Goal: Task Accomplishment & Management: Manage account settings

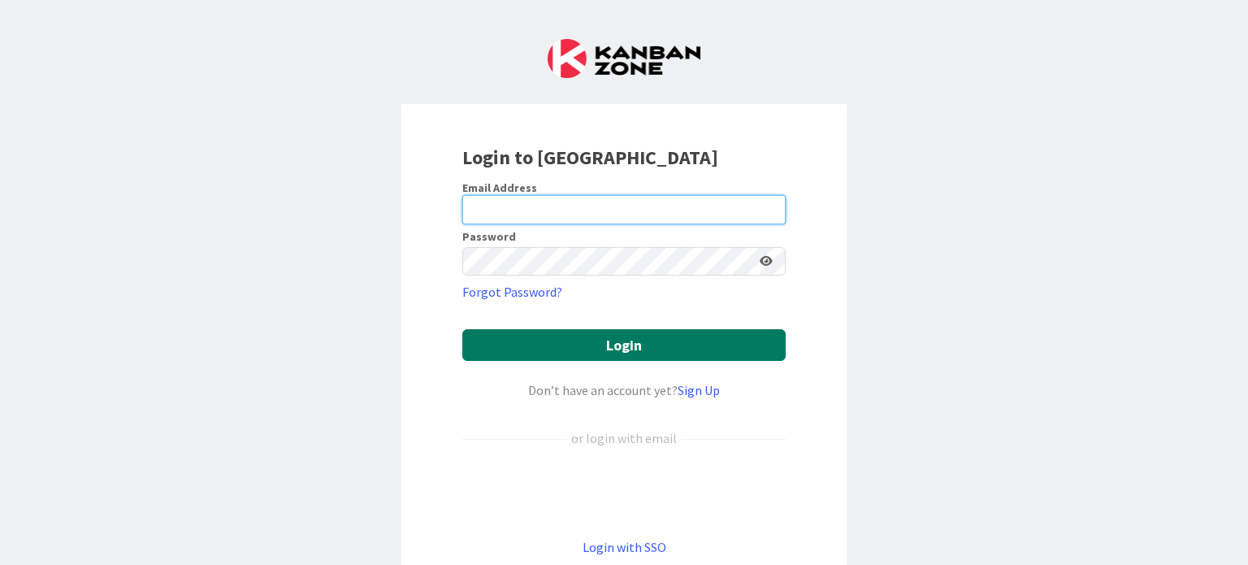
type input "[PERSON_NAME][EMAIL_ADDRESS][DOMAIN_NAME]"
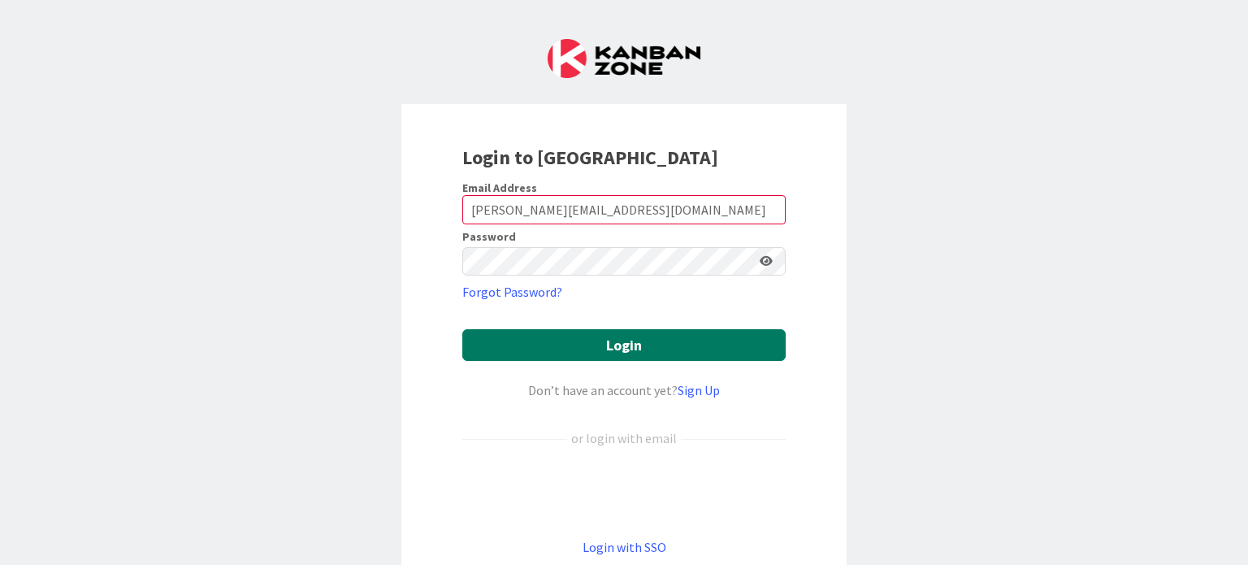
click at [724, 343] on button "Login" at bounding box center [623, 345] width 323 height 32
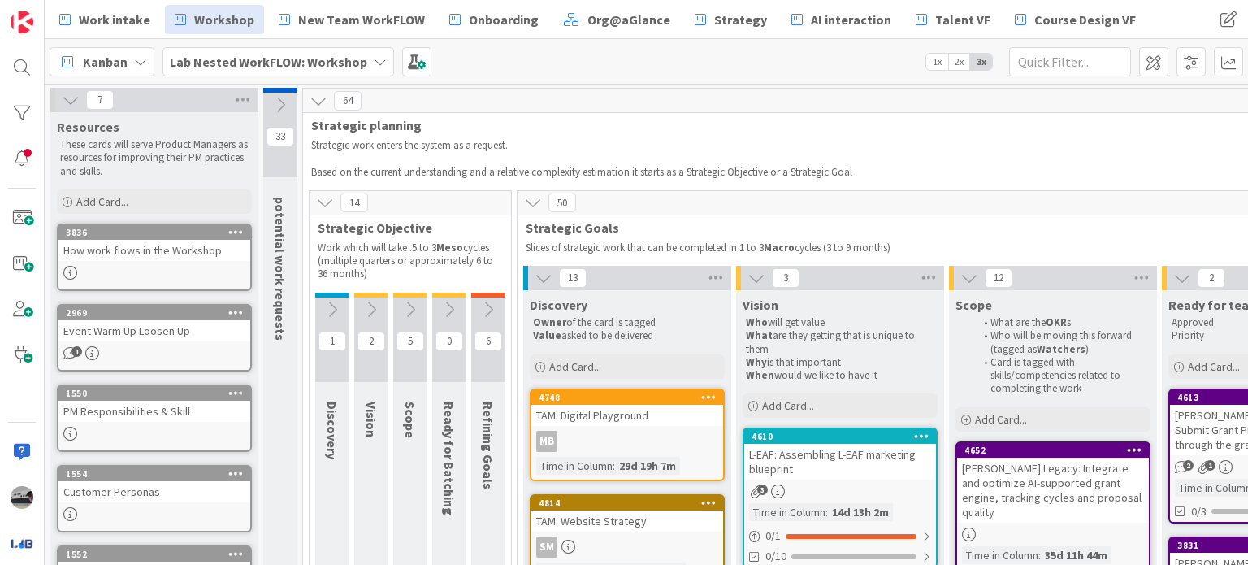
click at [546, 276] on icon at bounding box center [544, 278] width 18 height 18
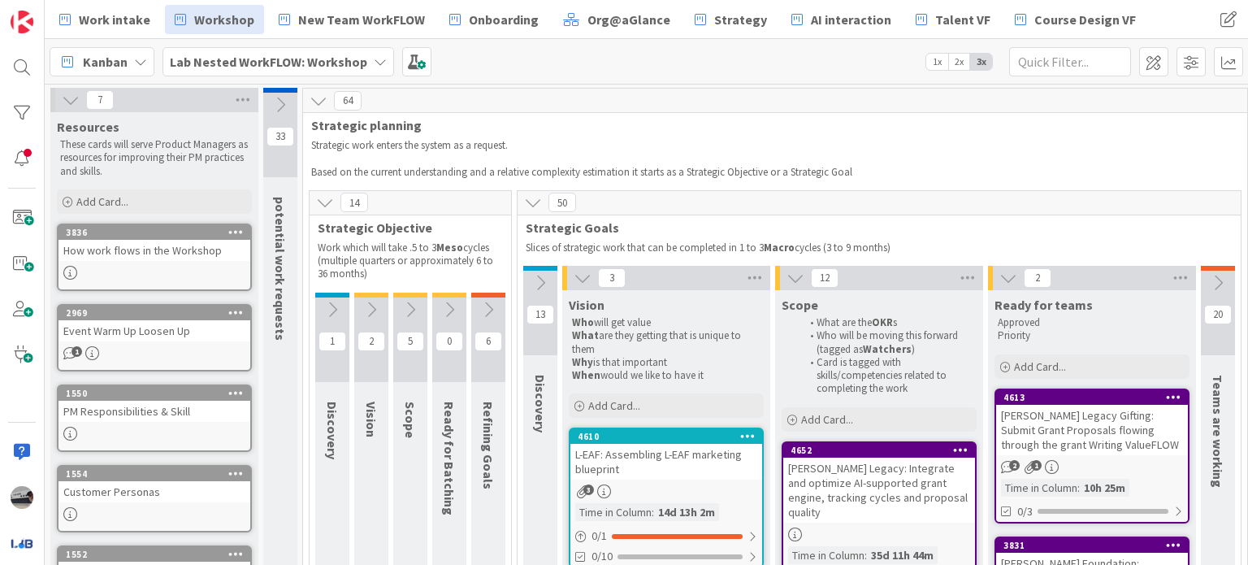
click at [580, 276] on icon at bounding box center [583, 278] width 18 height 18
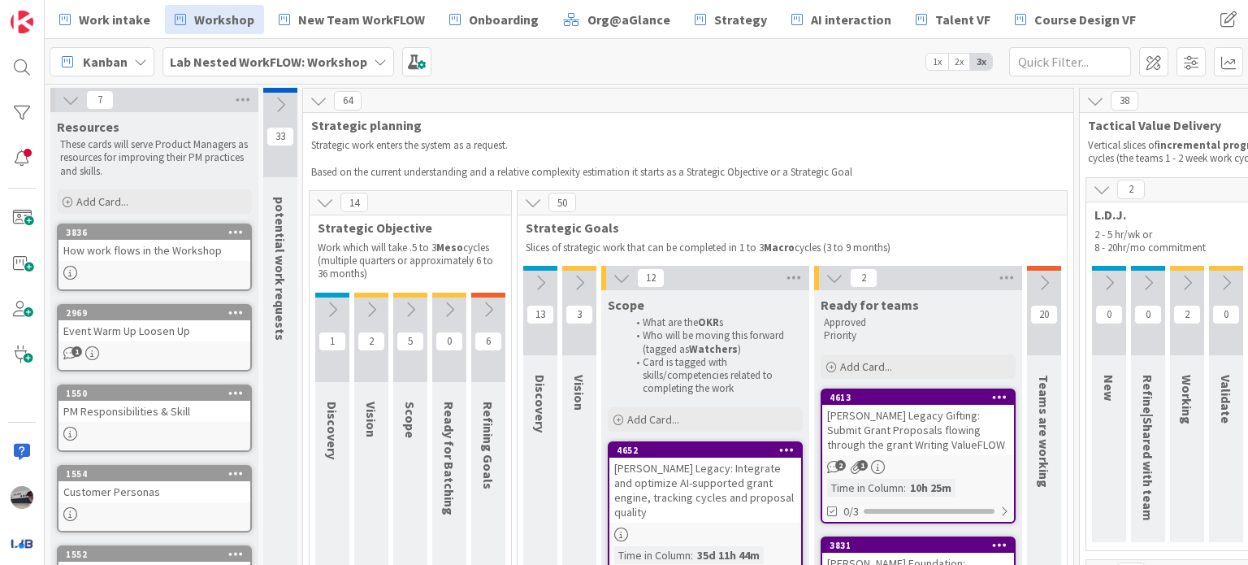
click at [623, 276] on icon at bounding box center [622, 278] width 18 height 18
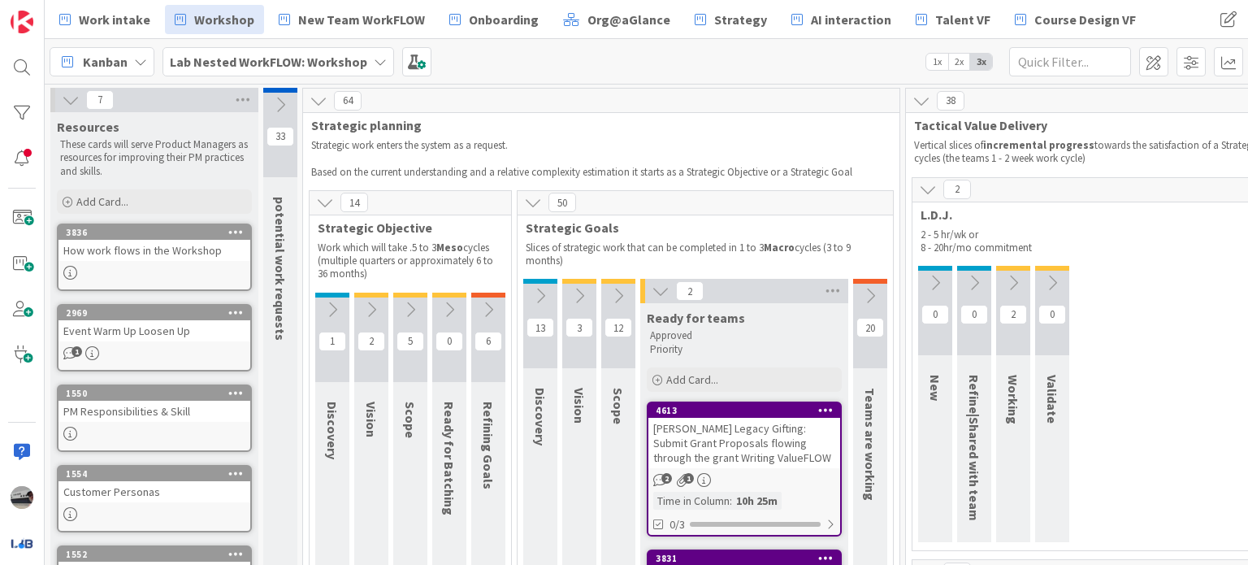
click at [661, 292] on icon at bounding box center [661, 291] width 18 height 18
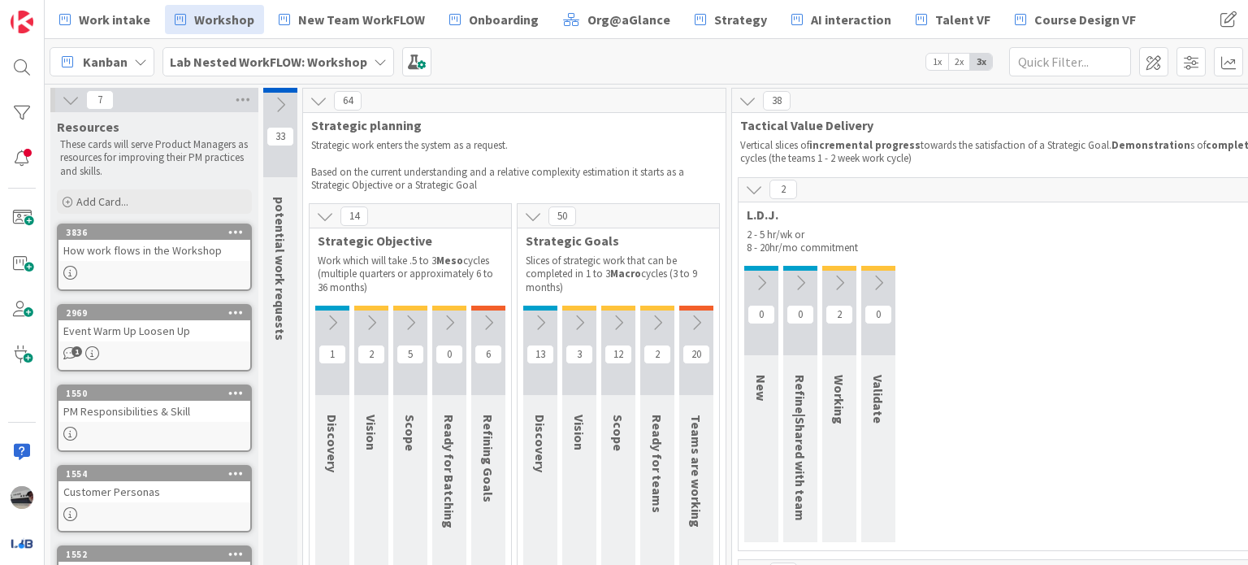
click at [749, 184] on icon at bounding box center [754, 189] width 18 height 18
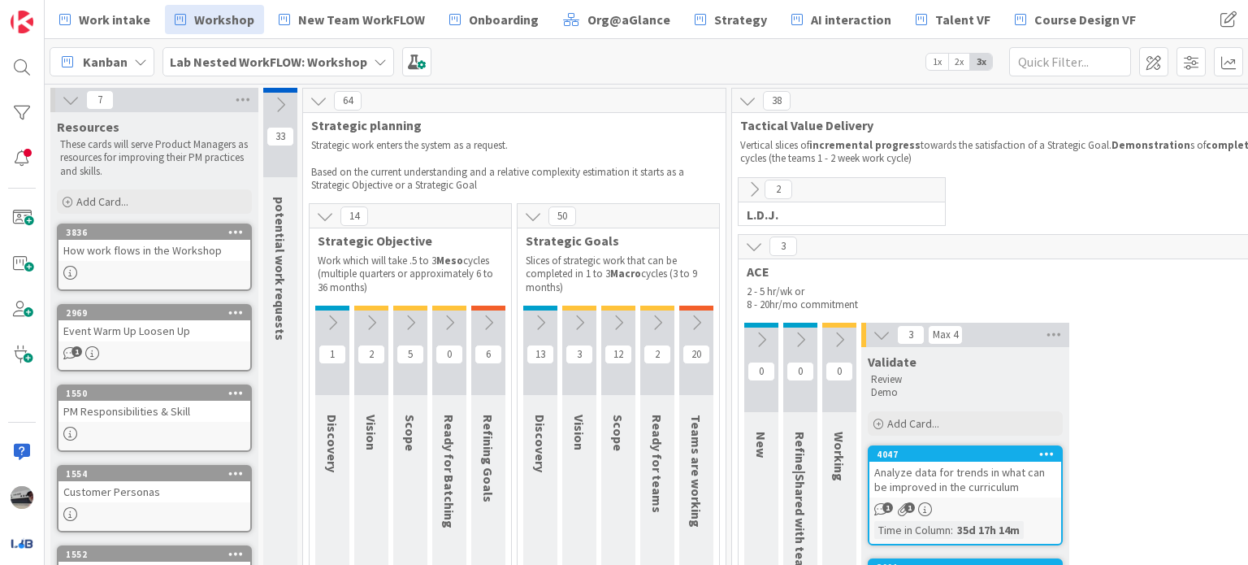
click at [751, 249] on icon at bounding box center [754, 246] width 18 height 18
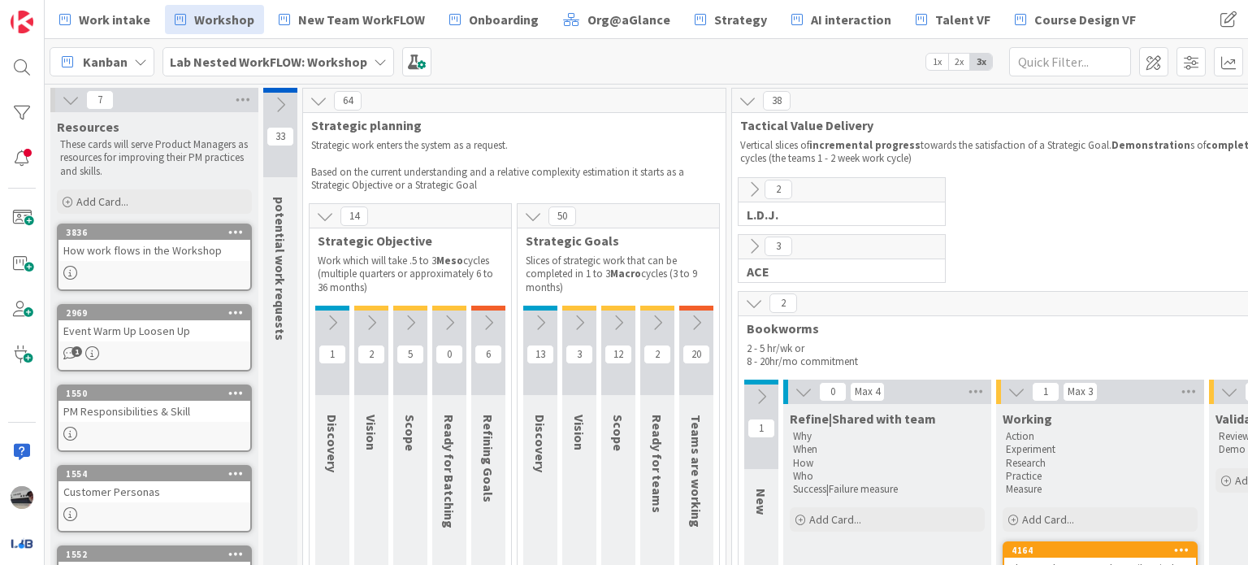
click at [757, 297] on icon at bounding box center [754, 303] width 18 height 18
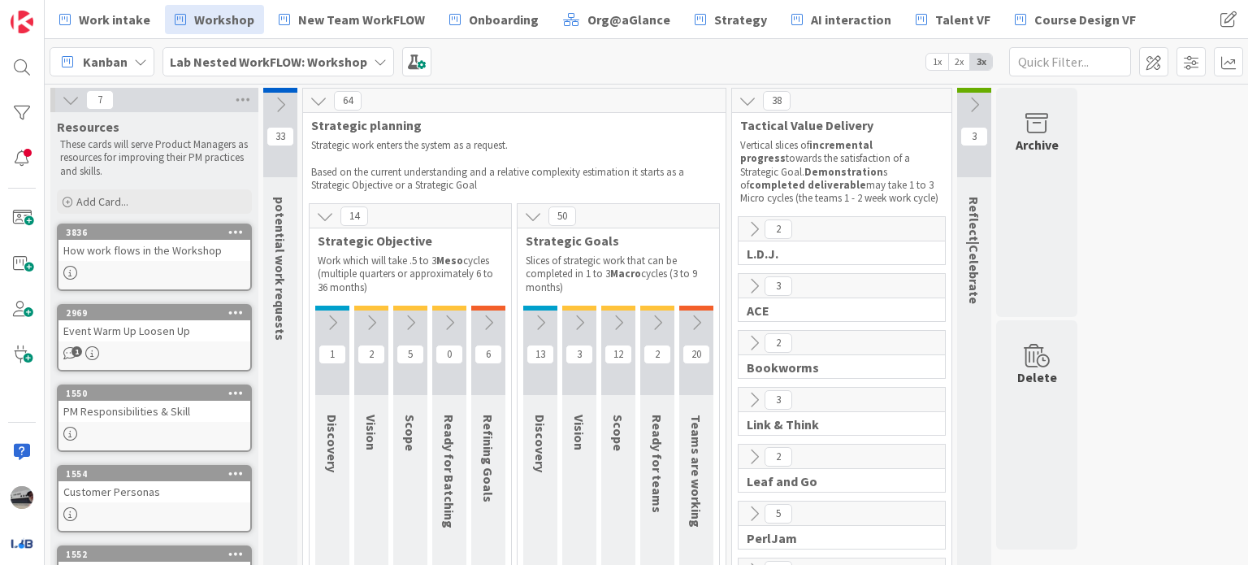
click at [320, 55] on b "Lab Nested WorkFLOW: Workshop" at bounding box center [268, 62] width 197 height 16
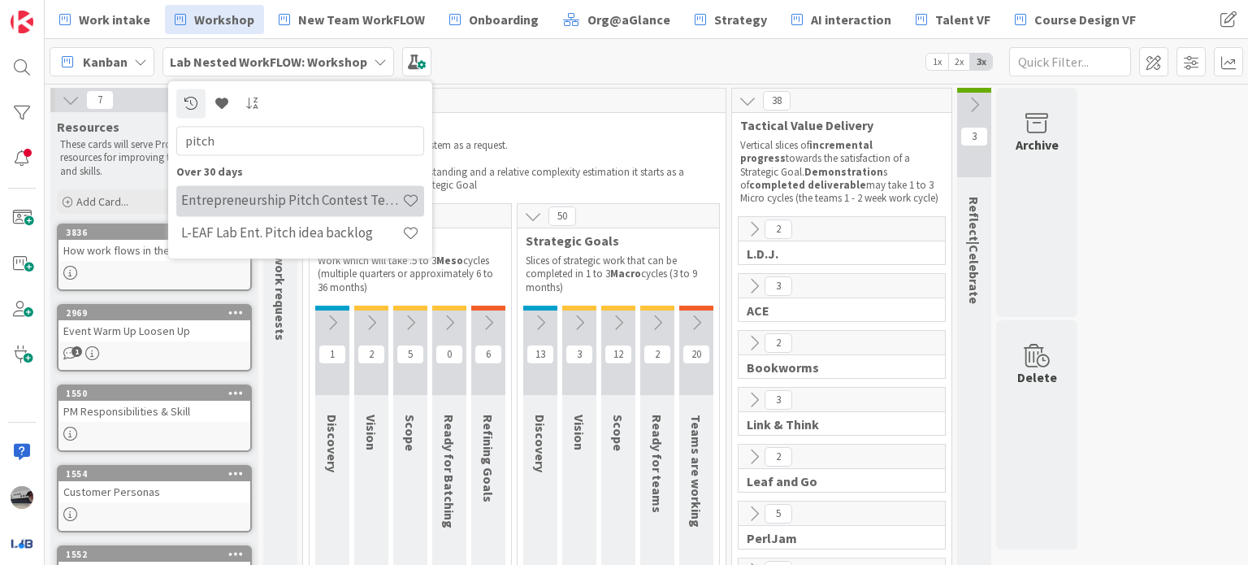
type input "pitch"
click at [378, 191] on div "Entrepreneurship Pitch Contest Team Board" at bounding box center [300, 200] width 248 height 31
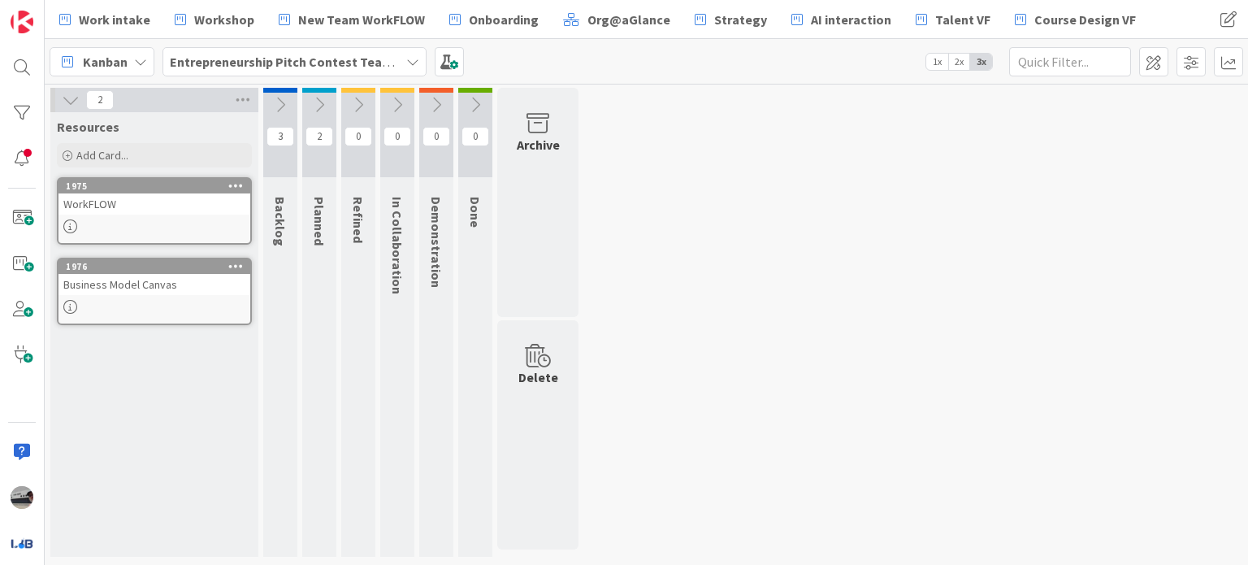
click at [161, 211] on div "WorkFLOW" at bounding box center [155, 203] width 192 height 21
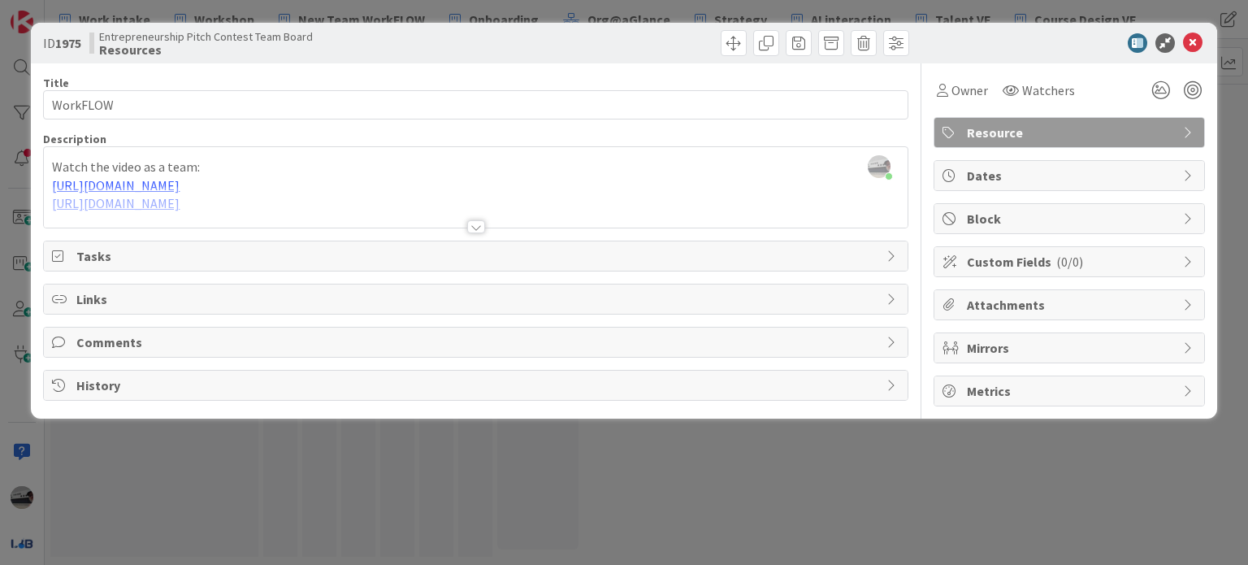
click at [475, 228] on div at bounding box center [476, 226] width 18 height 13
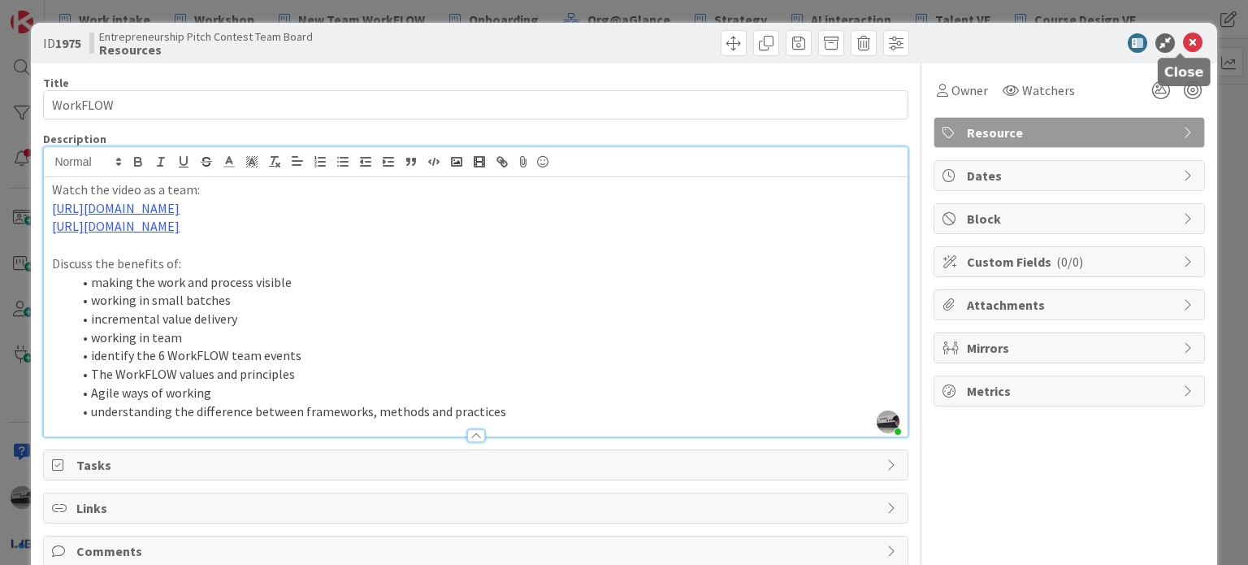
click at [1184, 45] on icon at bounding box center [1193, 43] width 20 height 20
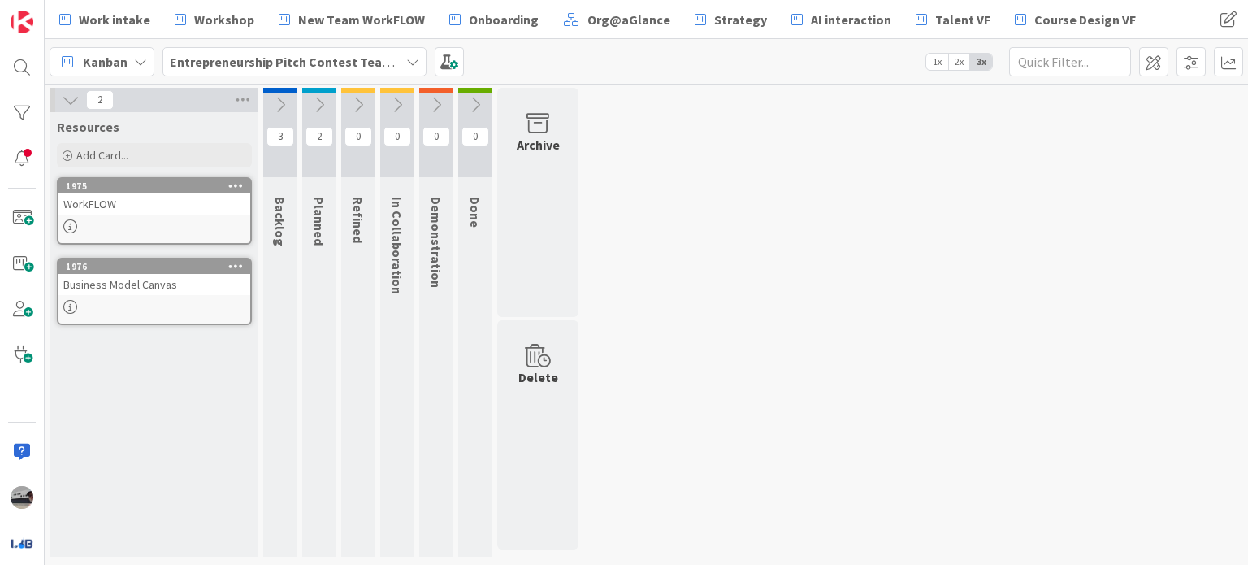
click at [406, 55] on icon at bounding box center [412, 61] width 13 height 13
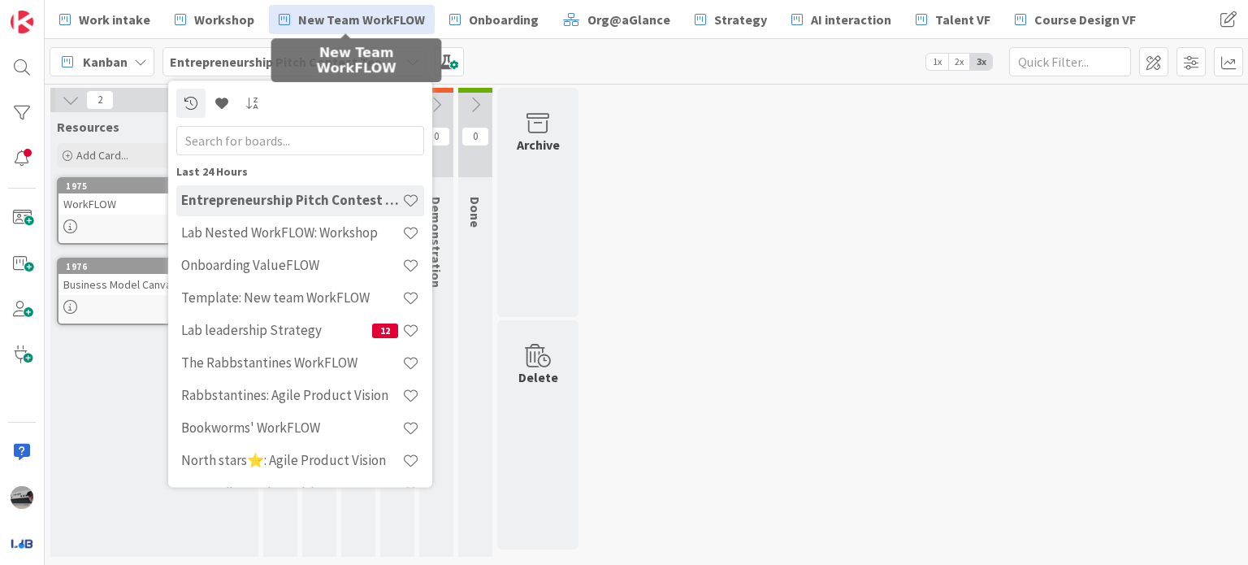
click at [360, 15] on span "New Team WorkFLOW" at bounding box center [361, 20] width 127 height 20
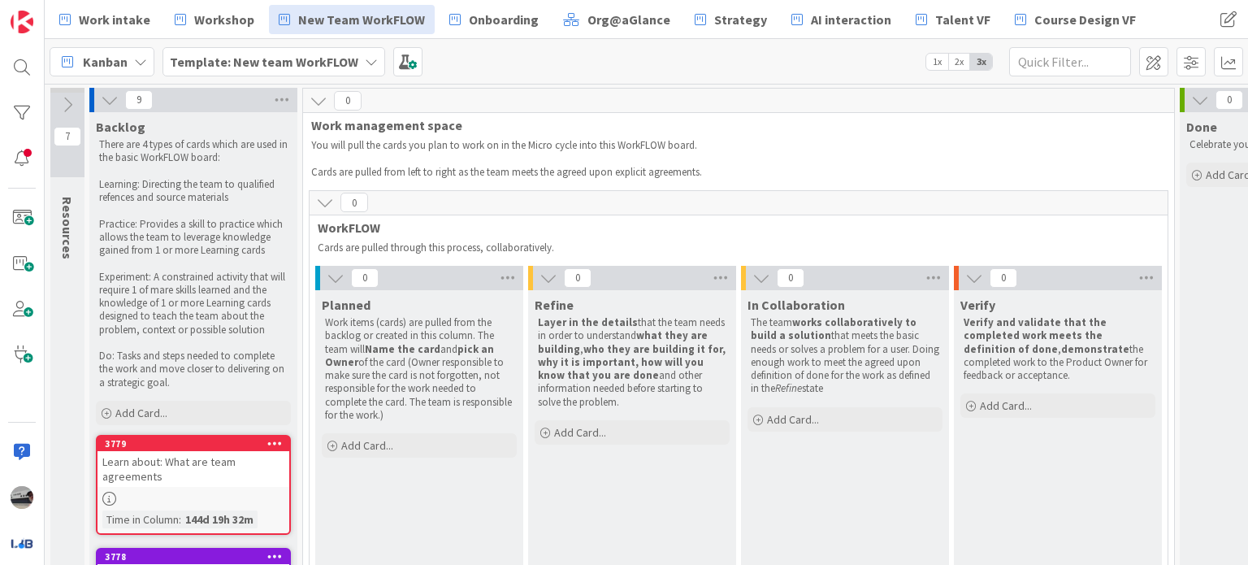
click at [66, 109] on icon at bounding box center [68, 105] width 18 height 18
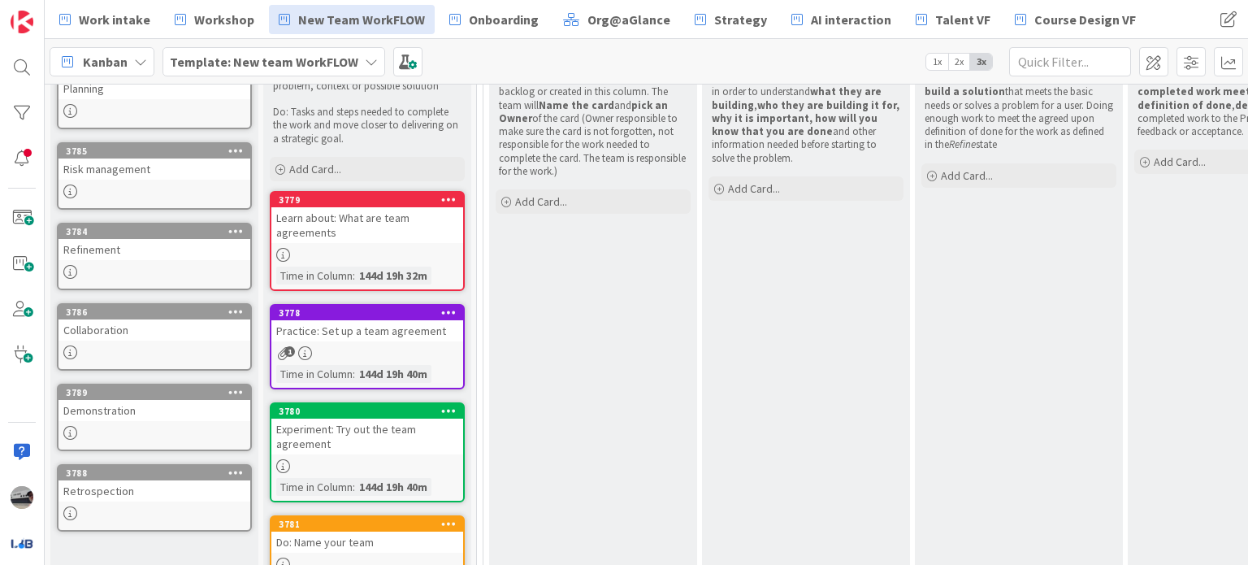
scroll to position [163, 0]
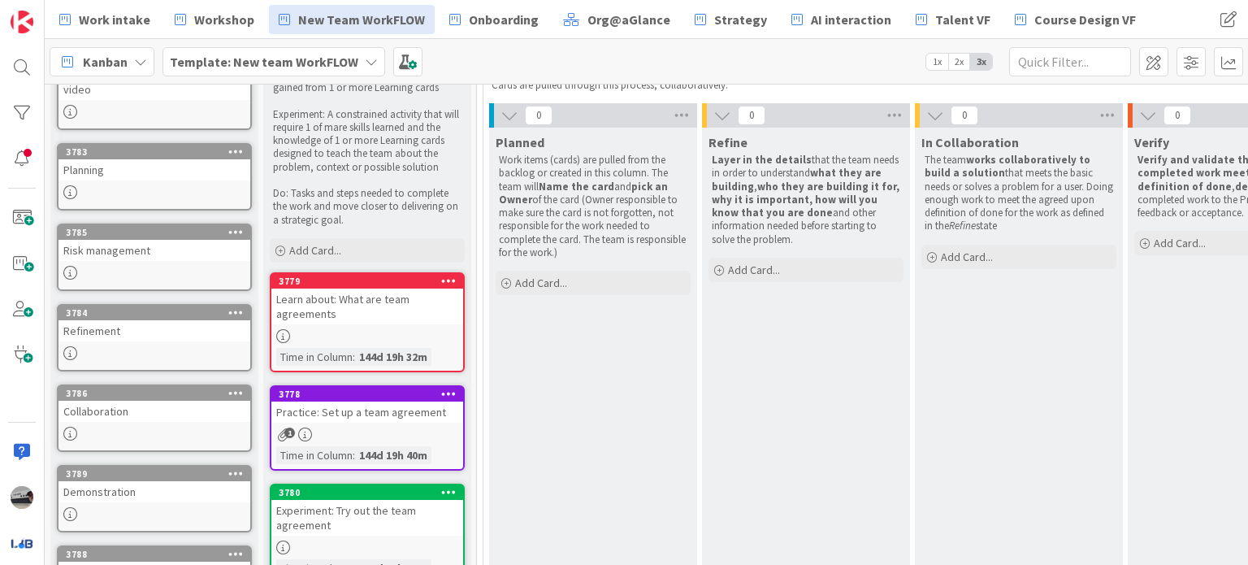
click at [146, 67] on div "Kanban" at bounding box center [102, 61] width 105 height 29
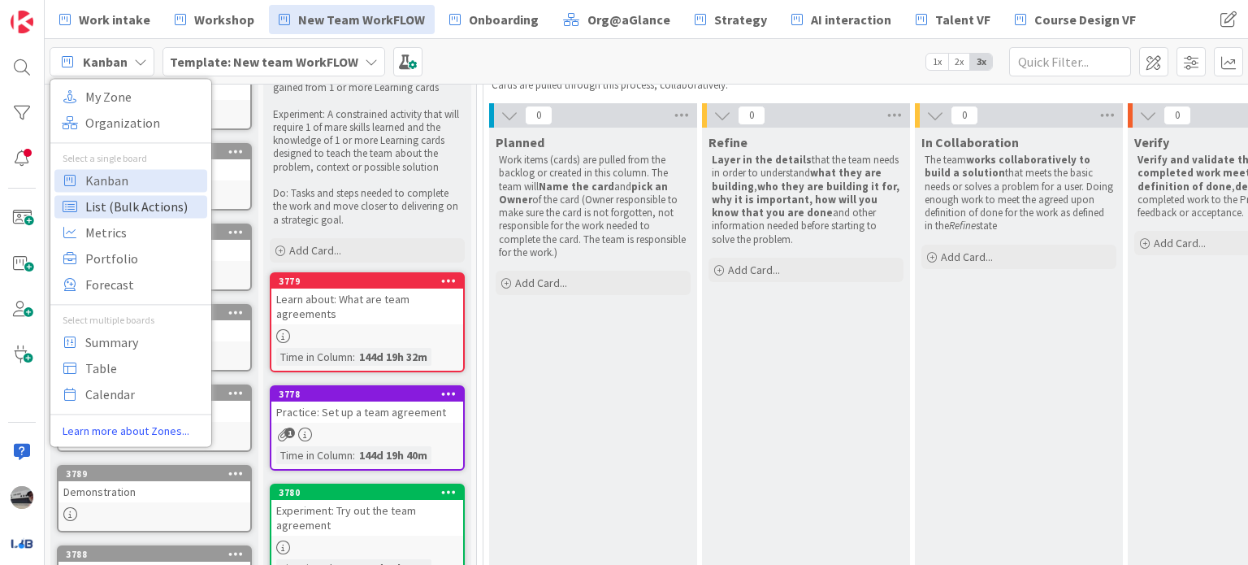
click at [151, 204] on span "List (Bulk Actions)" at bounding box center [143, 206] width 117 height 24
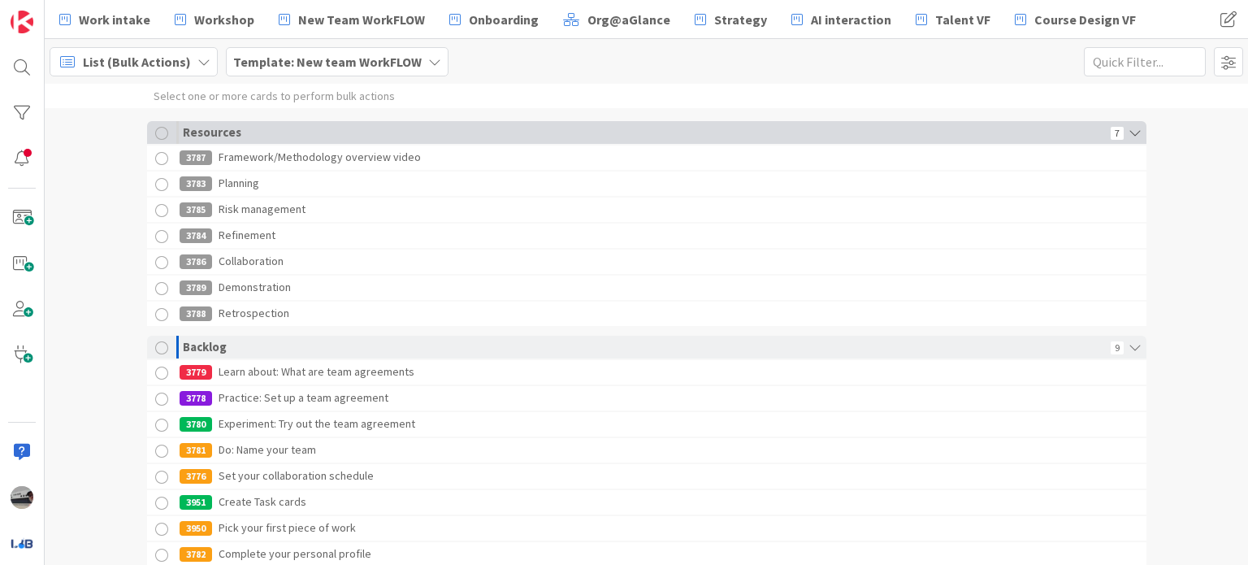
click at [155, 131] on div at bounding box center [161, 133] width 13 height 13
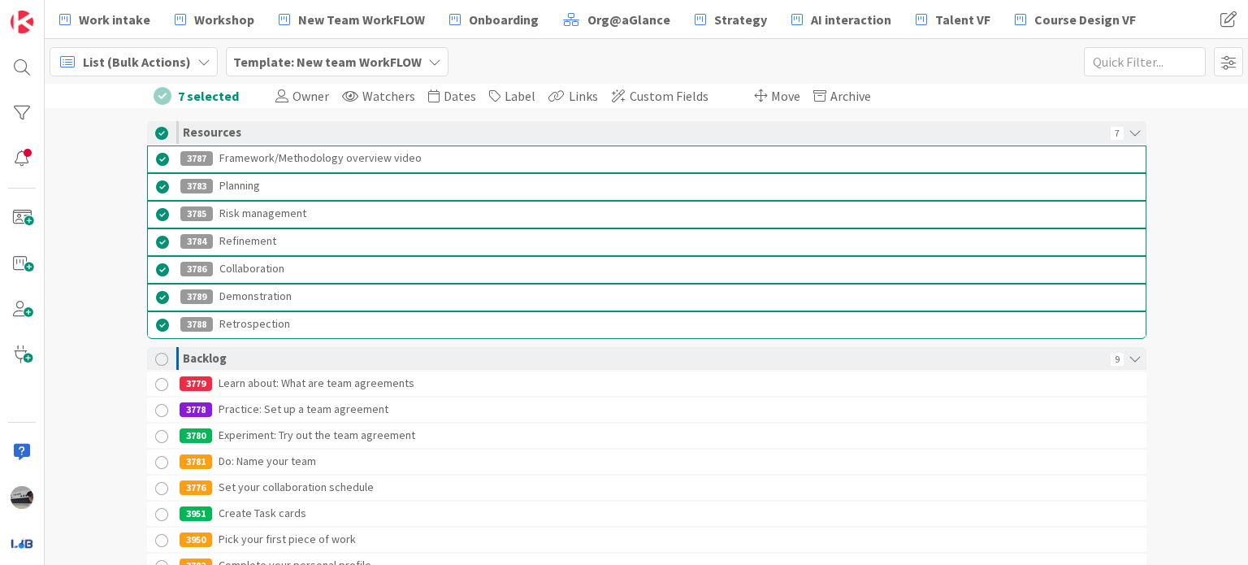
click at [154, 160] on div at bounding box center [163, 160] width 20 height 20
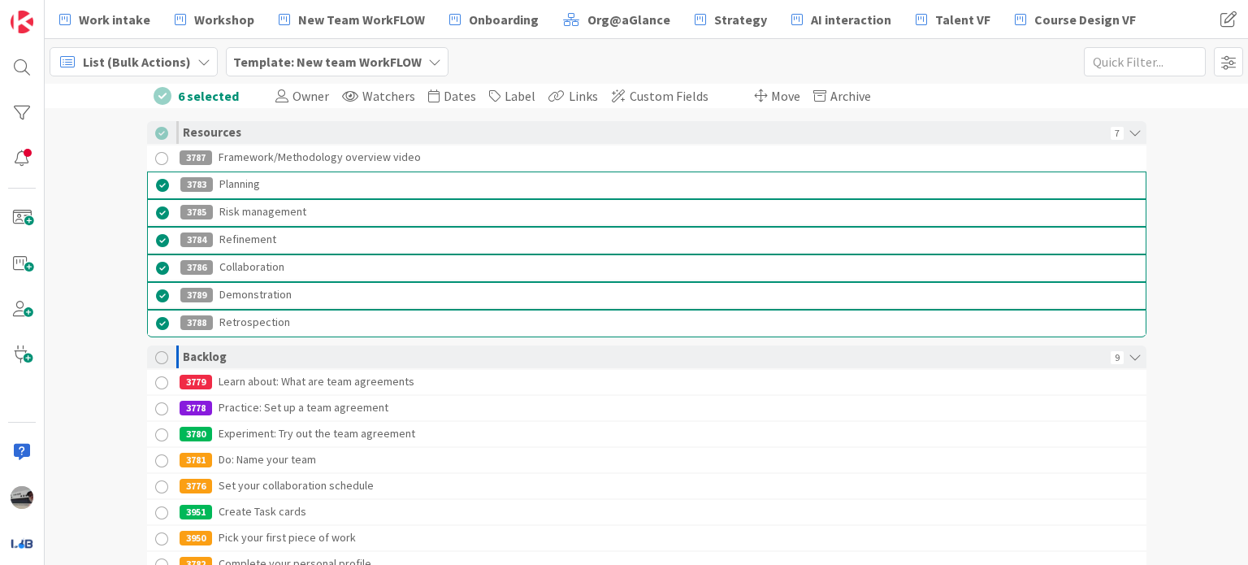
click at [202, 65] on icon at bounding box center [203, 61] width 13 height 13
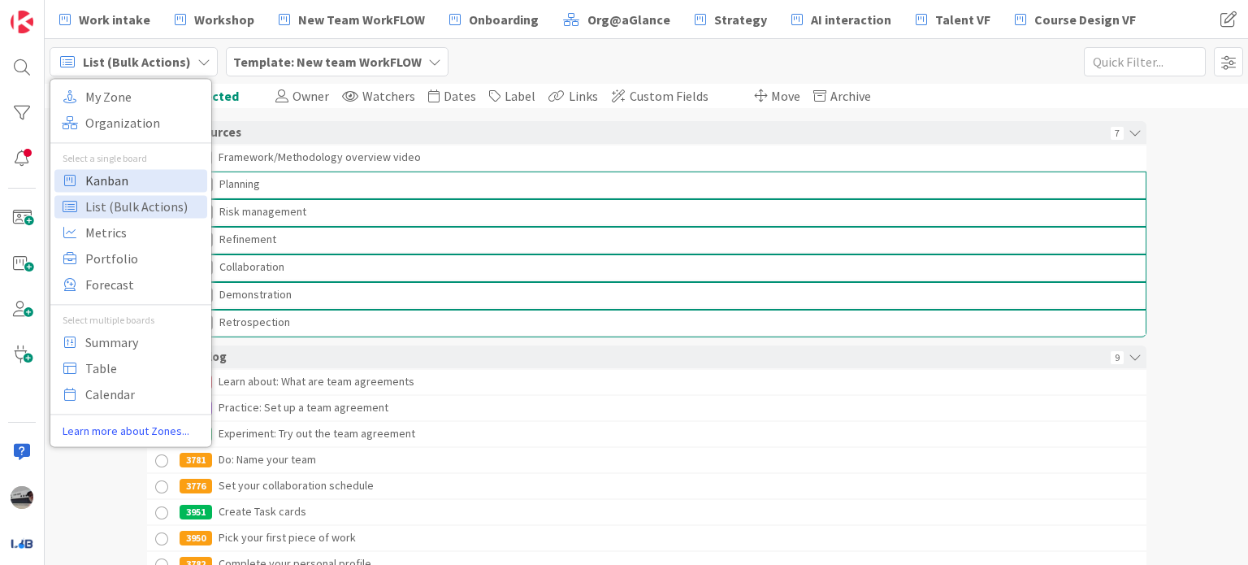
click at [130, 176] on span "Kanban" at bounding box center [143, 180] width 117 height 24
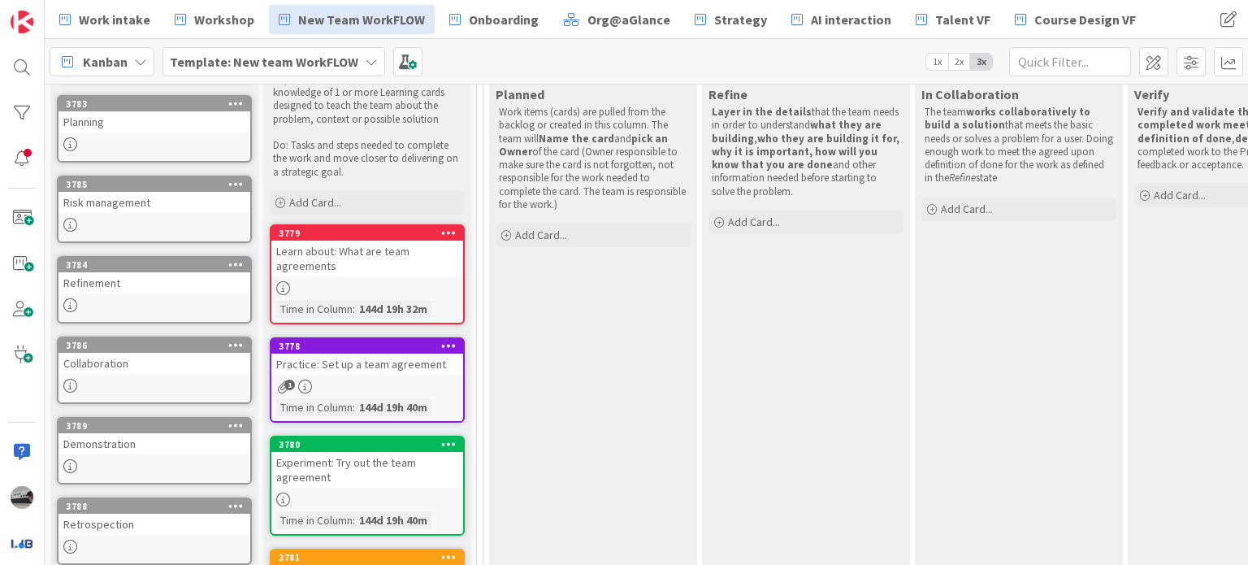
scroll to position [244, 0]
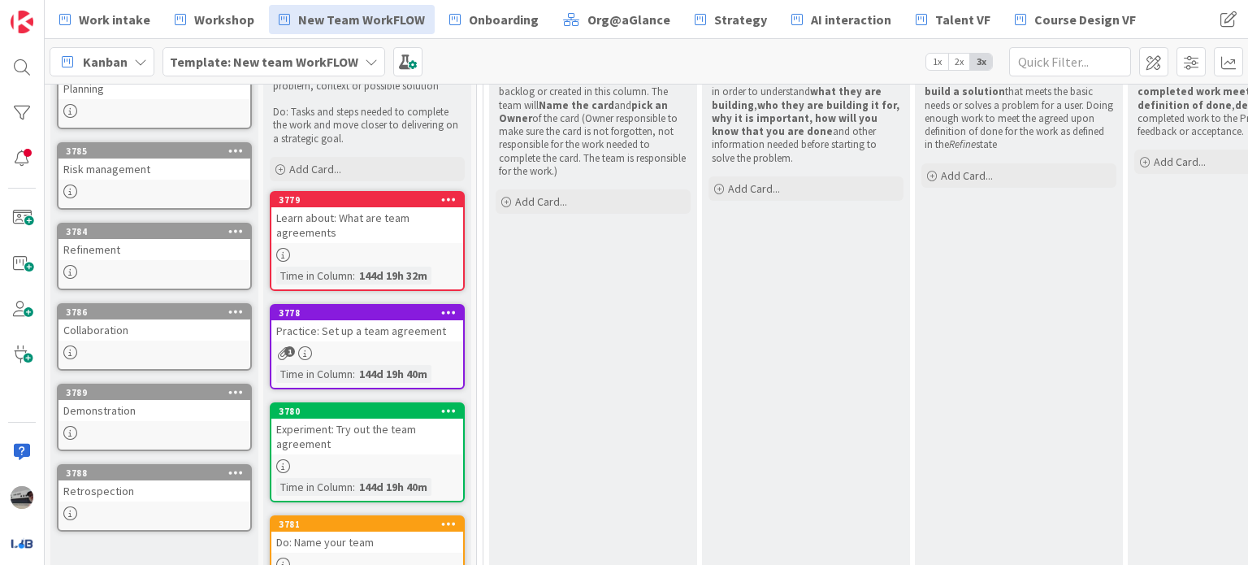
click at [395, 224] on div "Learn about: What are team agreements" at bounding box center [367, 225] width 192 height 36
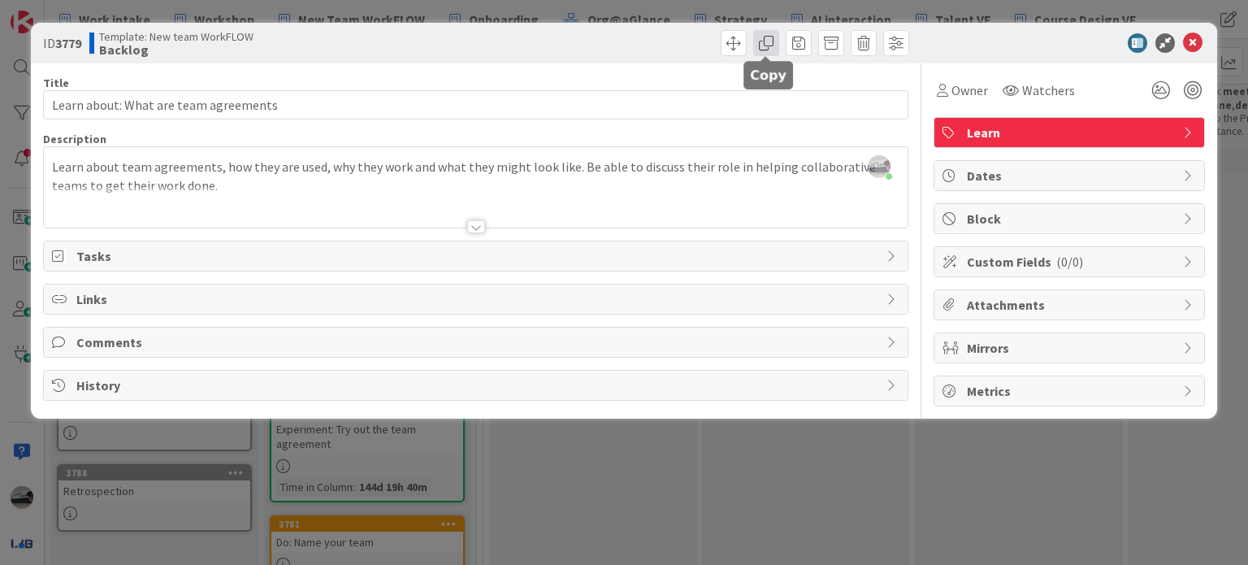
click at [764, 43] on span at bounding box center [766, 43] width 26 height 26
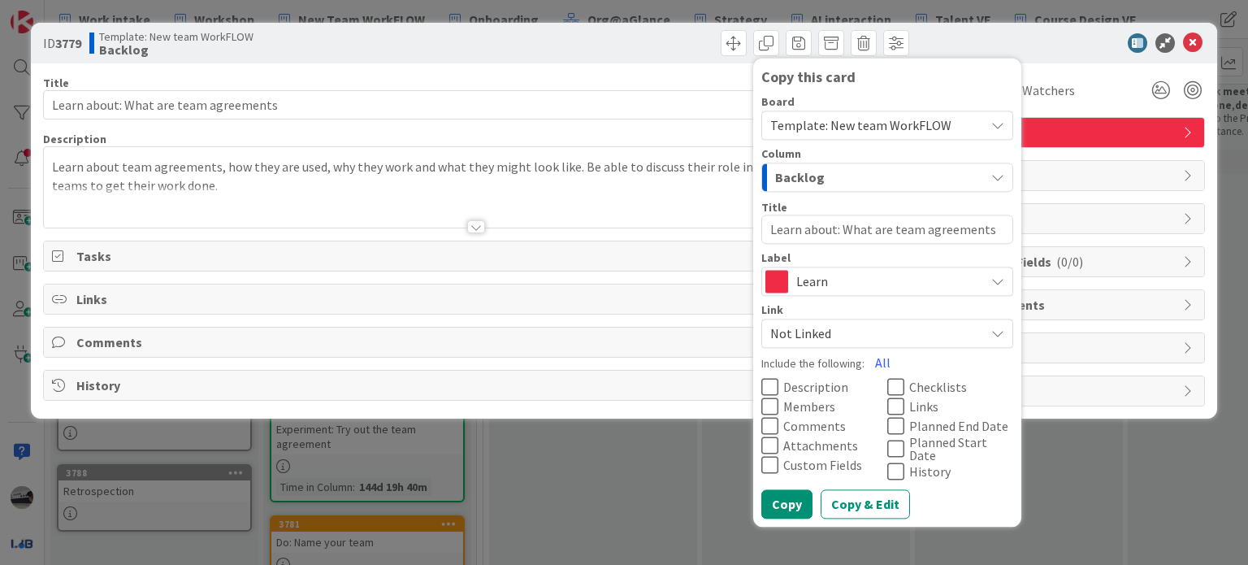
click at [890, 123] on span "Template: New team WorkFLOW" at bounding box center [860, 125] width 181 height 16
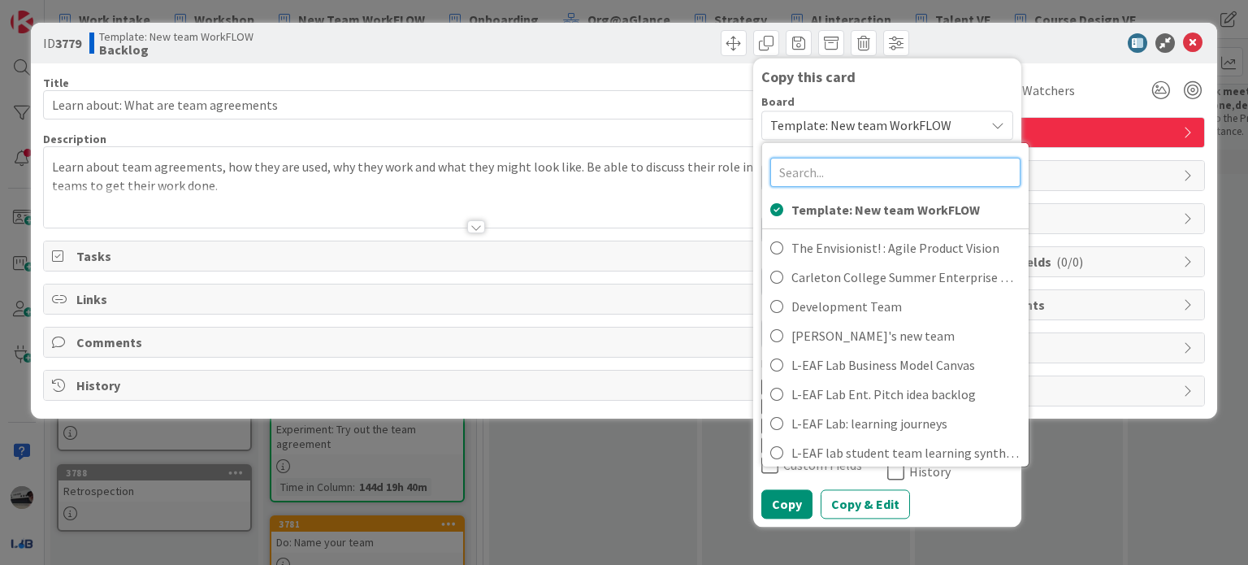
click at [865, 162] on input "text" at bounding box center [895, 172] width 250 height 29
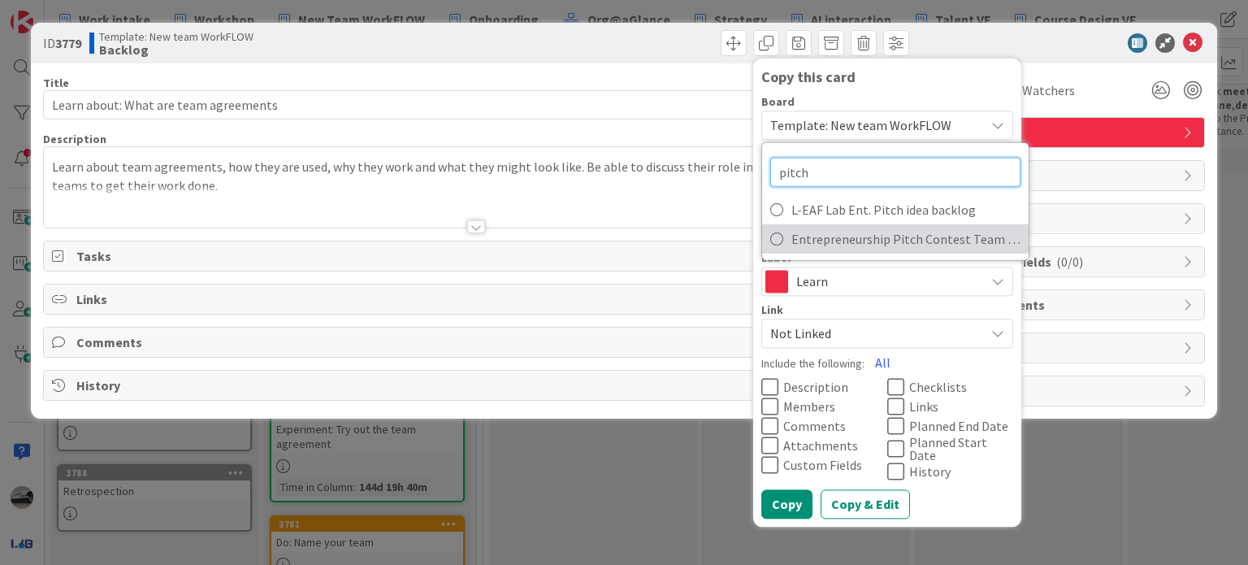
type input "pitch"
click at [865, 232] on span "Entrepreneurship Pitch Contest Team Board" at bounding box center [906, 239] width 229 height 24
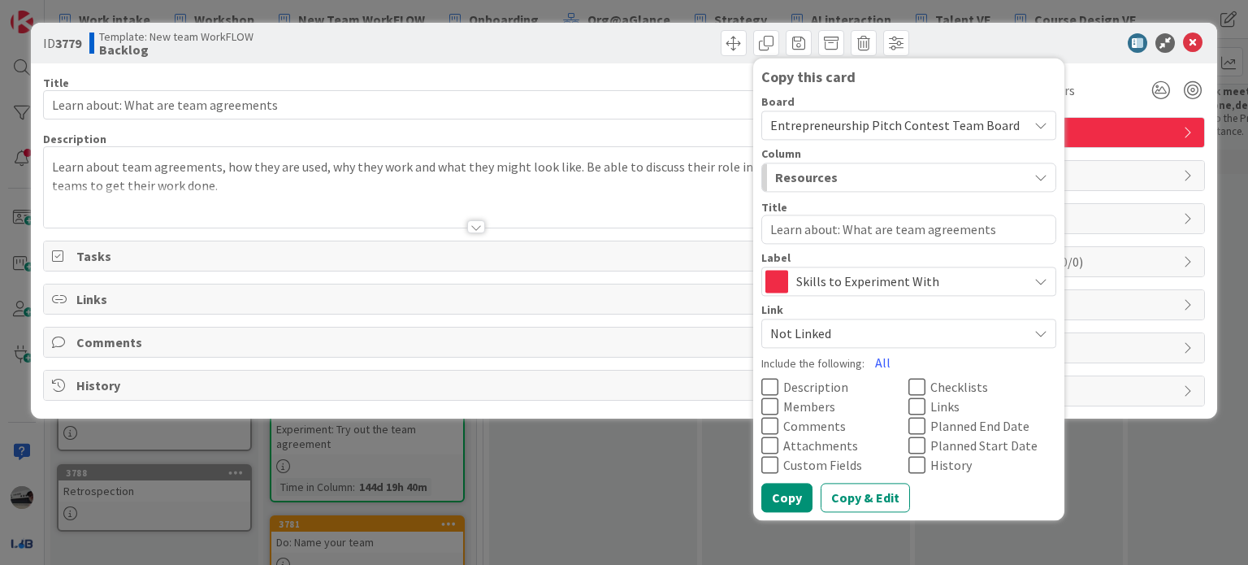
click at [1016, 167] on button "Resources" at bounding box center [908, 177] width 295 height 29
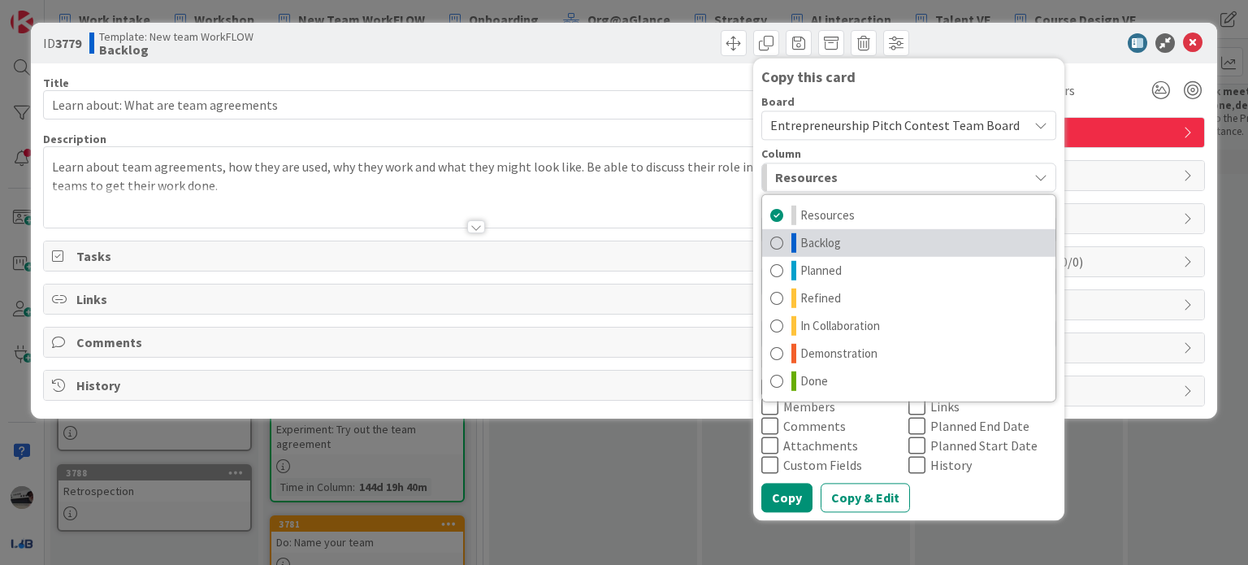
click at [839, 235] on span "Backlog" at bounding box center [821, 243] width 41 height 20
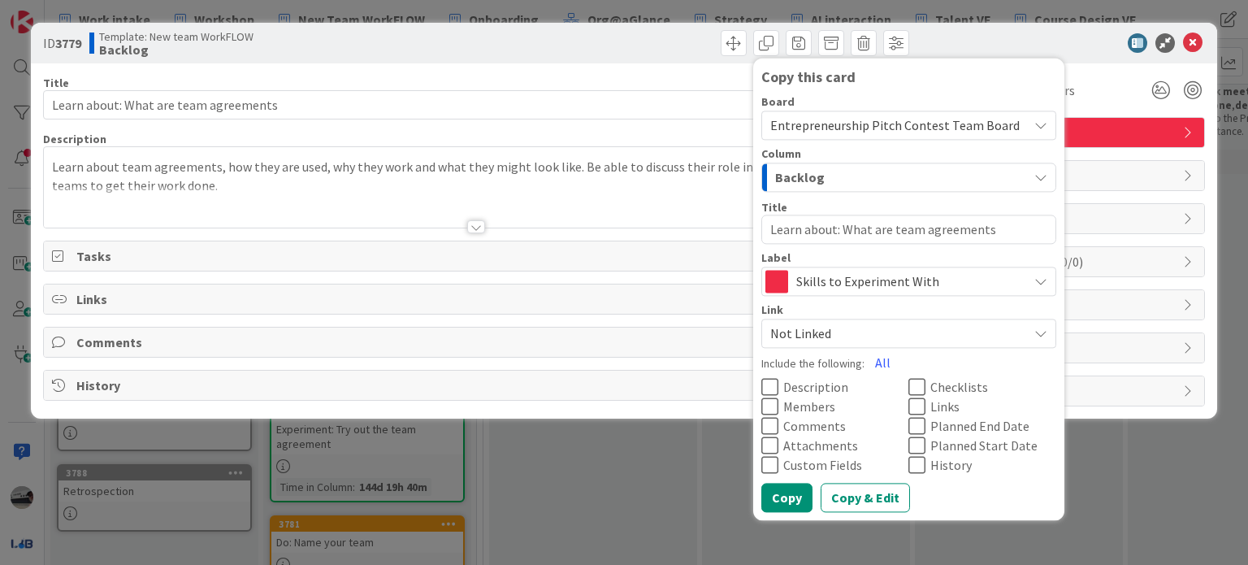
click at [905, 286] on span "Skills to Experiment With" at bounding box center [907, 281] width 223 height 23
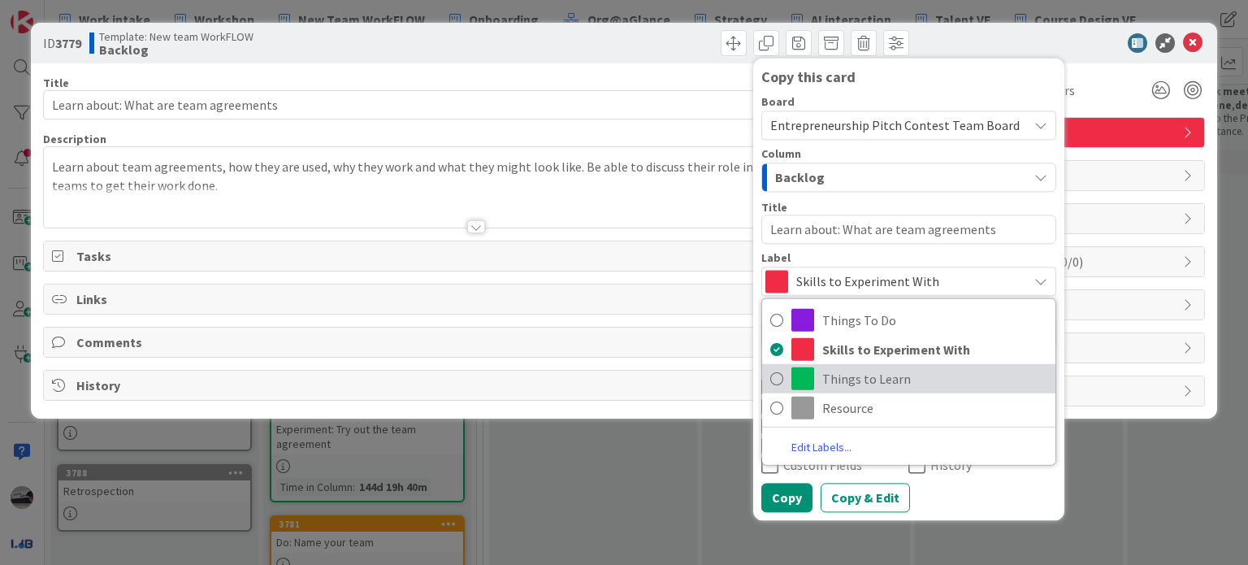
click at [895, 382] on span "Things to Learn" at bounding box center [934, 379] width 225 height 24
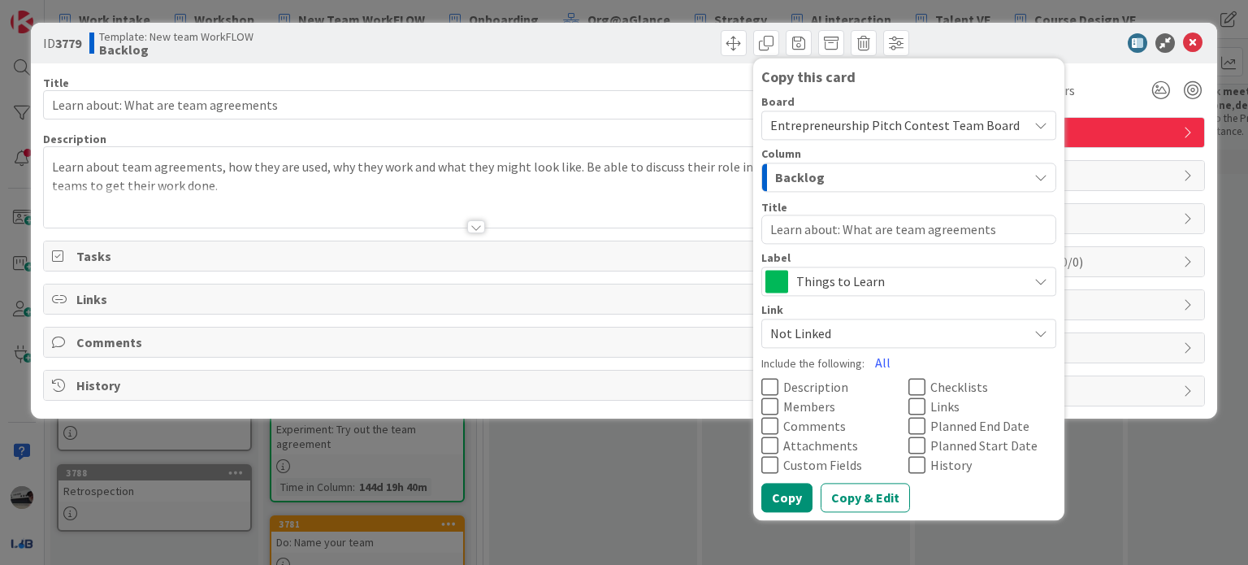
click at [769, 383] on icon at bounding box center [769, 387] width 17 height 20
click at [909, 380] on icon at bounding box center [917, 387] width 17 height 20
click at [787, 490] on button "Copy" at bounding box center [786, 497] width 51 height 29
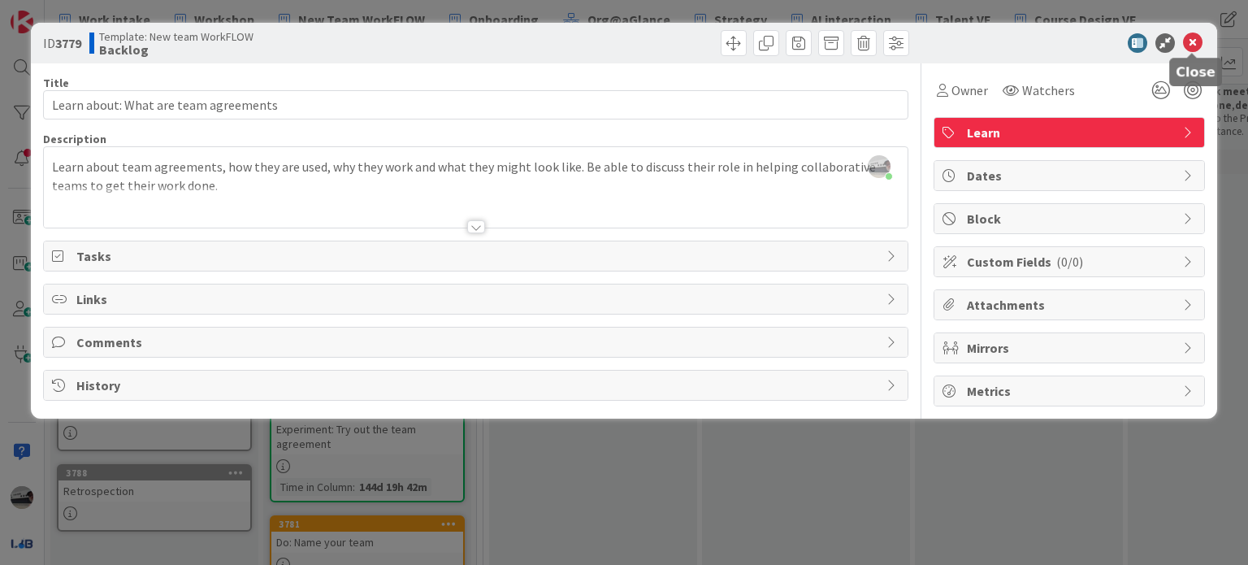
click at [1194, 40] on icon at bounding box center [1193, 43] width 20 height 20
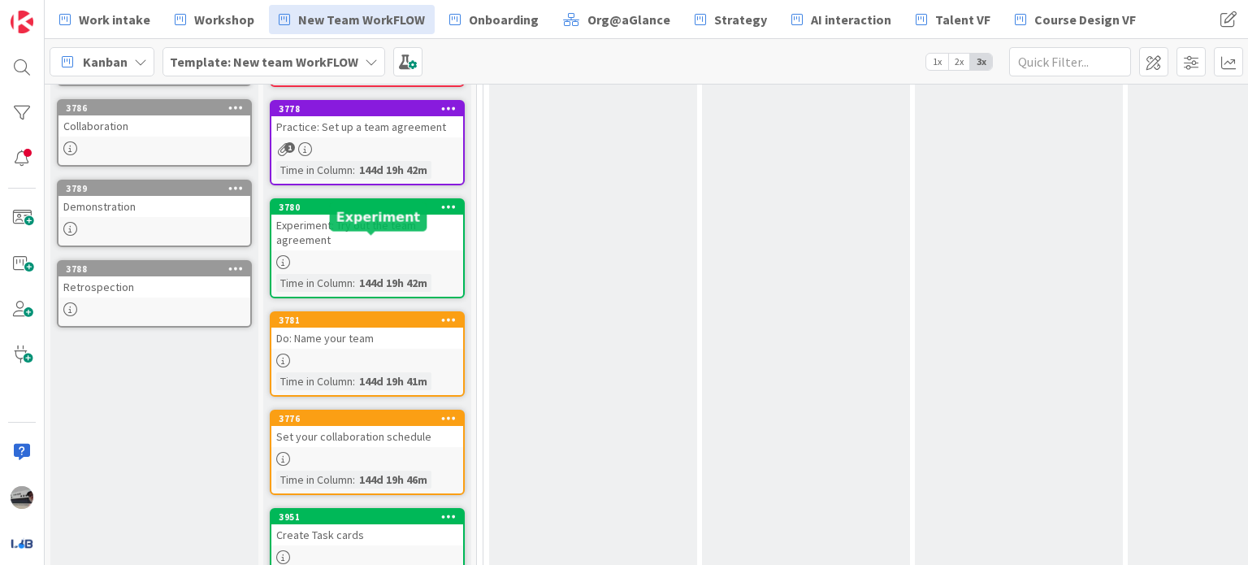
scroll to position [488, 0]
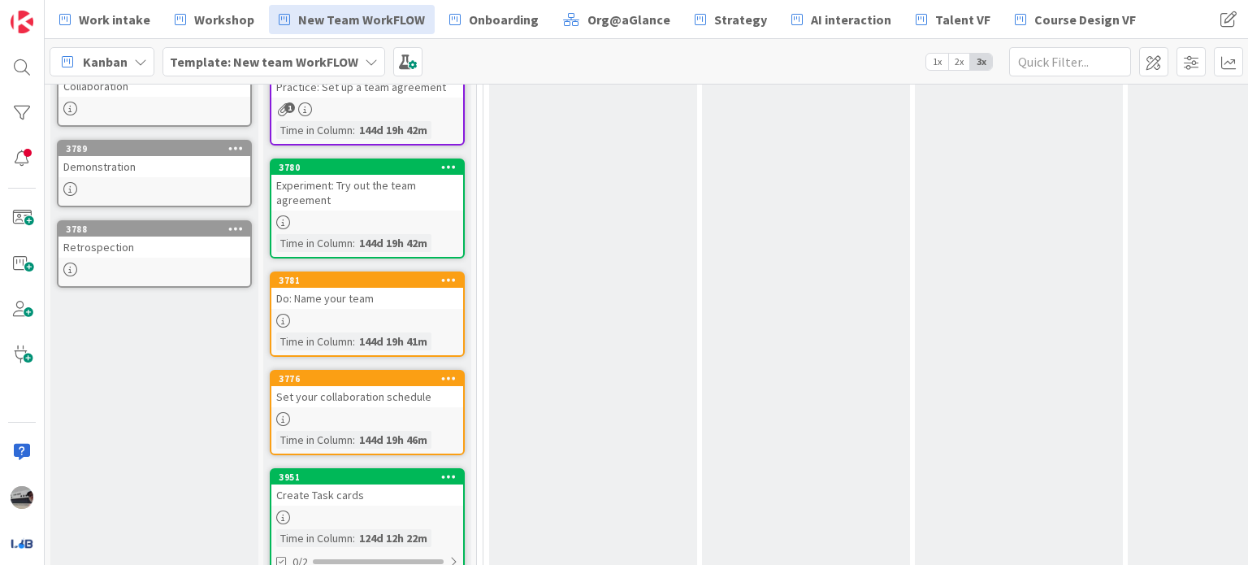
click at [380, 386] on div "Set your collaboration schedule" at bounding box center [367, 396] width 192 height 21
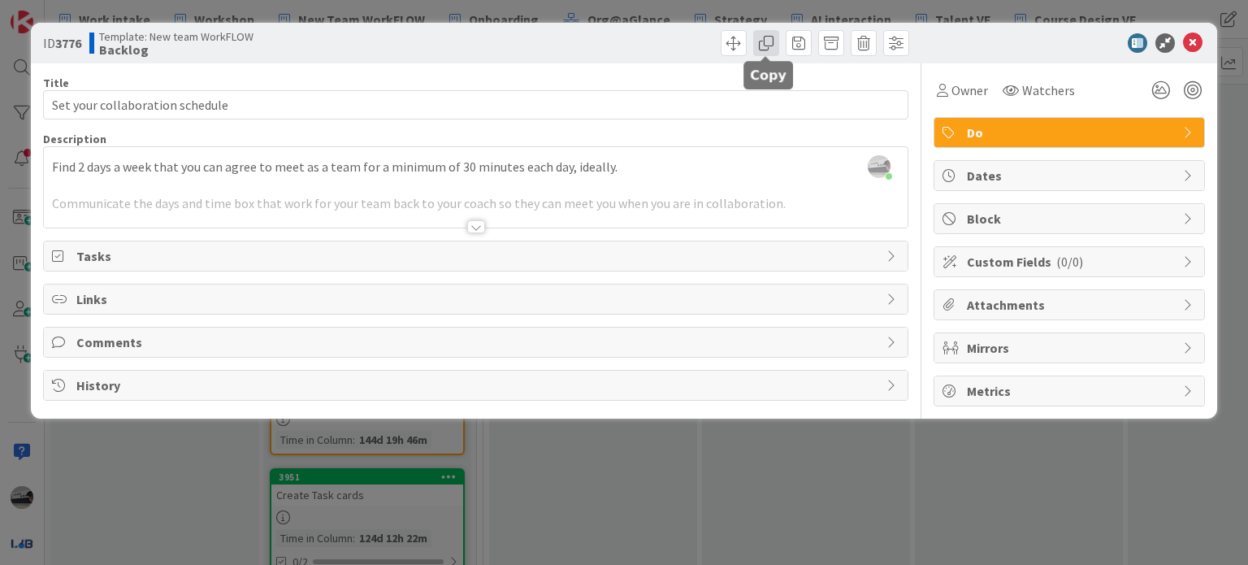
click at [770, 41] on span at bounding box center [766, 43] width 26 height 26
type textarea "x"
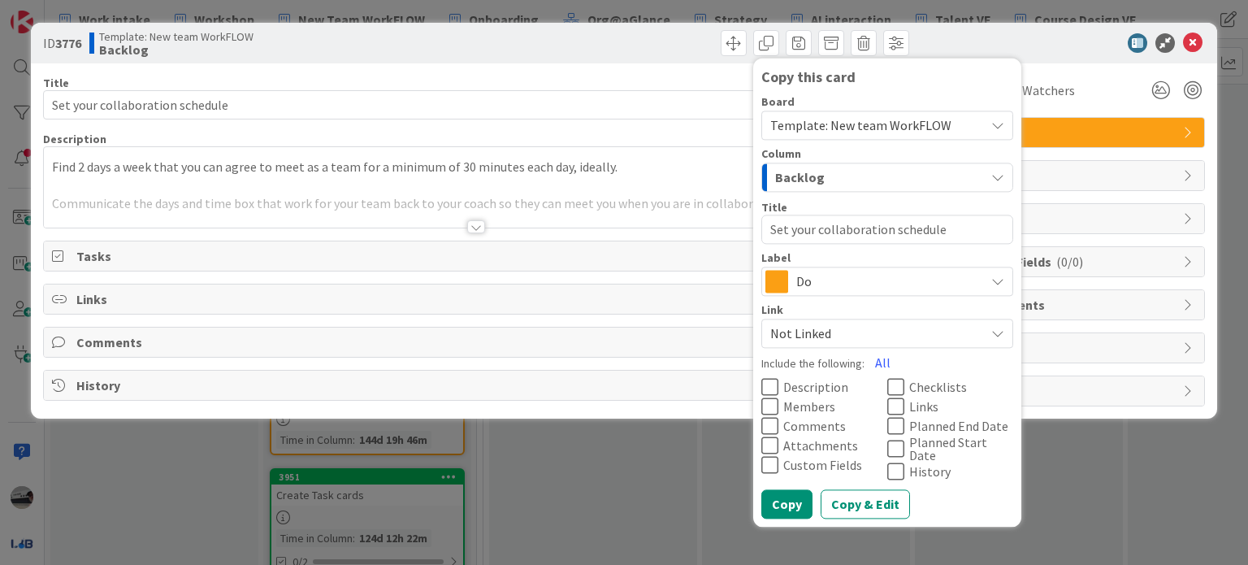
click at [796, 128] on span "Template: New team WorkFLOW" at bounding box center [860, 125] width 181 height 16
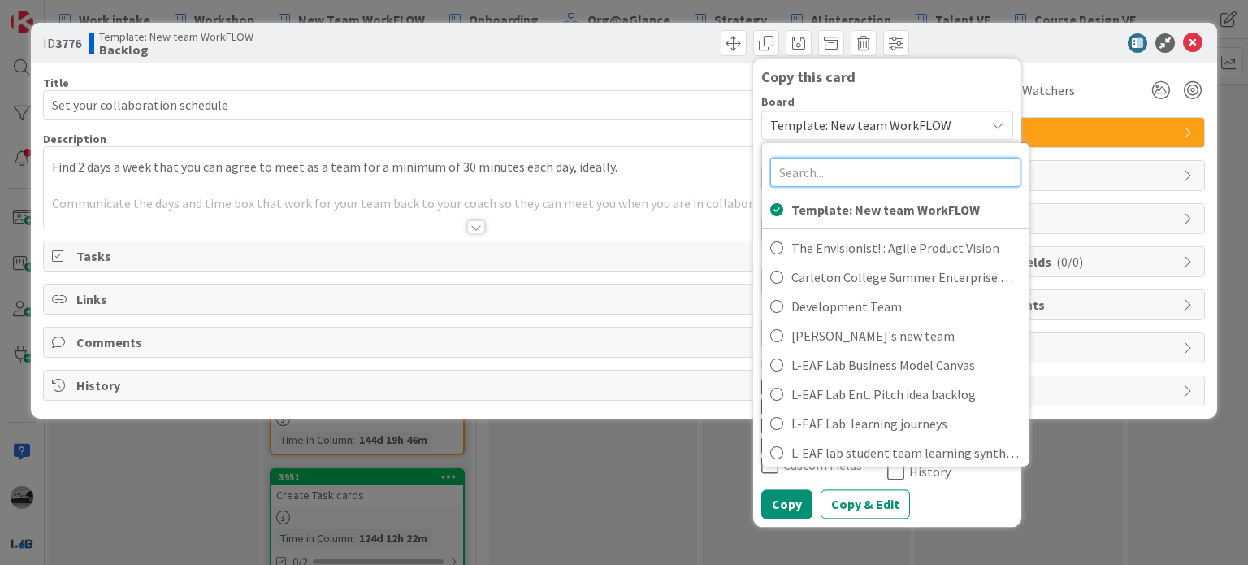
click at [804, 170] on input "text" at bounding box center [895, 172] width 250 height 29
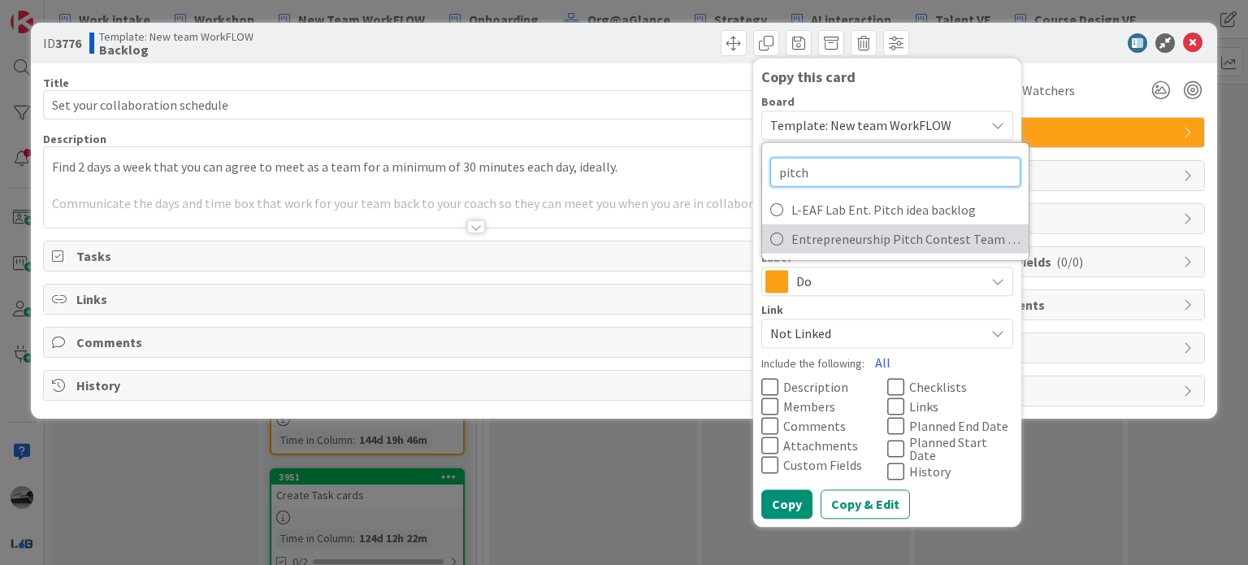
type input "pitch"
click at [845, 243] on span "Entrepreneurship Pitch Contest Team Board" at bounding box center [906, 239] width 229 height 24
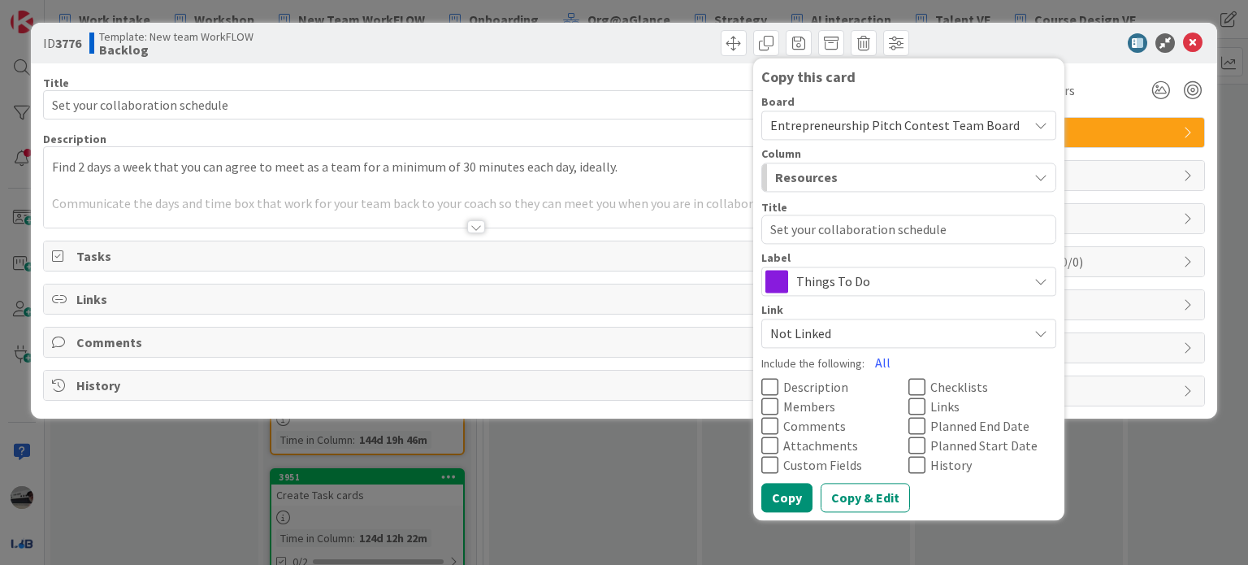
click at [834, 282] on span "Things To Do" at bounding box center [907, 281] width 223 height 23
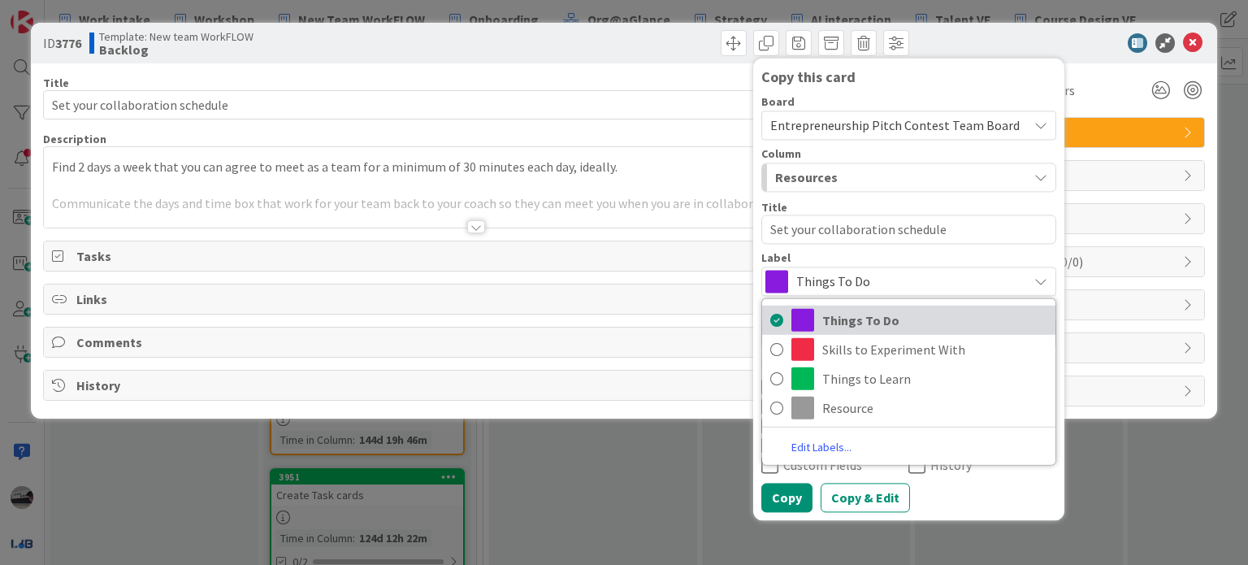
click at [835, 311] on span "Things To Do" at bounding box center [934, 320] width 225 height 24
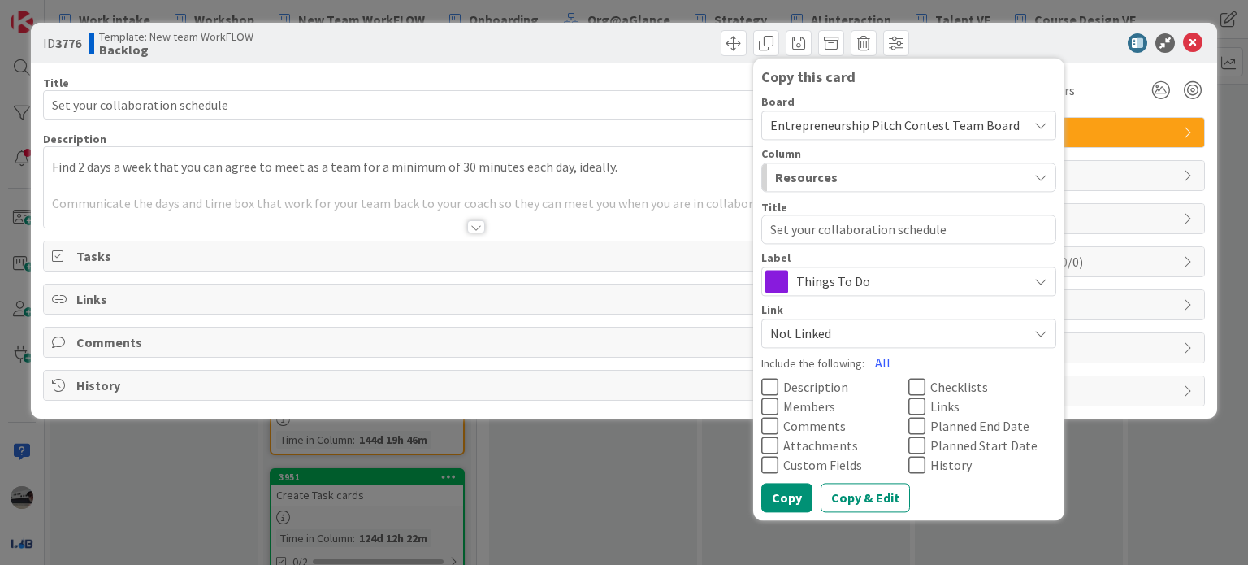
click at [819, 386] on span "Description" at bounding box center [815, 386] width 65 height 13
click at [931, 382] on span "Checklists" at bounding box center [960, 386] width 58 height 13
click at [782, 490] on button "Copy" at bounding box center [786, 497] width 51 height 29
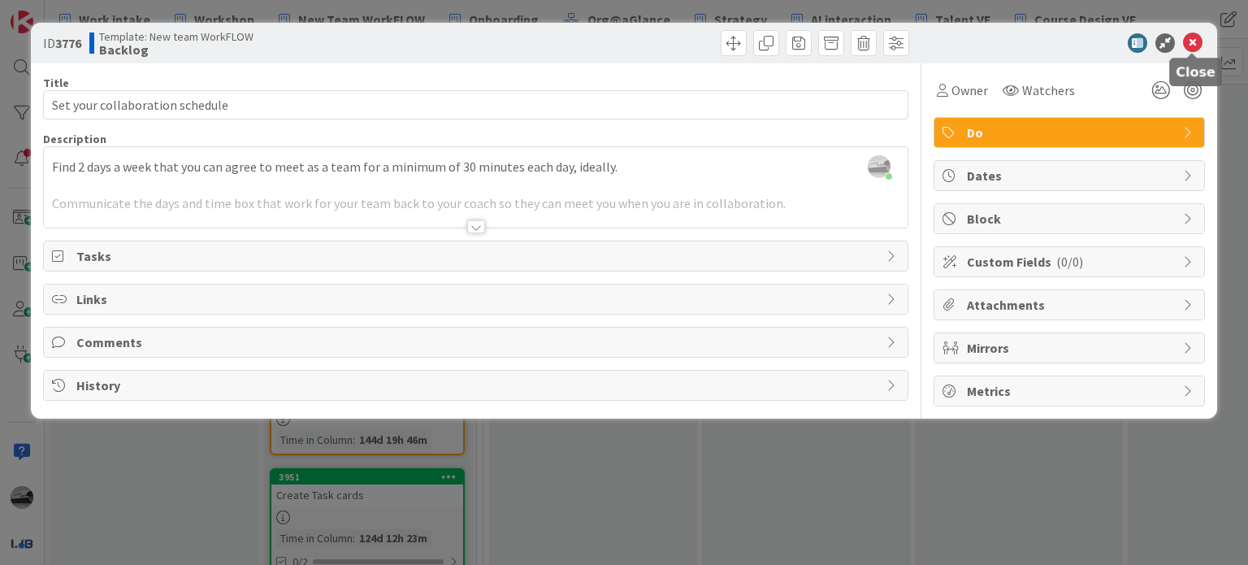
click at [1189, 41] on icon at bounding box center [1193, 43] width 20 height 20
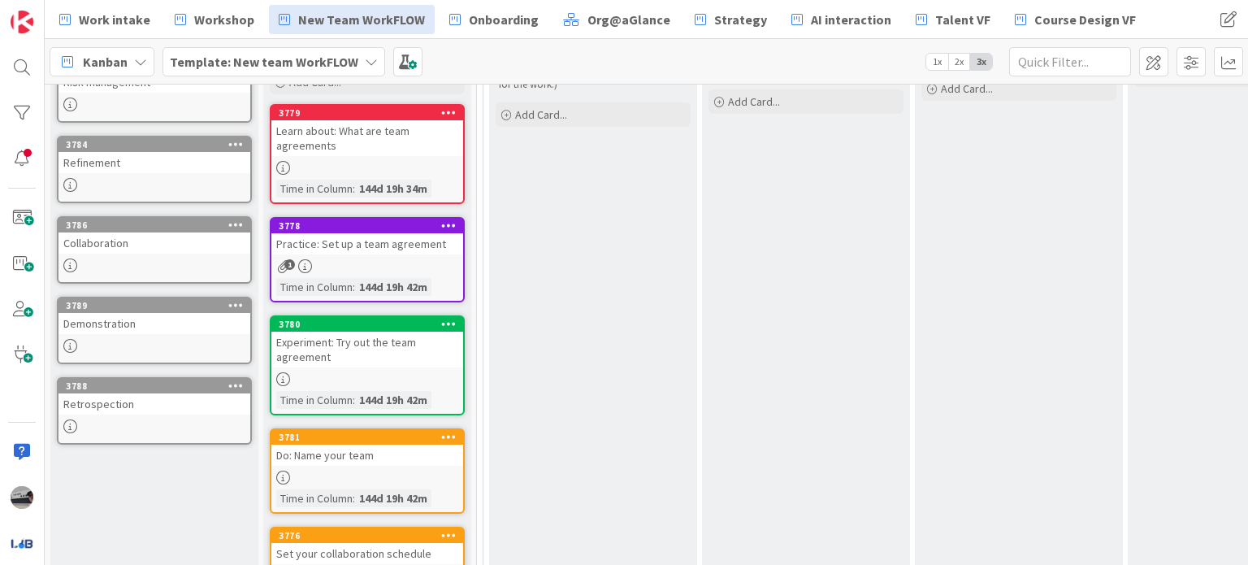
scroll to position [412, 0]
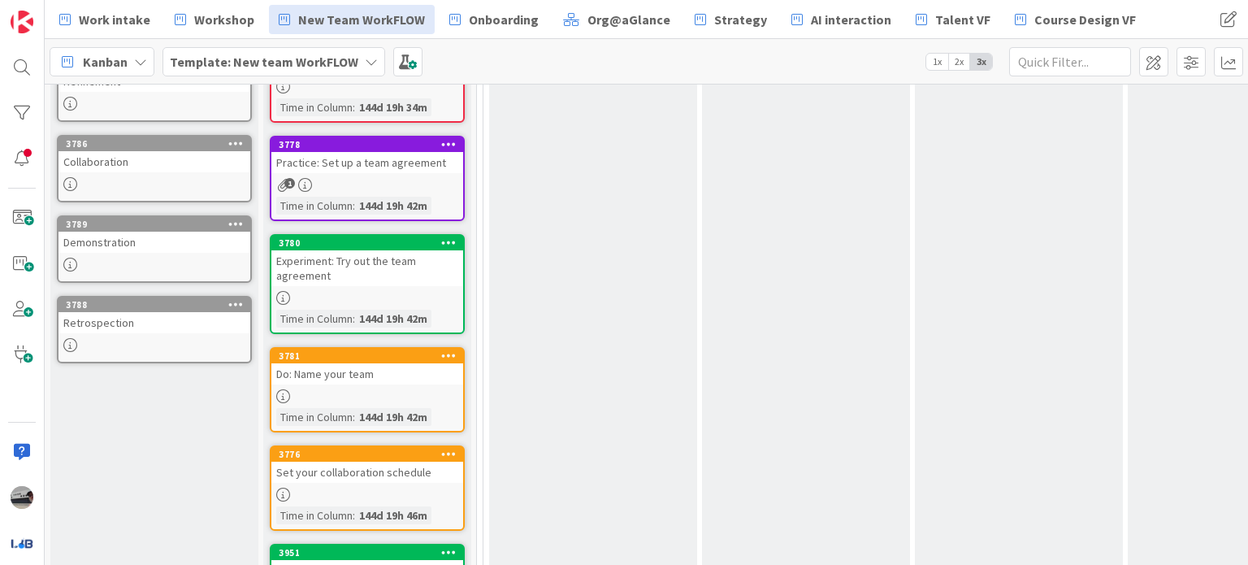
click at [368, 168] on div "Practice: Set up a team agreement" at bounding box center [367, 162] width 192 height 21
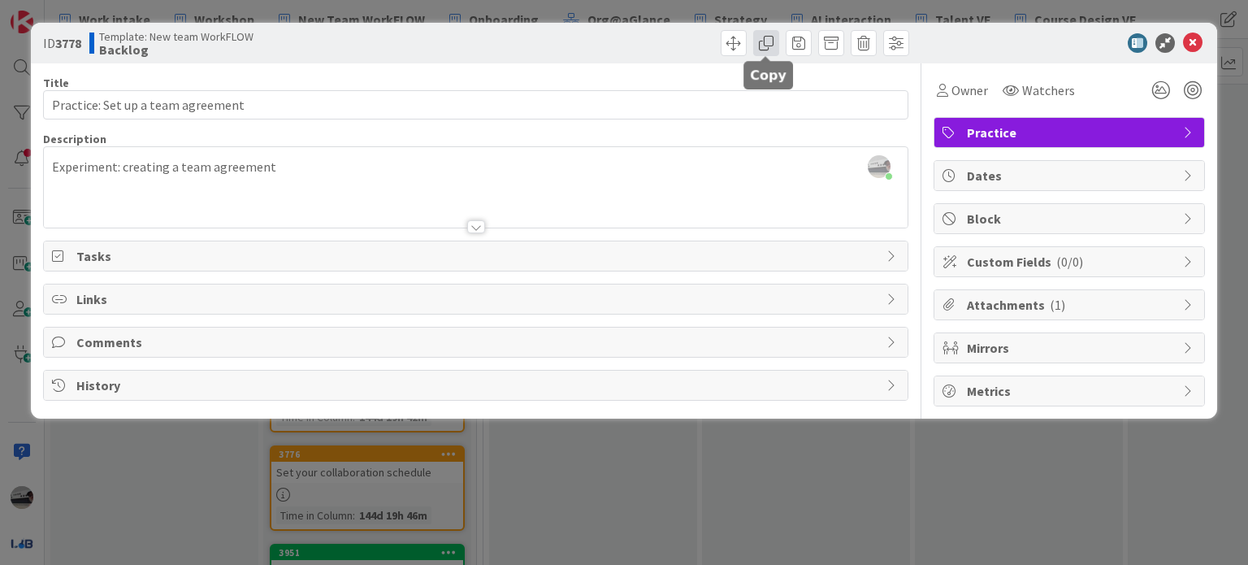
click at [766, 45] on span at bounding box center [766, 43] width 26 height 26
type textarea "x"
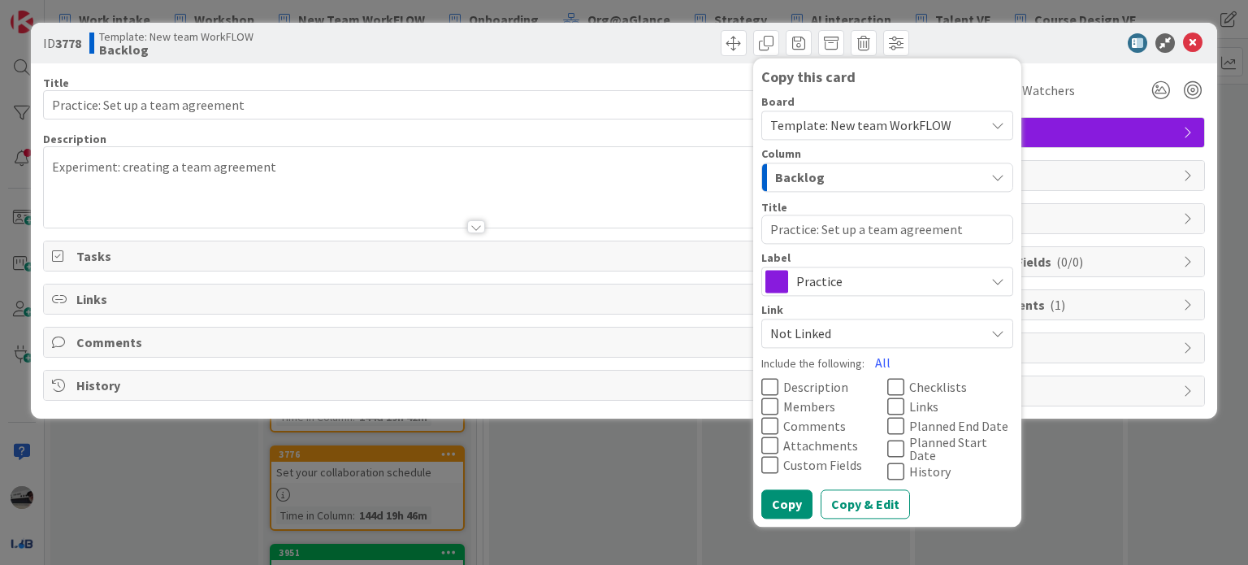
click at [873, 124] on span "Template: New team WorkFLOW" at bounding box center [860, 125] width 181 height 16
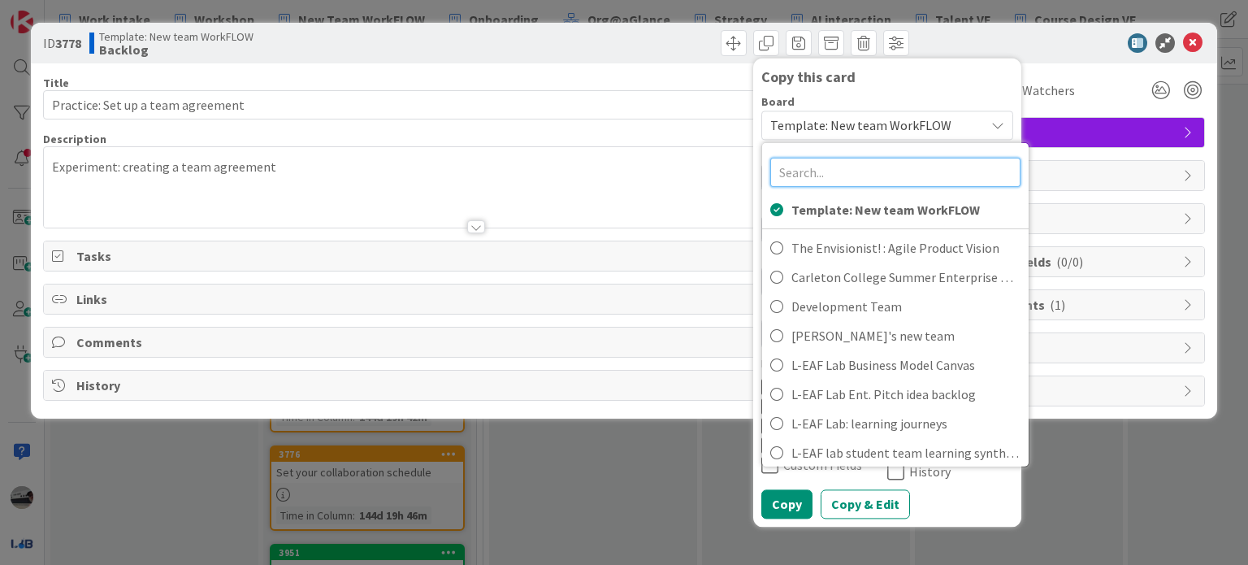
click at [794, 170] on input "text" at bounding box center [895, 172] width 250 height 29
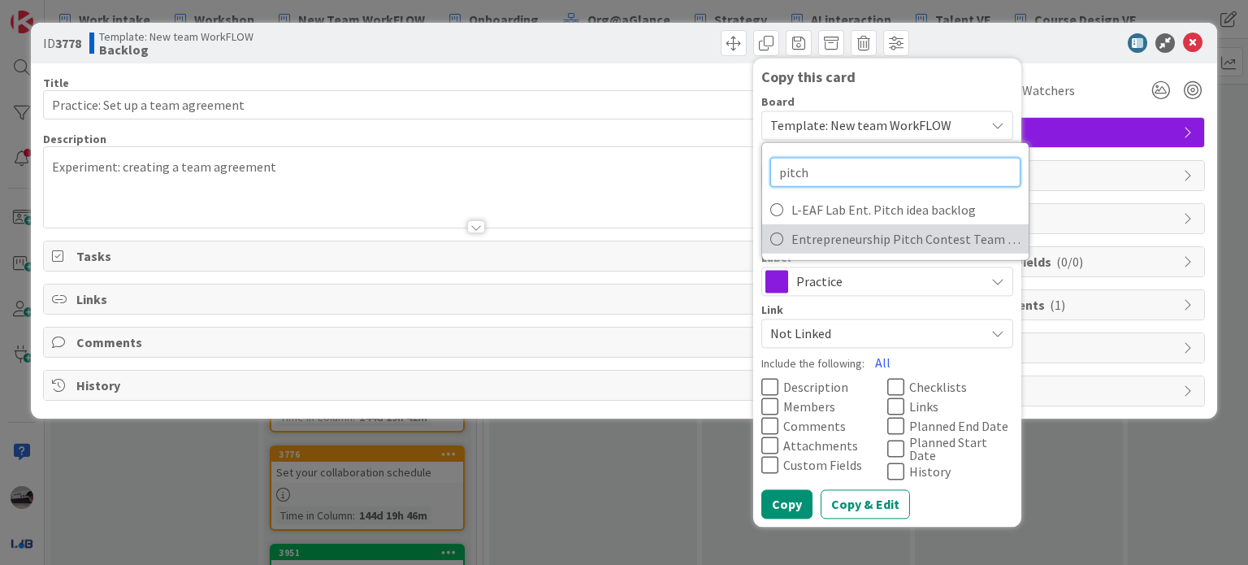
type input "pitch"
click at [843, 244] on span "Entrepreneurship Pitch Contest Team Board" at bounding box center [906, 239] width 229 height 24
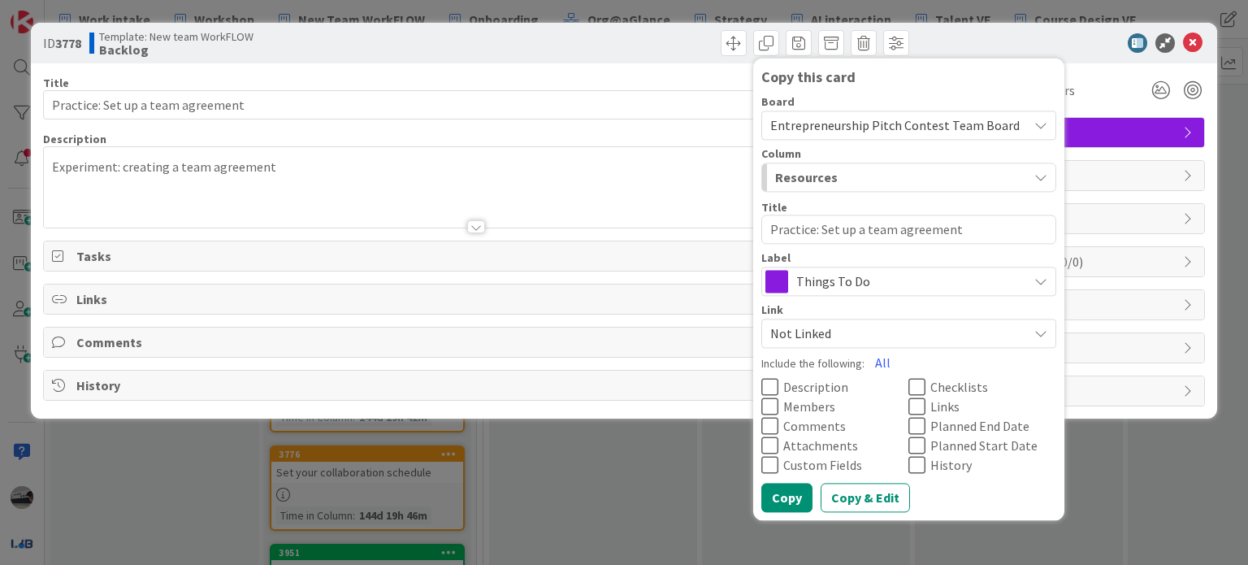
click at [852, 276] on span "Things To Do" at bounding box center [907, 281] width 223 height 23
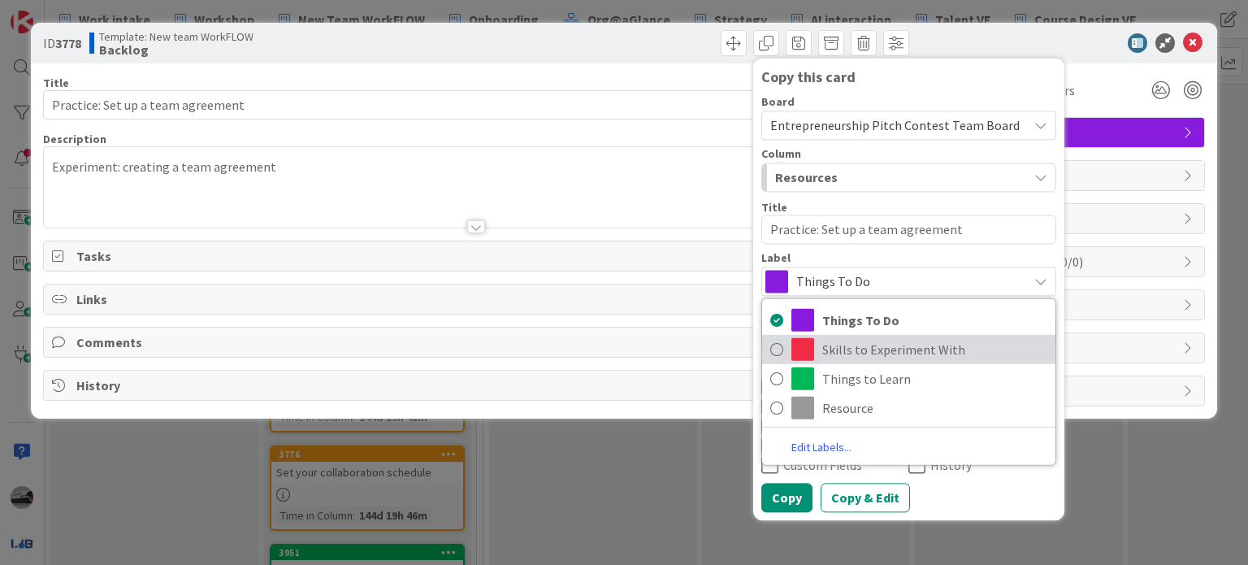
click at [900, 344] on span "Skills to Experiment With" at bounding box center [934, 349] width 225 height 24
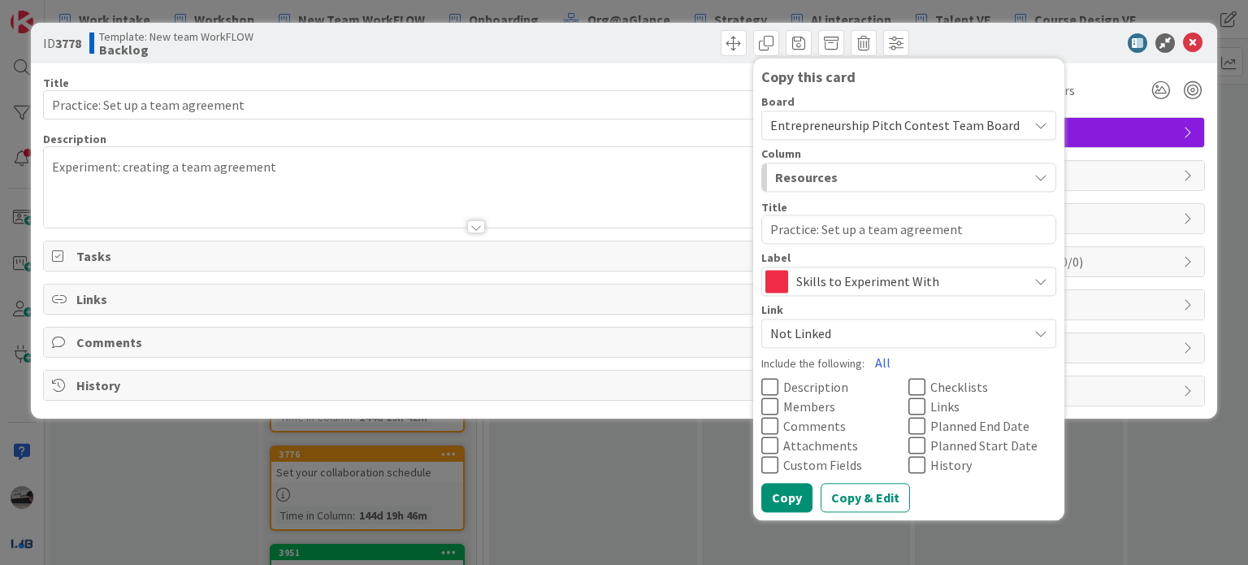
click at [919, 384] on icon at bounding box center [917, 387] width 17 height 20
click at [764, 383] on icon at bounding box center [769, 387] width 17 height 20
click at [839, 181] on div "Resources" at bounding box center [899, 177] width 257 height 26
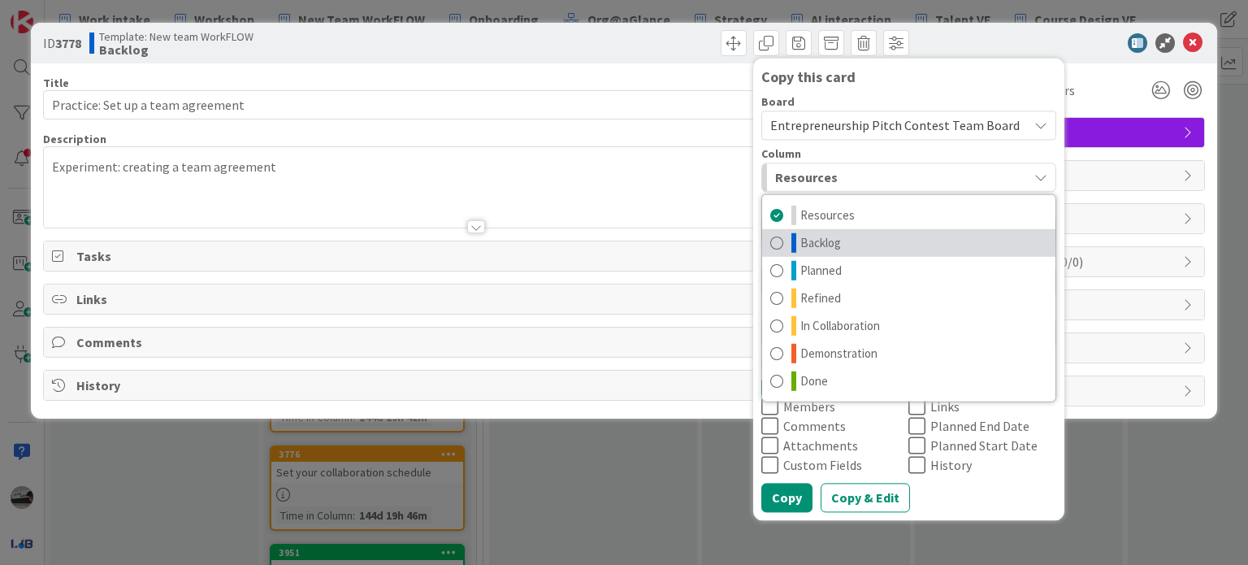
click at [848, 245] on link "Backlog" at bounding box center [908, 243] width 293 height 28
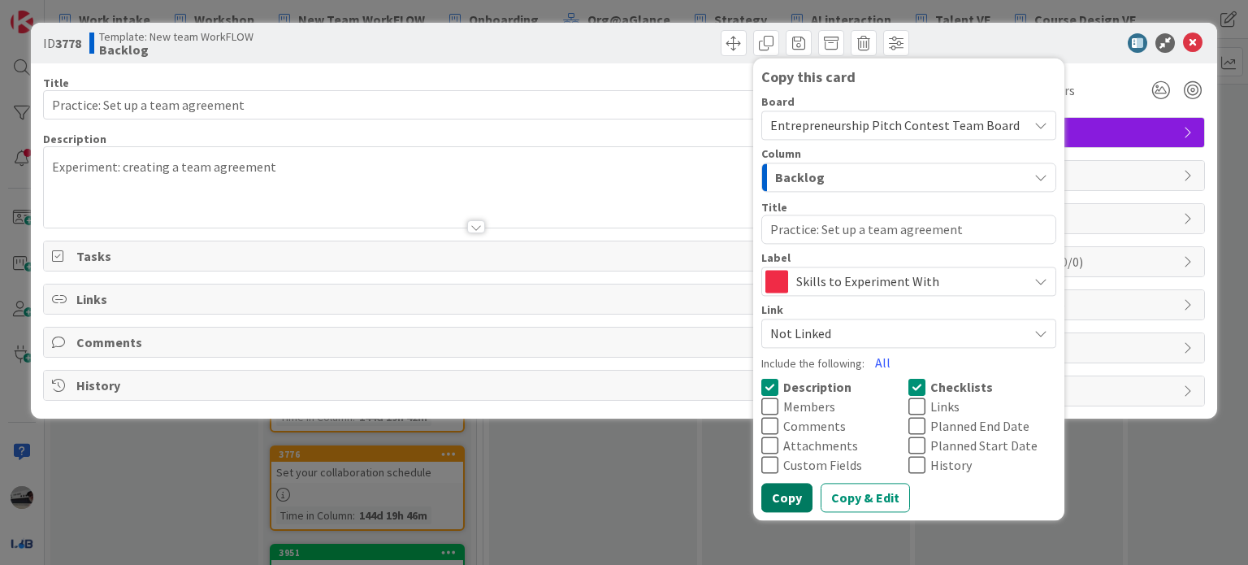
click at [794, 493] on button "Copy" at bounding box center [786, 497] width 51 height 29
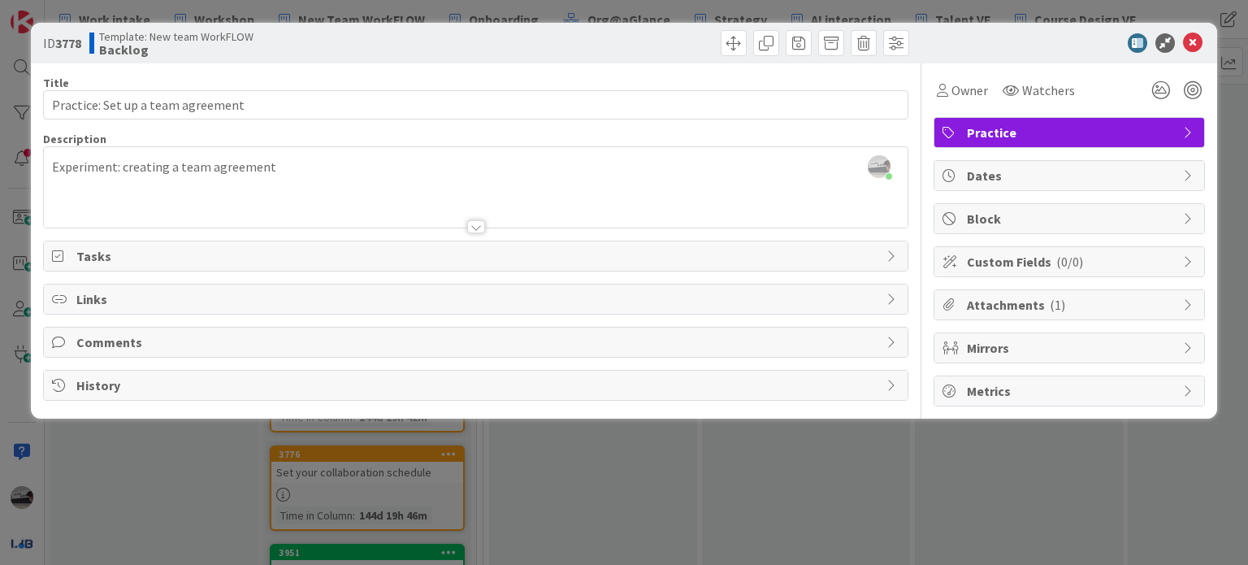
type textarea "x"
click at [1185, 37] on icon at bounding box center [1193, 43] width 20 height 20
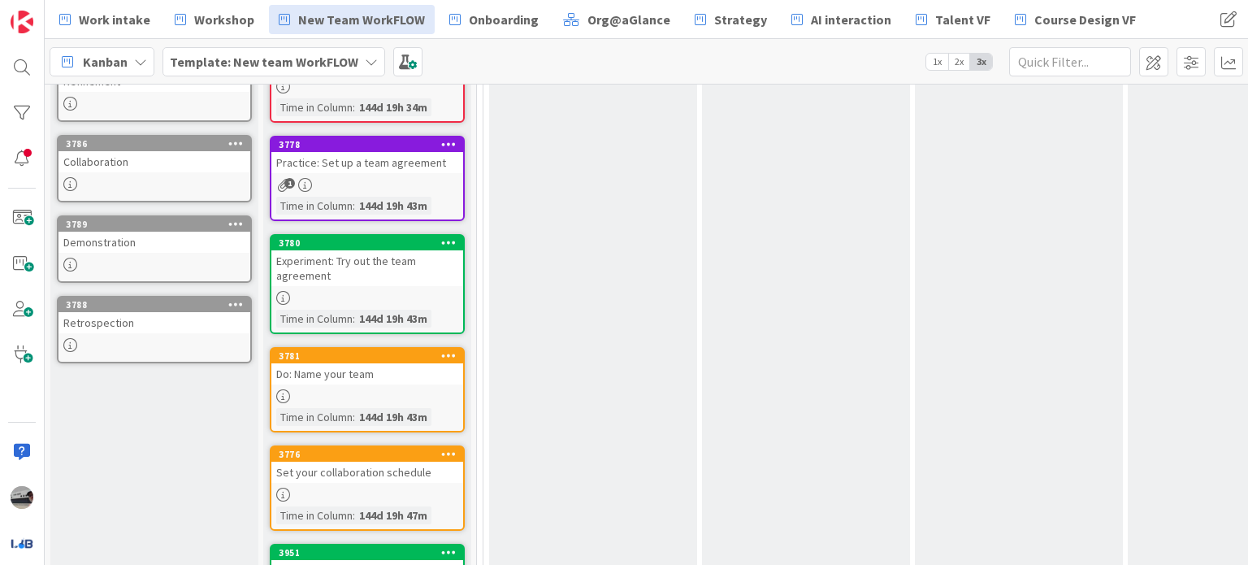
click at [254, 66] on b "Template: New team WorkFLOW" at bounding box center [264, 62] width 189 height 16
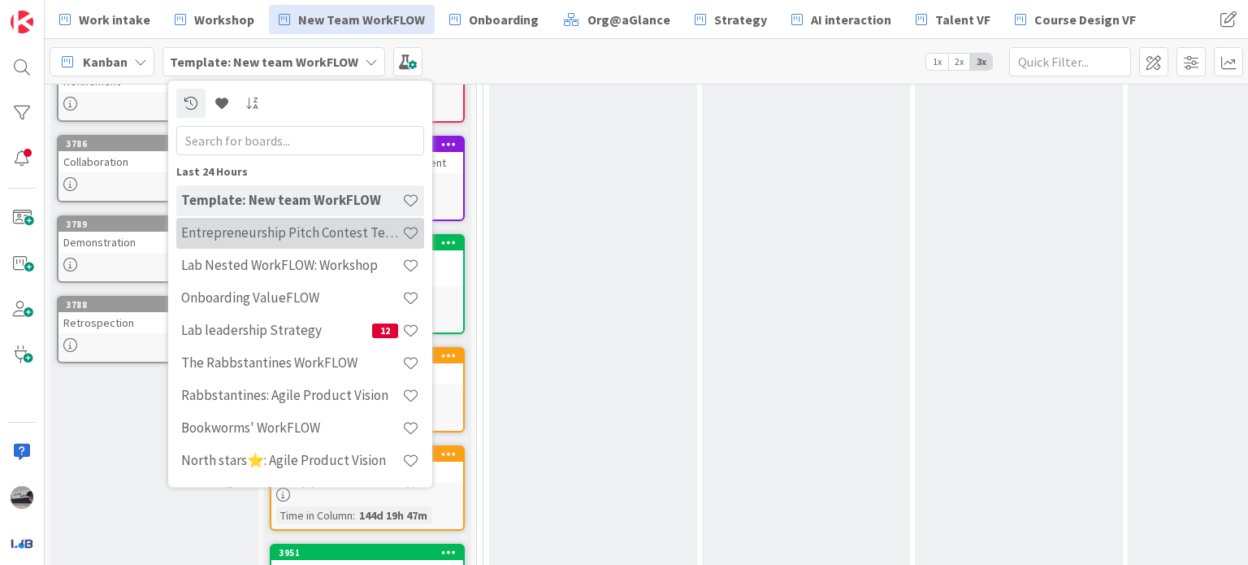
click at [289, 239] on h4 "Entrepreneurship Pitch Contest Team Board" at bounding box center [291, 233] width 221 height 16
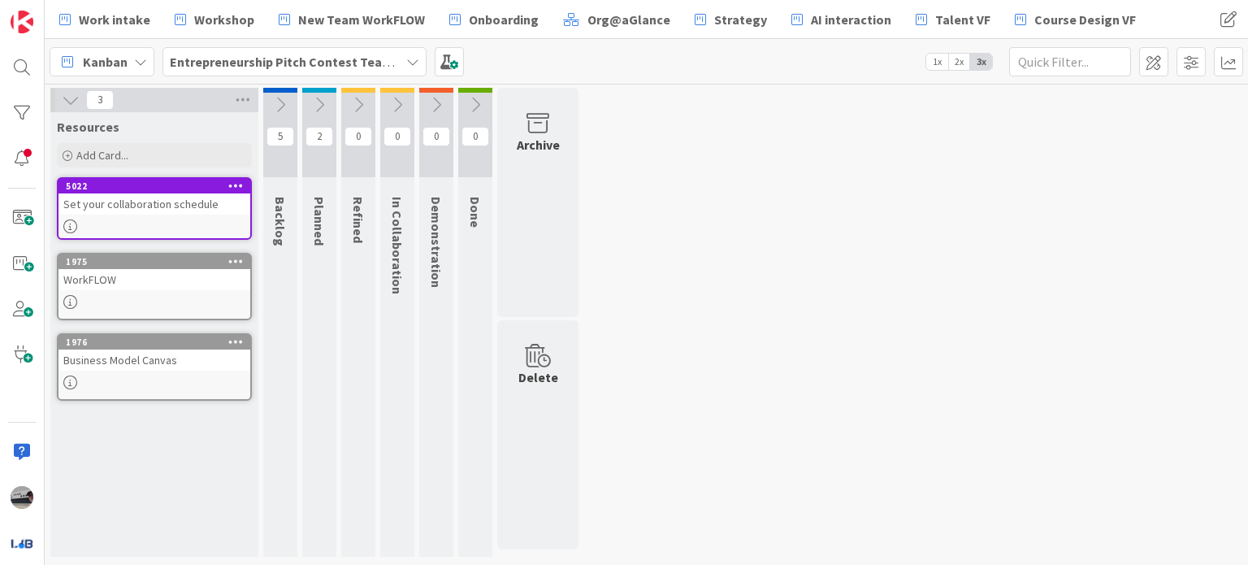
click at [283, 104] on icon at bounding box center [280, 105] width 18 height 18
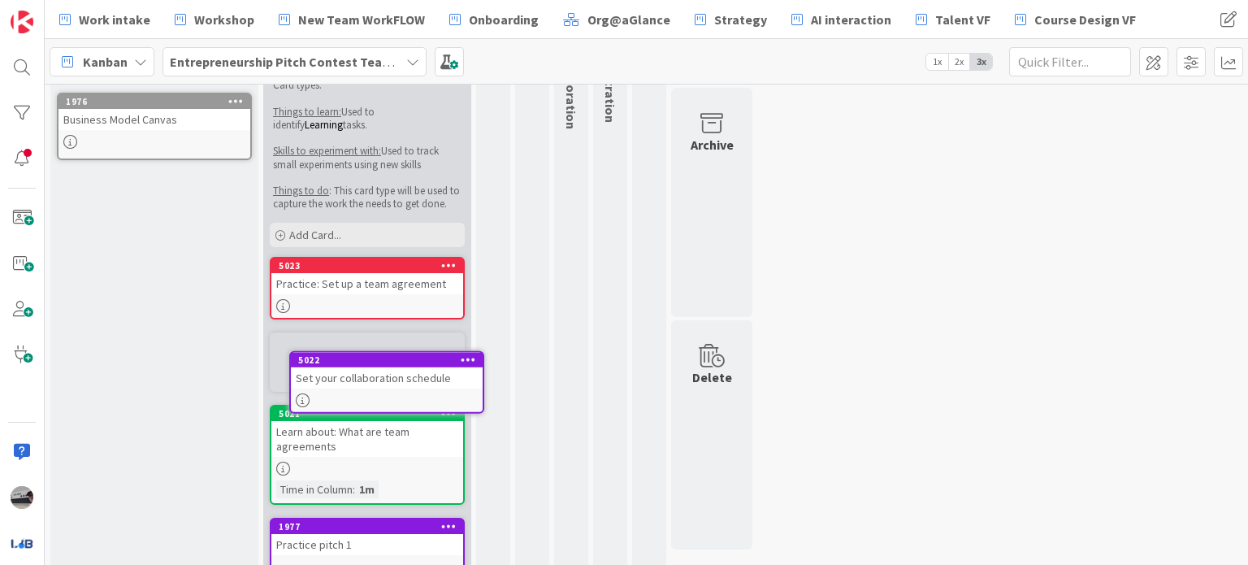
scroll to position [195, 0]
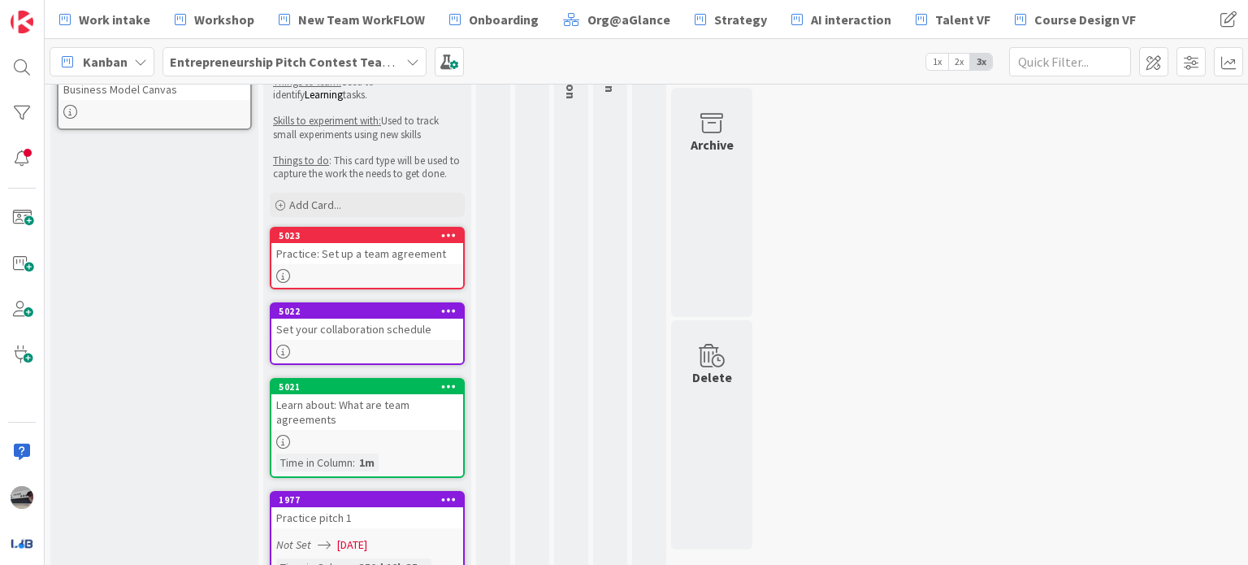
click at [360, 241] on div "5023 Practice: Set up a team agreement" at bounding box center [367, 246] width 192 height 36
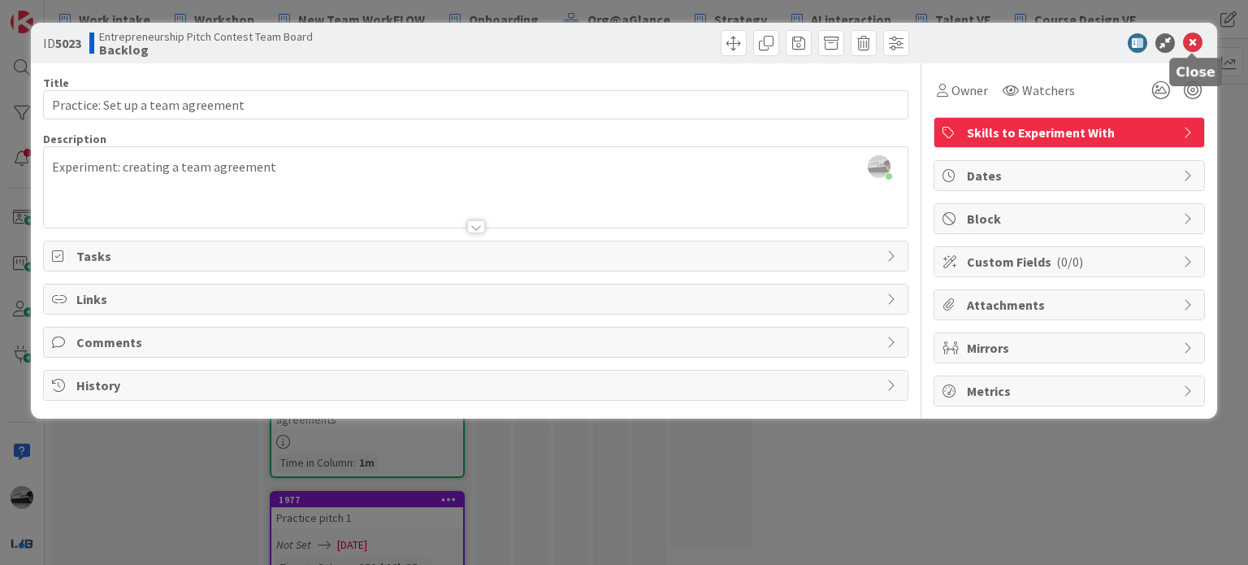
click at [1184, 40] on icon at bounding box center [1193, 43] width 20 height 20
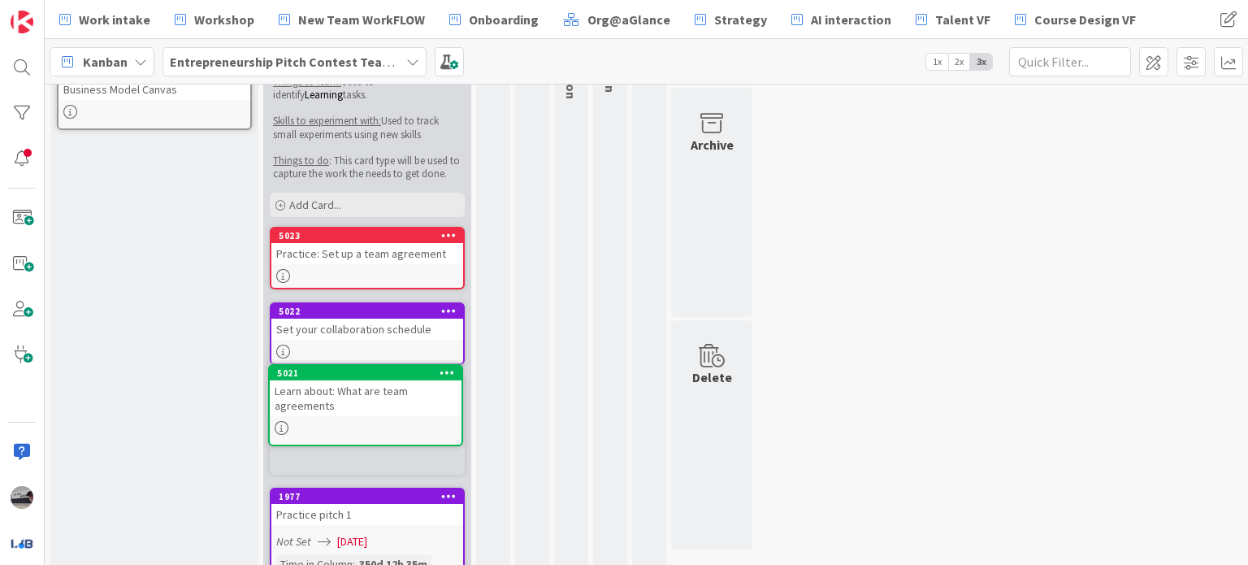
scroll to position [224, 0]
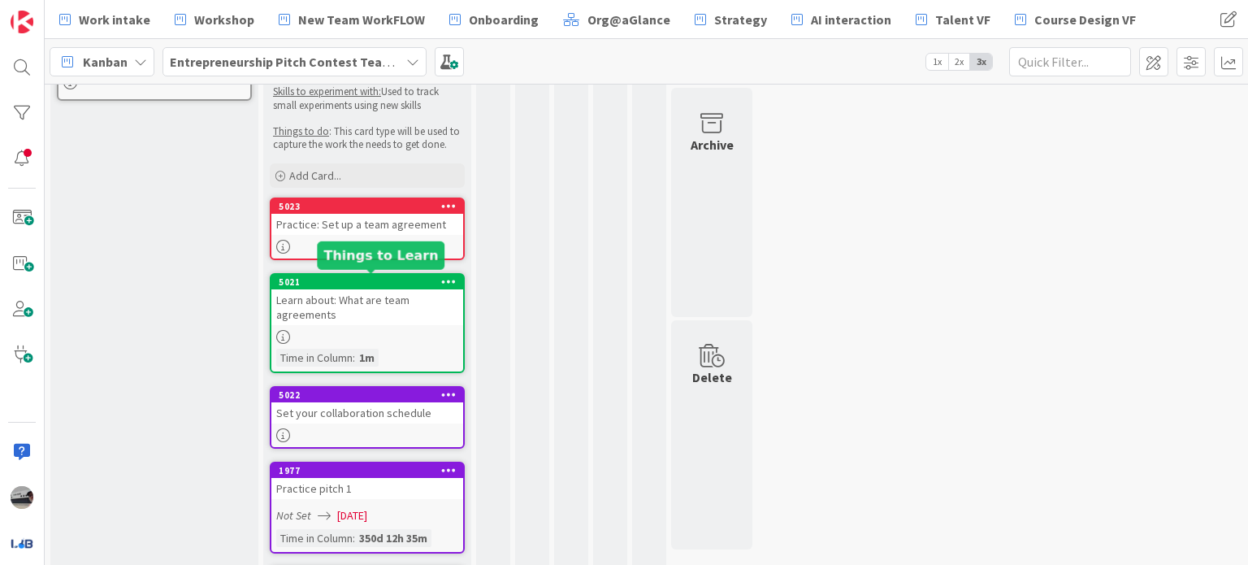
click at [423, 276] on div "5021" at bounding box center [371, 281] width 184 height 11
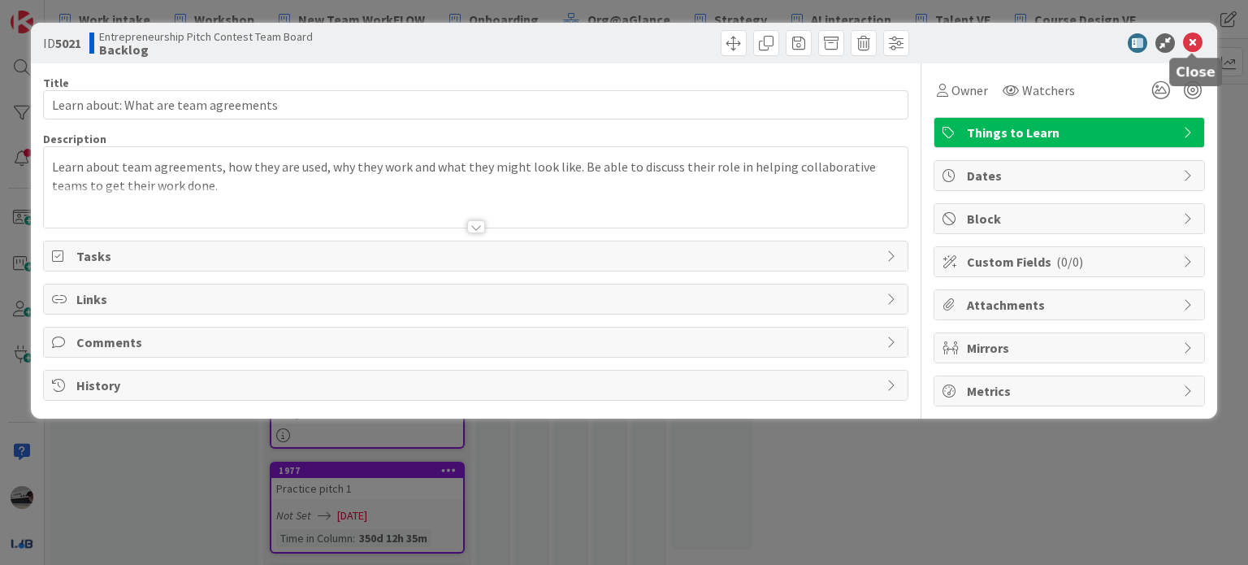
click at [1193, 44] on icon at bounding box center [1193, 43] width 20 height 20
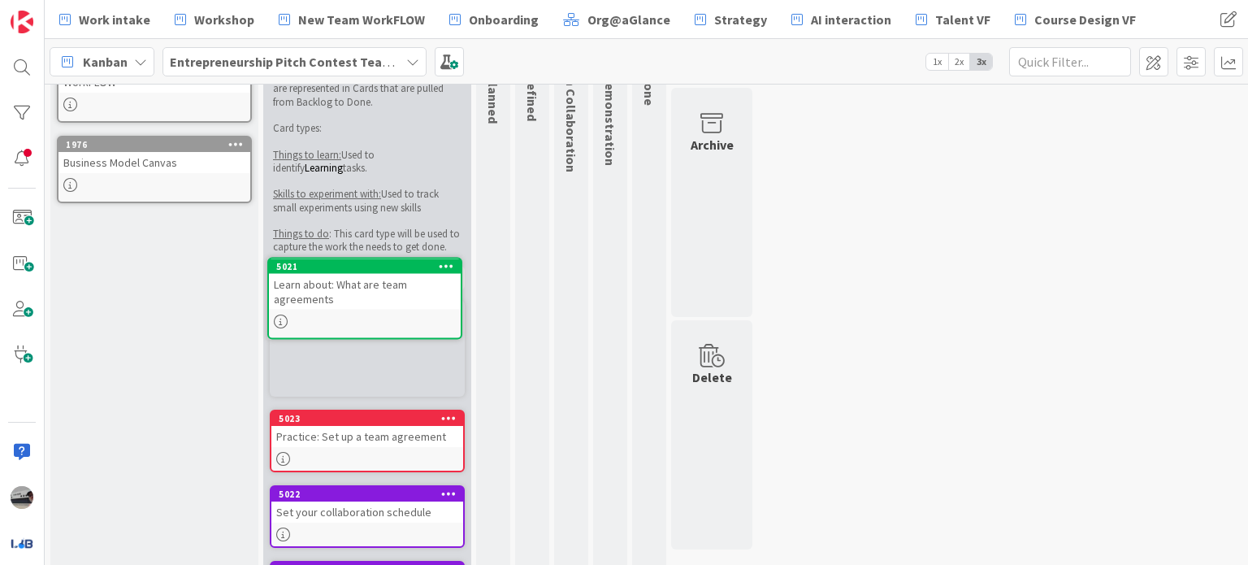
scroll to position [120, 0]
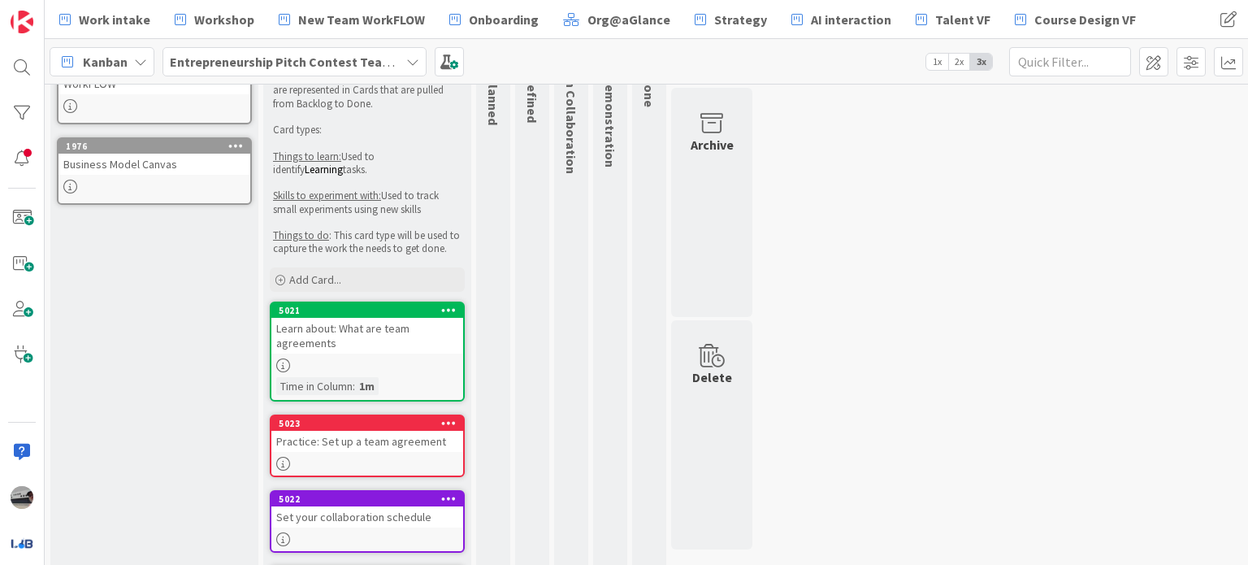
click at [329, 336] on div "Learn about: What are team agreements" at bounding box center [367, 336] width 192 height 36
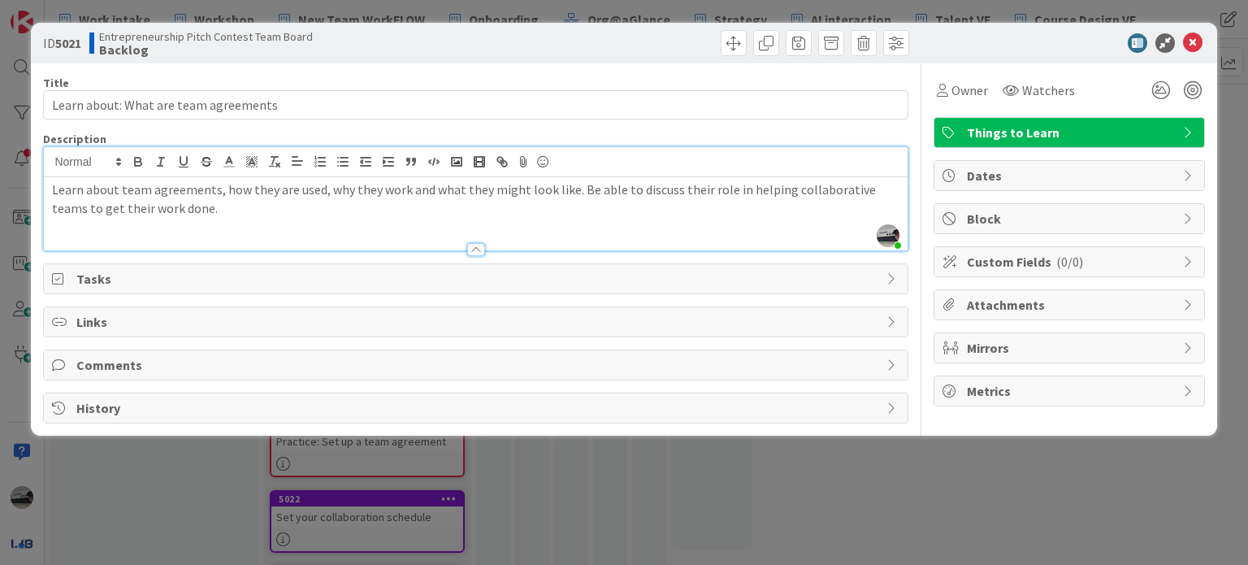
click at [195, 180] on p "Learn about team agreements, how they are used, why they work and what they mig…" at bounding box center [475, 198] width 847 height 37
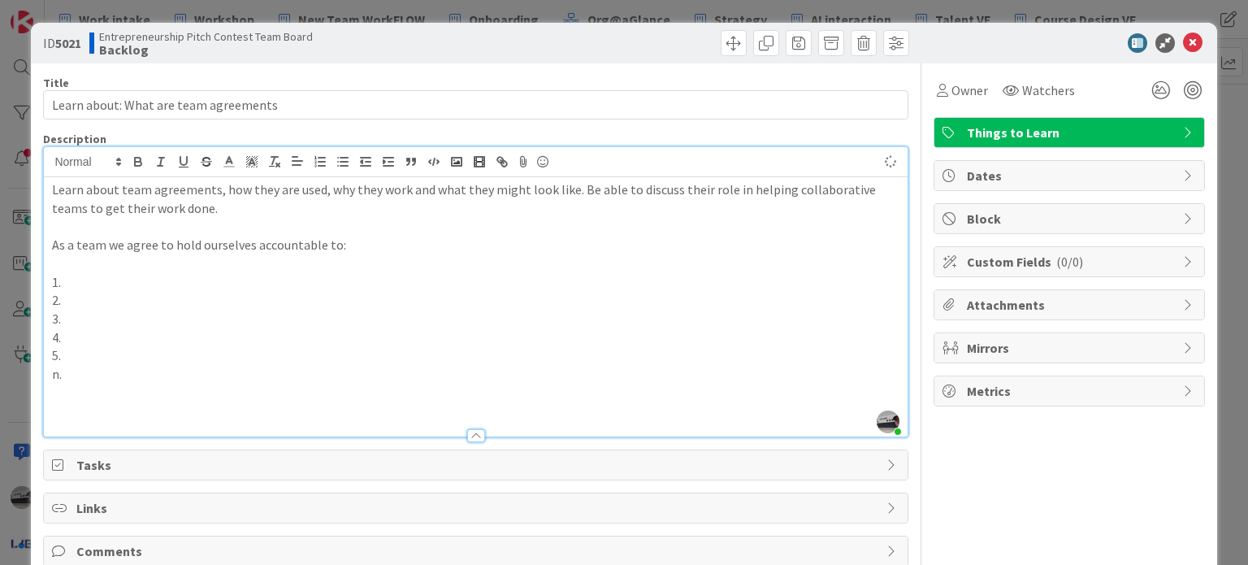
click at [80, 404] on p at bounding box center [475, 411] width 847 height 19
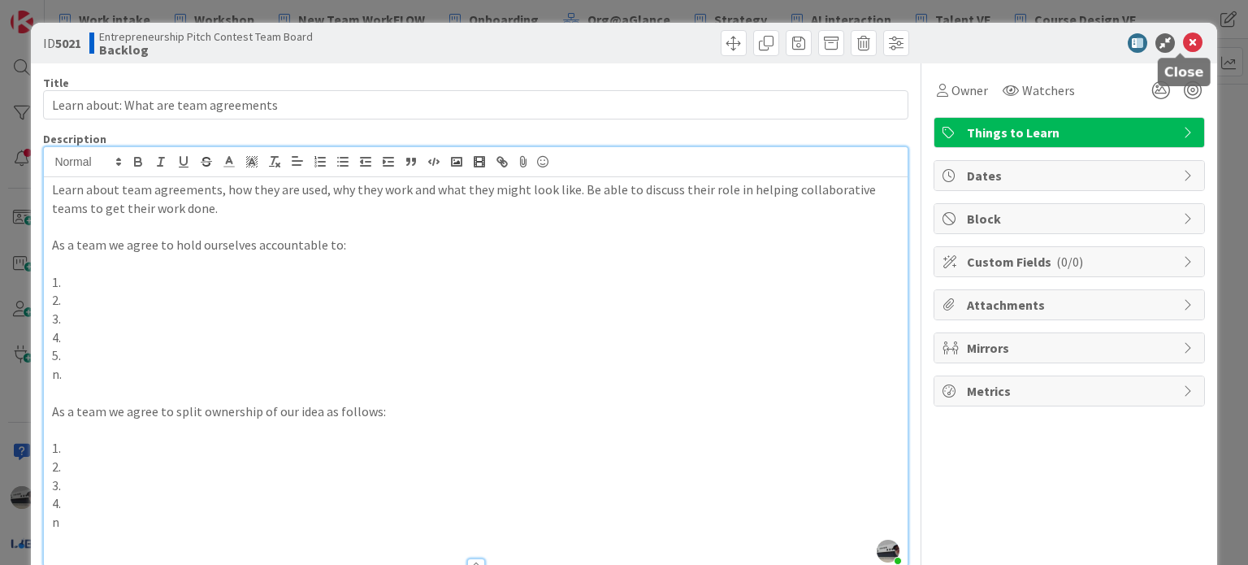
click at [1185, 41] on icon at bounding box center [1193, 43] width 20 height 20
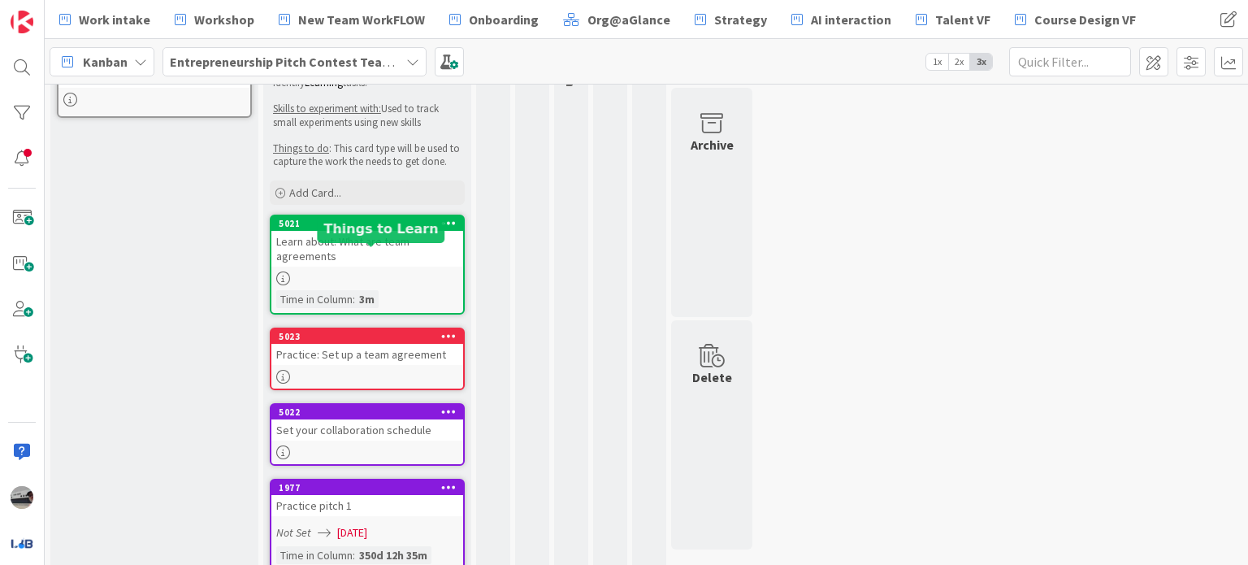
scroll to position [439, 0]
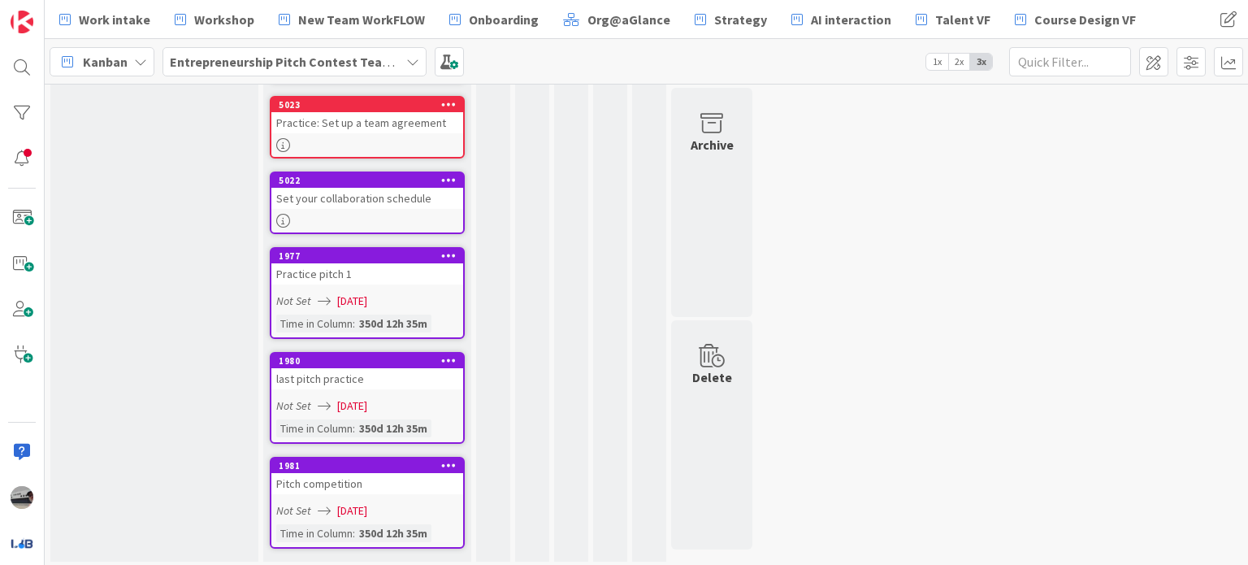
click at [423, 293] on div "Not Set [DATE]" at bounding box center [369, 301] width 187 height 17
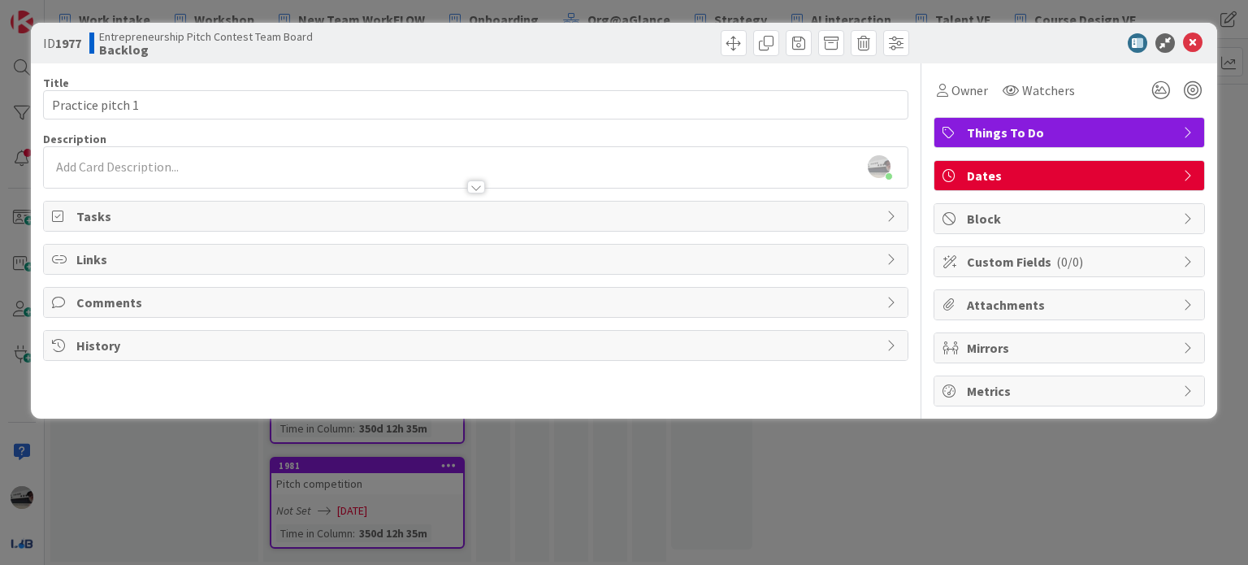
click at [1196, 169] on div "Dates" at bounding box center [1070, 175] width 270 height 29
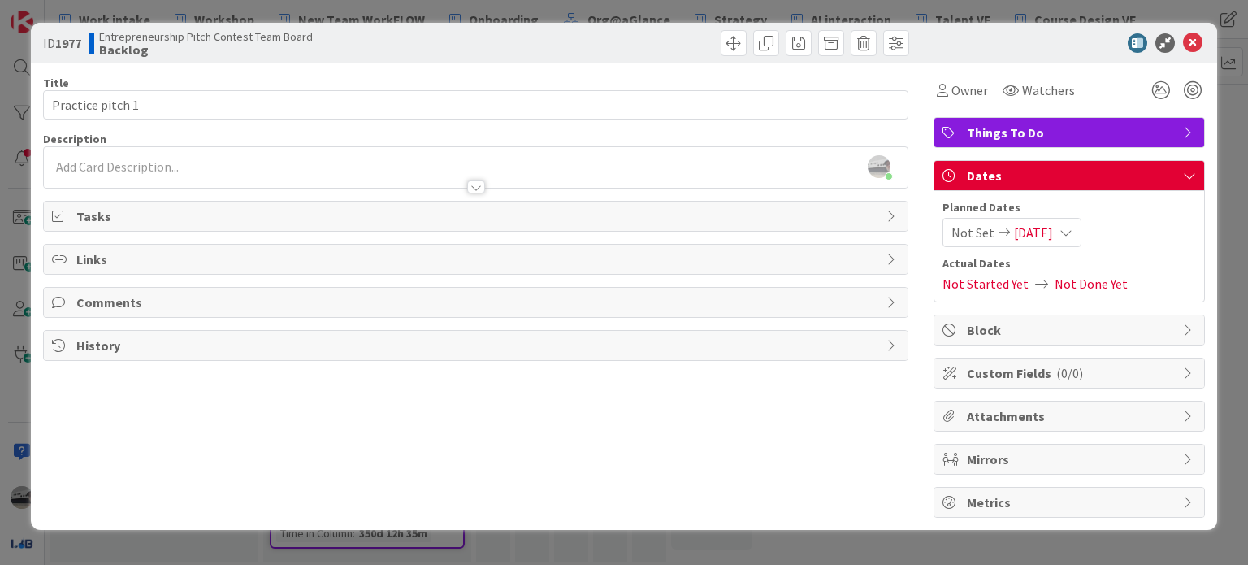
click at [1074, 232] on div "Not Set [DATE]" at bounding box center [1012, 232] width 139 height 29
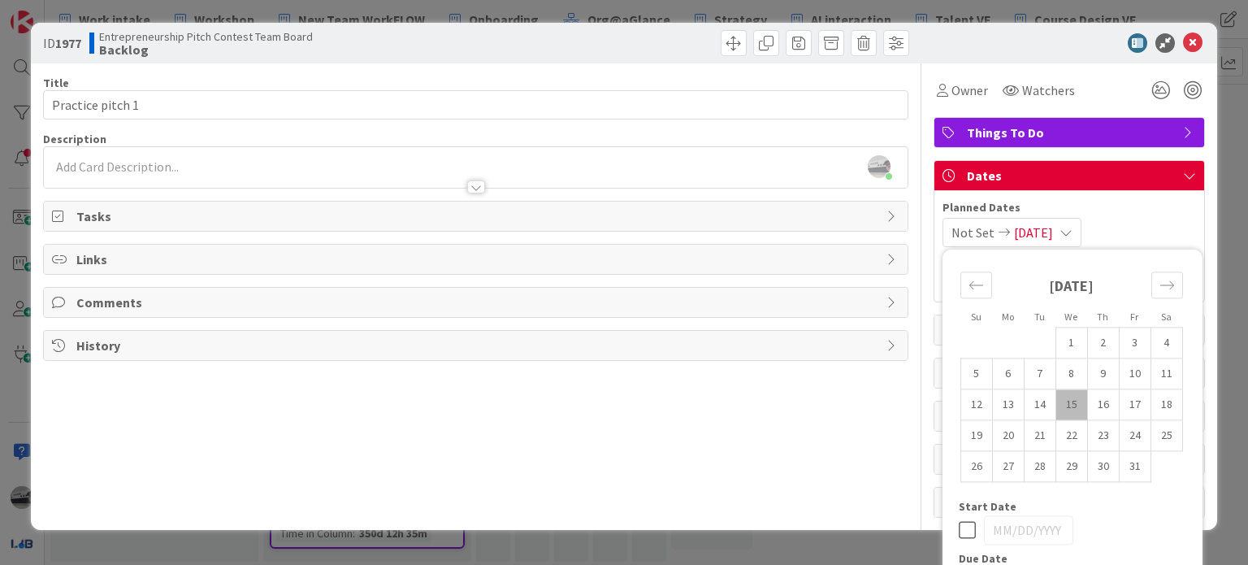
click at [1092, 287] on strong "[DATE]" at bounding box center [1071, 285] width 45 height 19
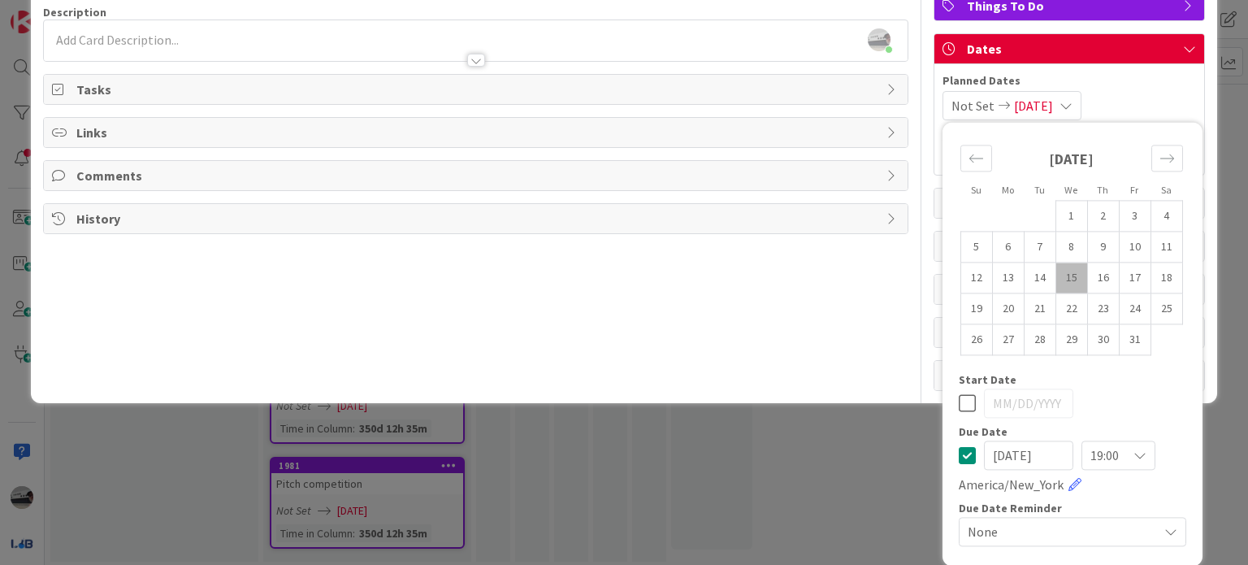
click at [1039, 455] on input "[DATE]" at bounding box center [1028, 454] width 89 height 29
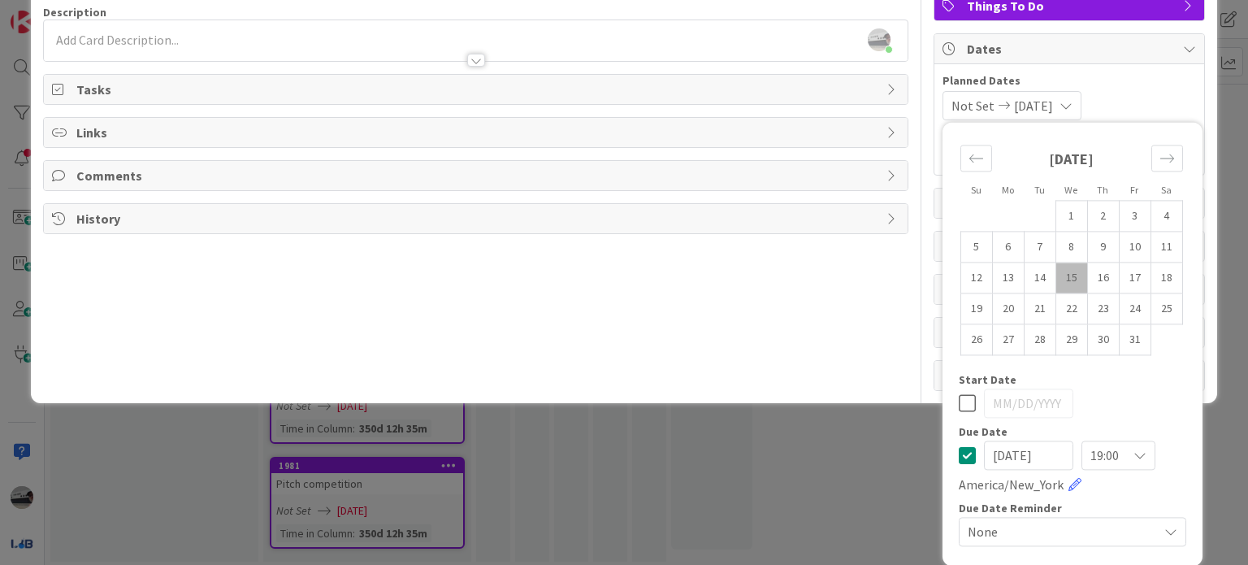
type input "[DATE]"
click at [852, 310] on div "Title 16 / 128 Practice pitch 1 Description [PERSON_NAME] just joined Owner Wat…" at bounding box center [475, 164] width 865 height 454
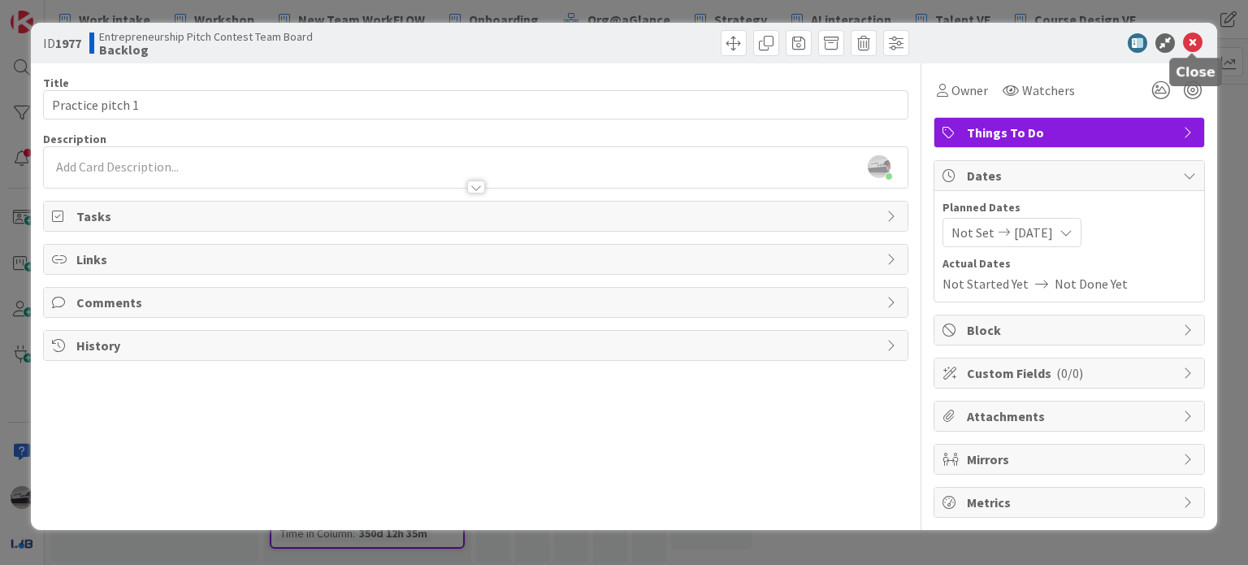
click at [1191, 41] on icon at bounding box center [1193, 43] width 20 height 20
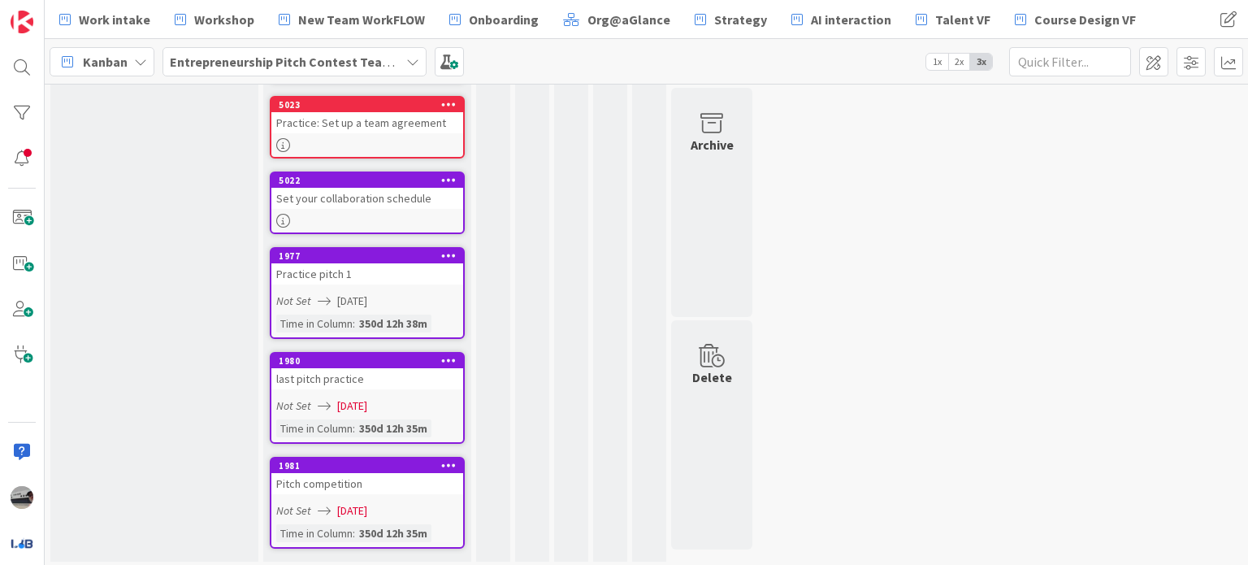
click at [367, 397] on span "[DATE]" at bounding box center [352, 405] width 30 height 17
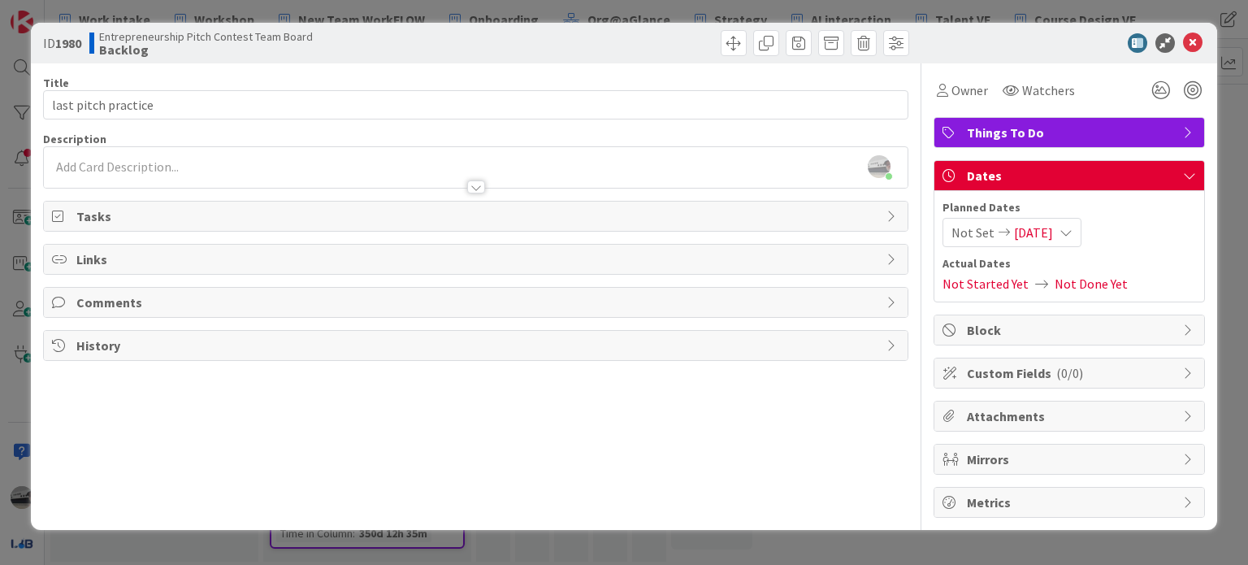
click at [1073, 227] on icon at bounding box center [1066, 232] width 13 height 13
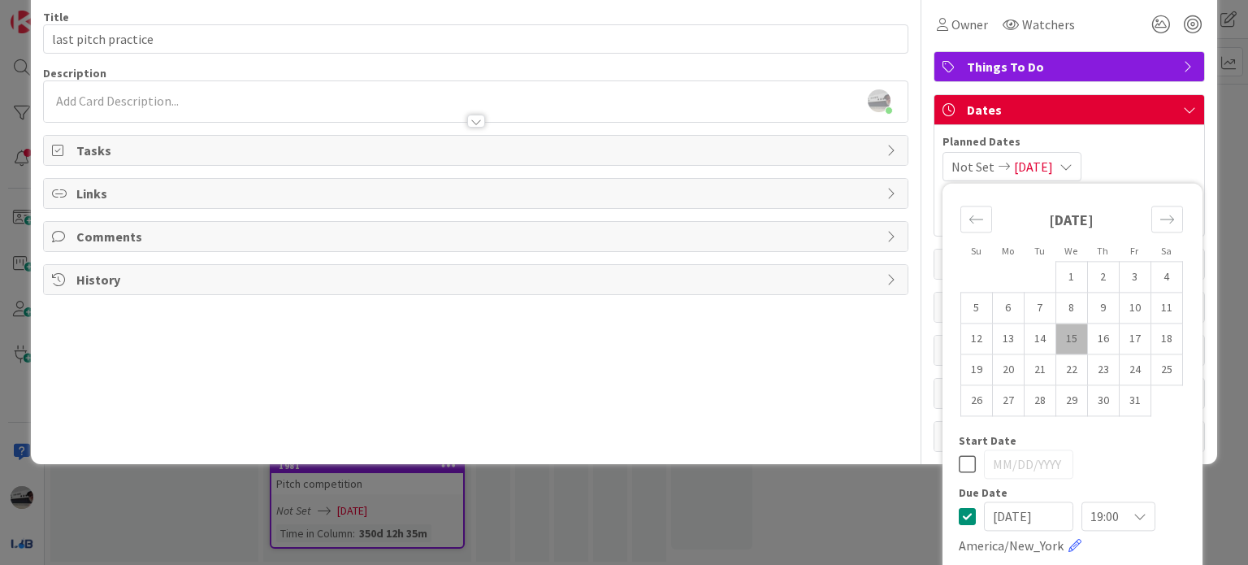
scroll to position [127, 0]
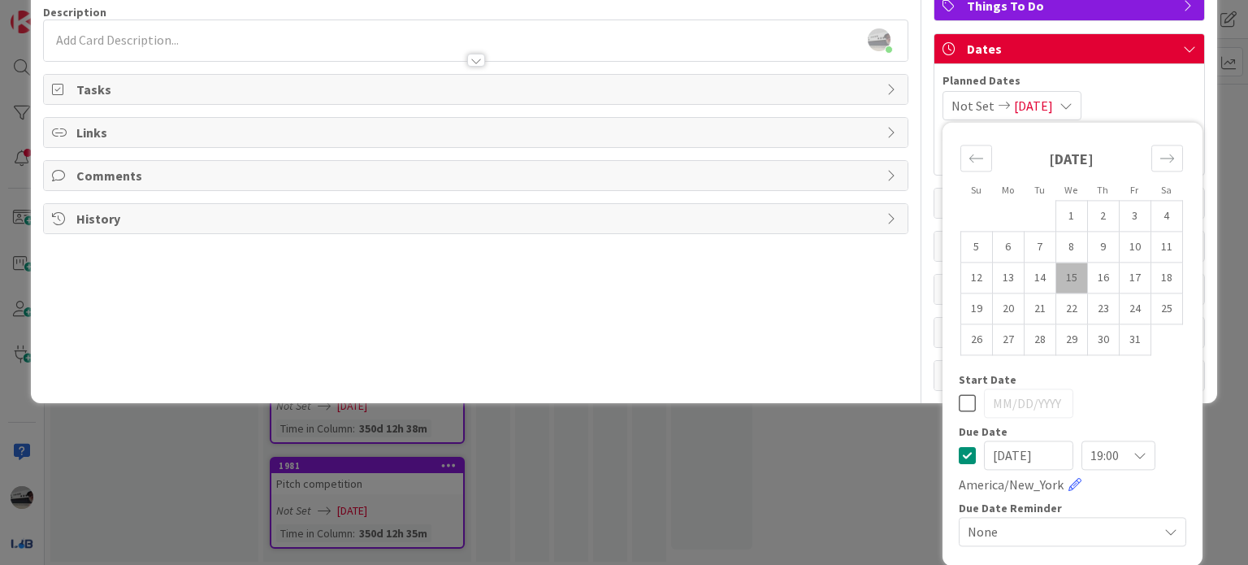
click at [1040, 453] on input "[DATE]" at bounding box center [1028, 454] width 89 height 29
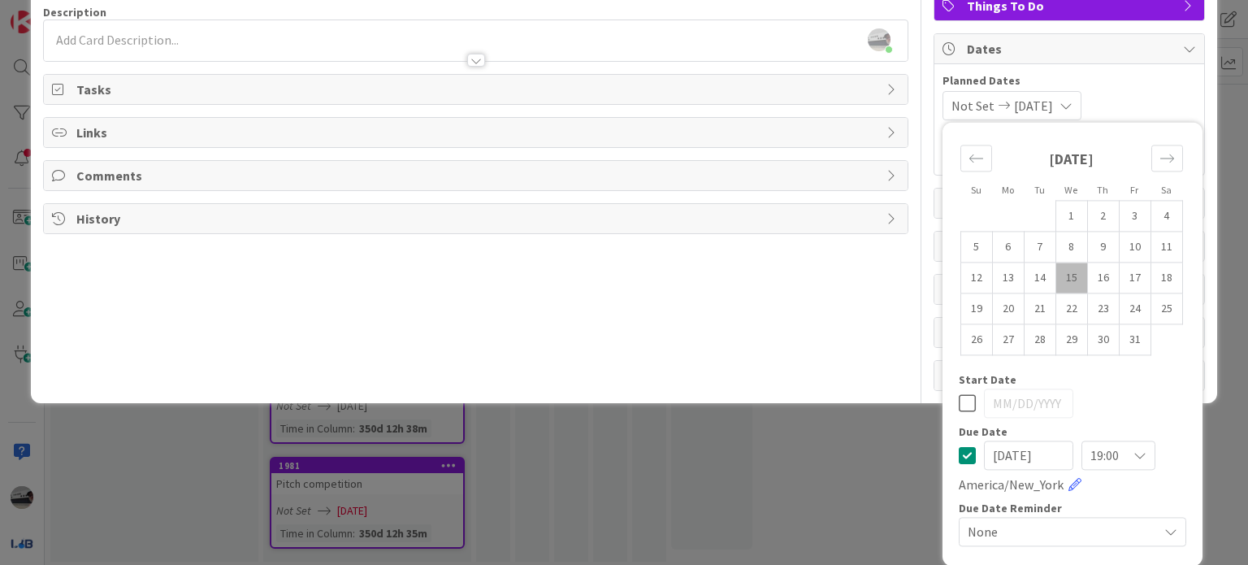
type input "[DATE]"
click at [870, 336] on div "Title 19 / 128 last pitch practice Description [PERSON_NAME] just joined Owner …" at bounding box center [475, 164] width 865 height 454
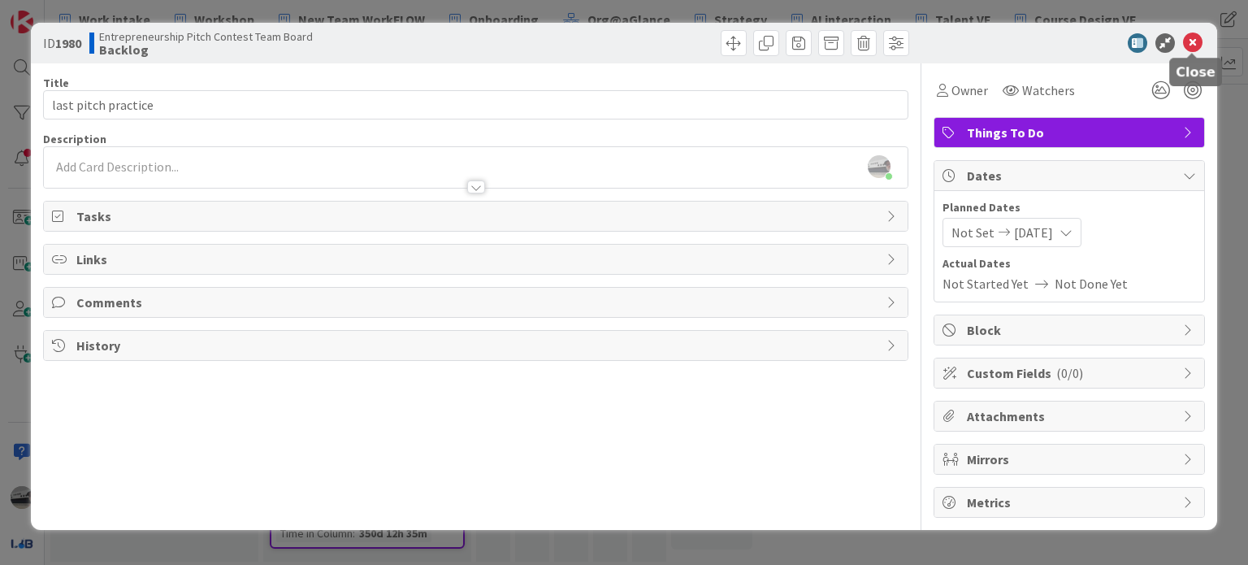
click at [1193, 39] on icon at bounding box center [1193, 43] width 20 height 20
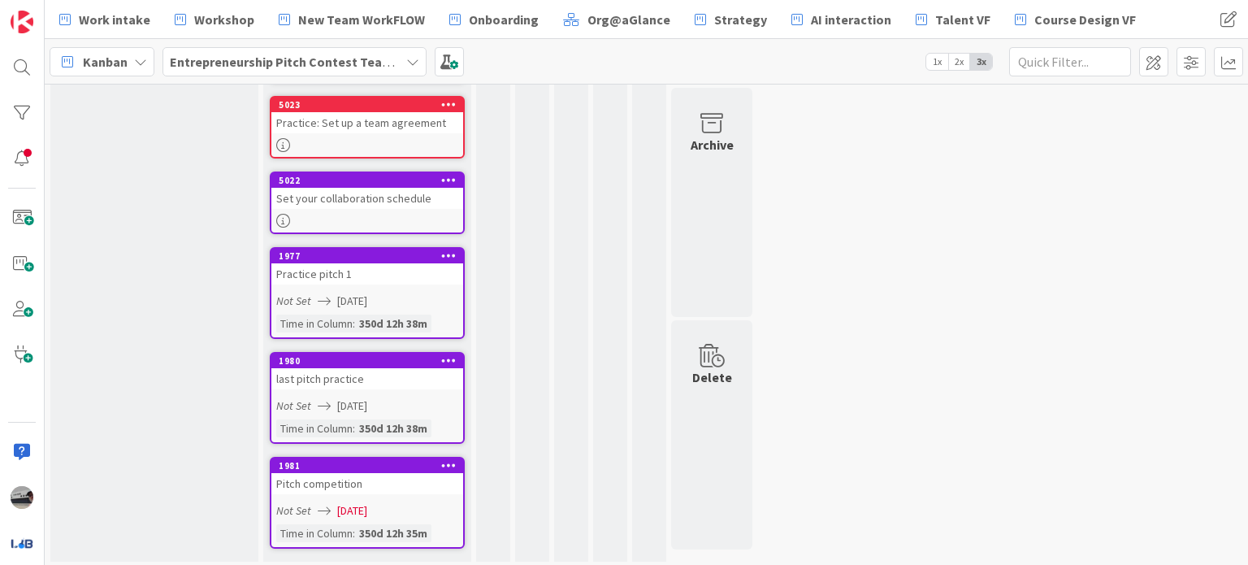
click at [439, 483] on div "Pitch competition" at bounding box center [367, 483] width 192 height 21
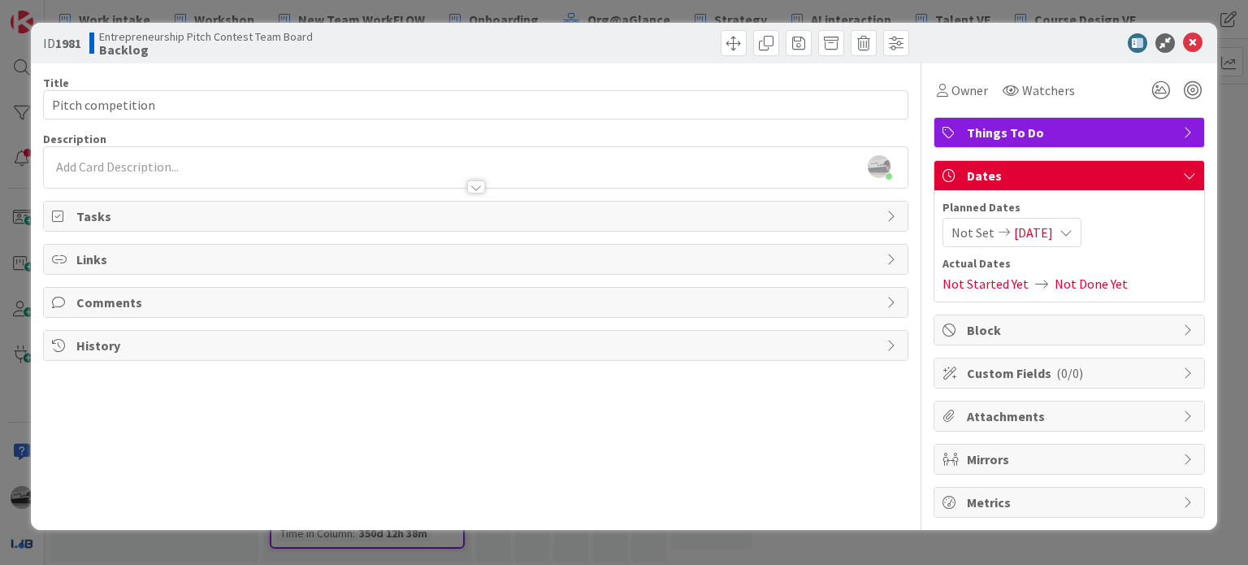
click at [1073, 229] on icon at bounding box center [1066, 232] width 13 height 13
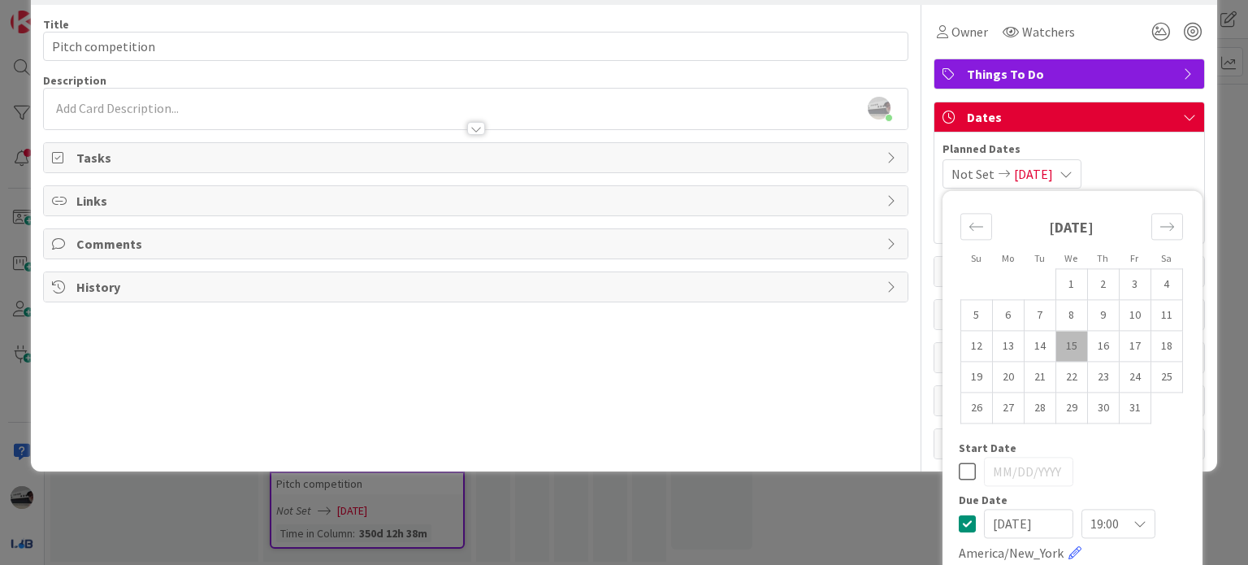
scroll to position [127, 0]
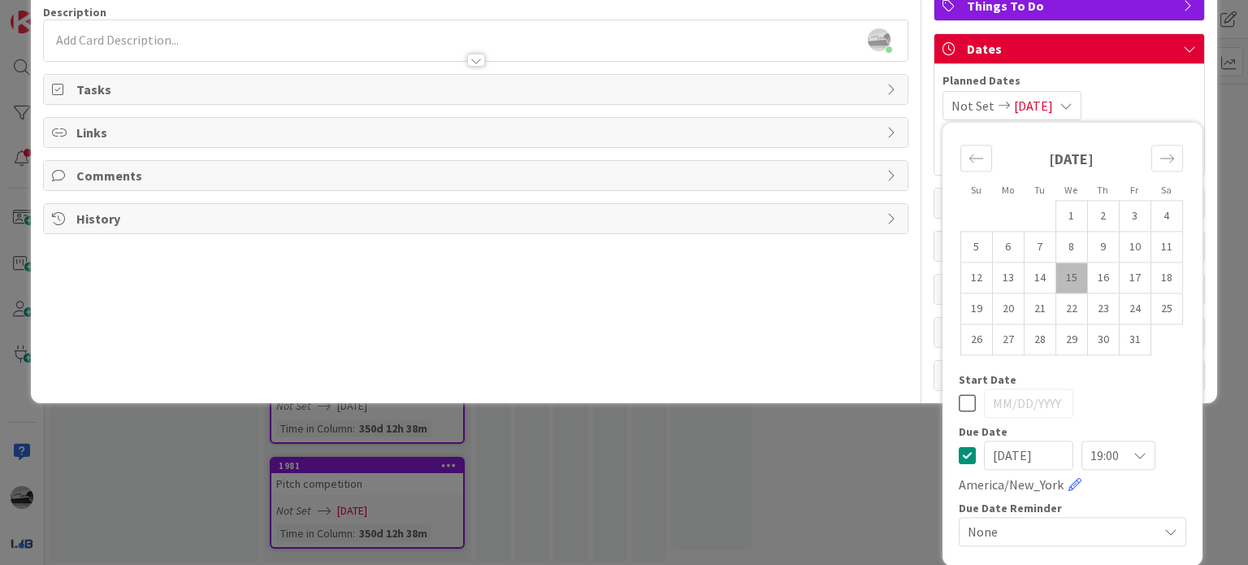
click at [1040, 451] on input "[DATE]" at bounding box center [1028, 454] width 89 height 29
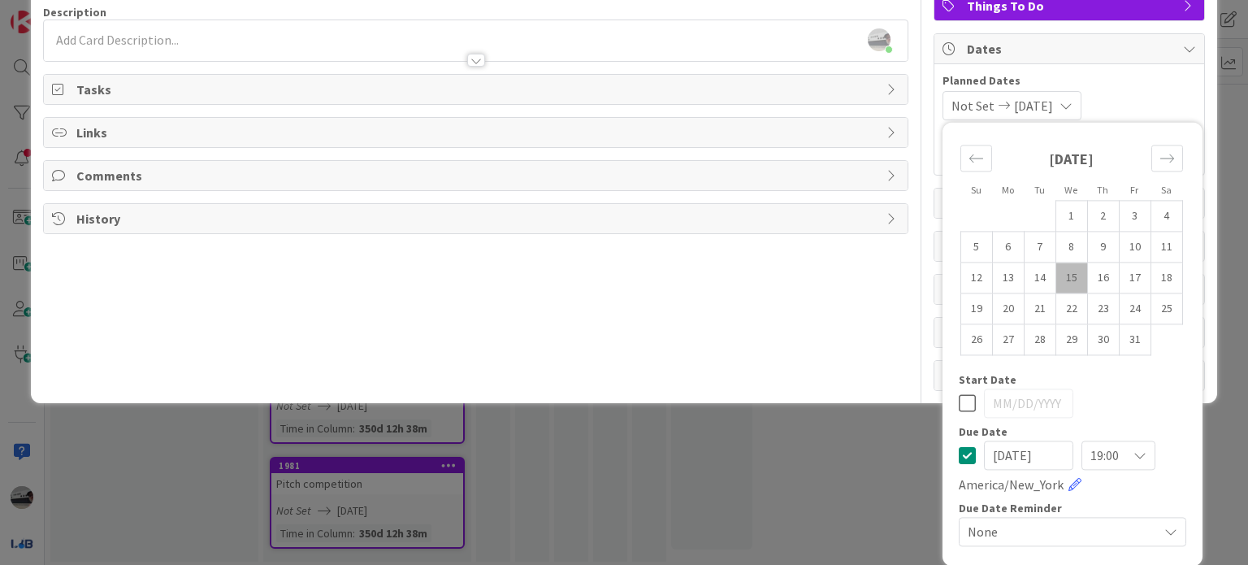
type input "[DATE]"
click at [844, 290] on div "Title 17 / 128 Pitch competition Description [PERSON_NAME] just joined Owner Wa…" at bounding box center [475, 164] width 865 height 454
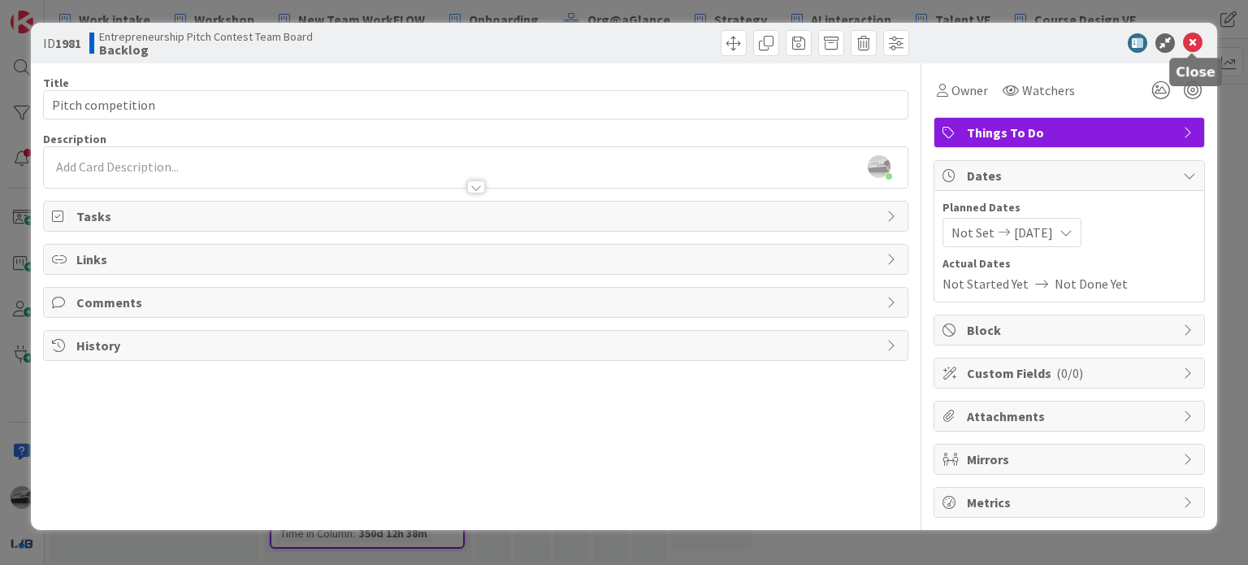
click at [1196, 41] on icon at bounding box center [1193, 43] width 20 height 20
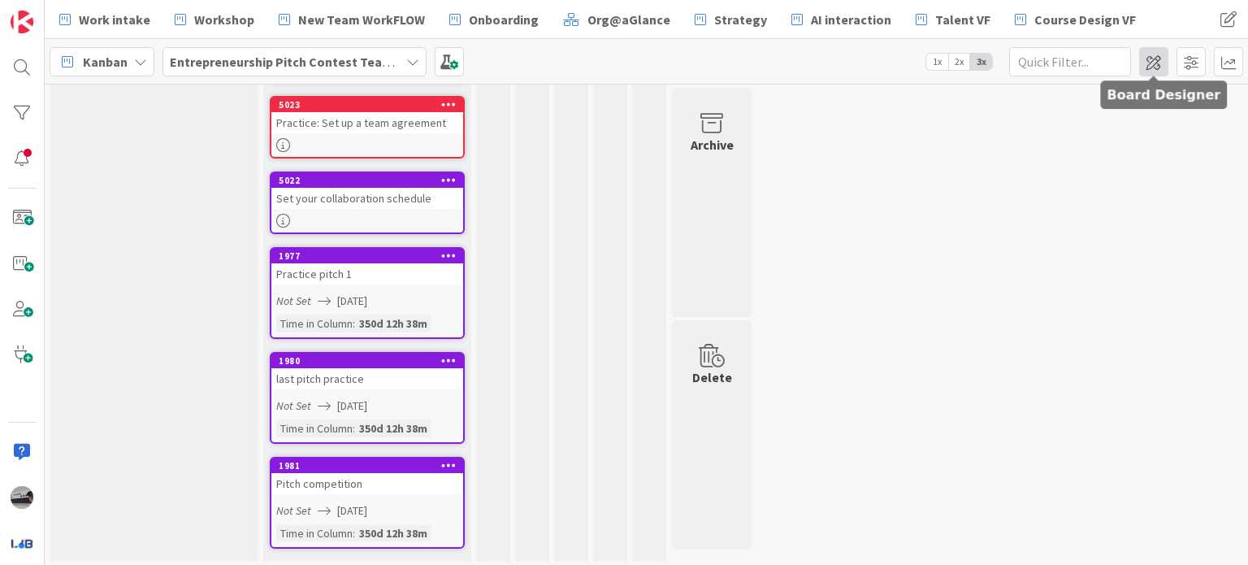
click at [1158, 63] on span at bounding box center [1153, 61] width 29 height 29
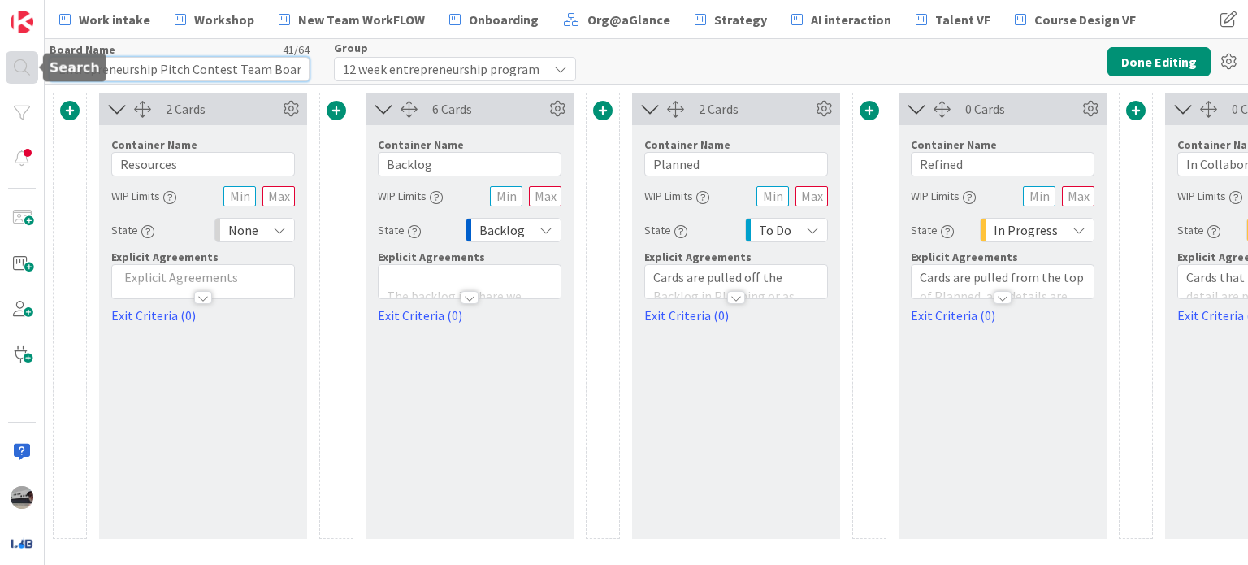
drag, startPoint x: 150, startPoint y: 67, endPoint x: 13, endPoint y: 67, distance: 137.3
click at [13, 67] on div "Work intake Workshop New Team WorkFLOW Onboarding Org@aGlance Strategy AI inter…" at bounding box center [624, 282] width 1248 height 565
type input "Template: Pitch Contest Team Board"
click at [536, 72] on div "12 week entrepreneurship program" at bounding box center [455, 69] width 242 height 24
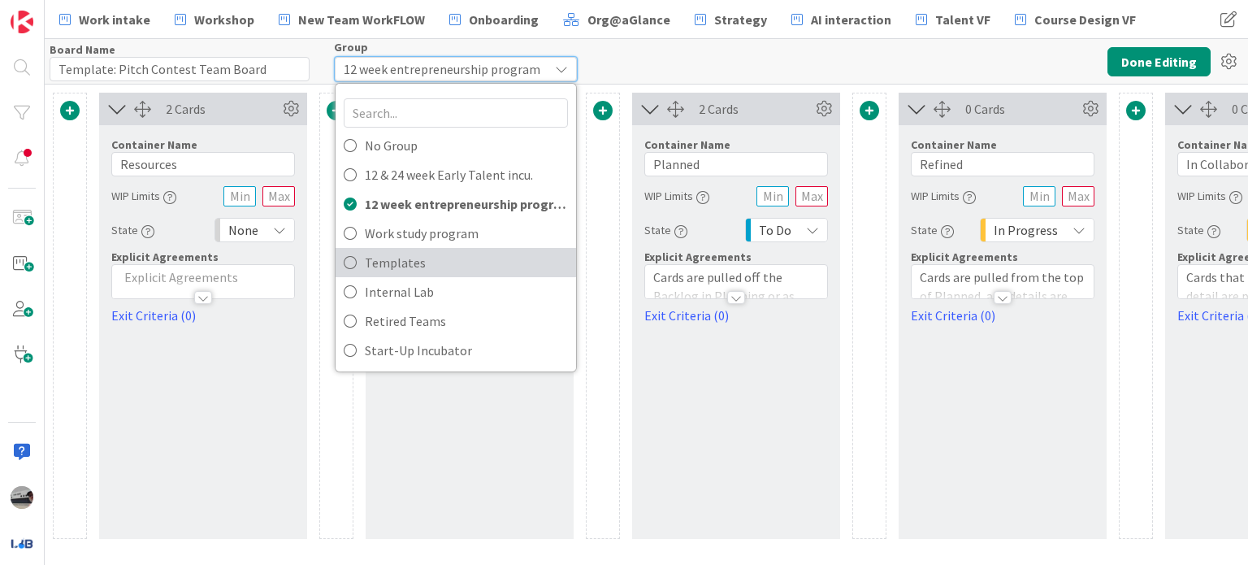
click at [461, 259] on span "Templates" at bounding box center [466, 262] width 203 height 24
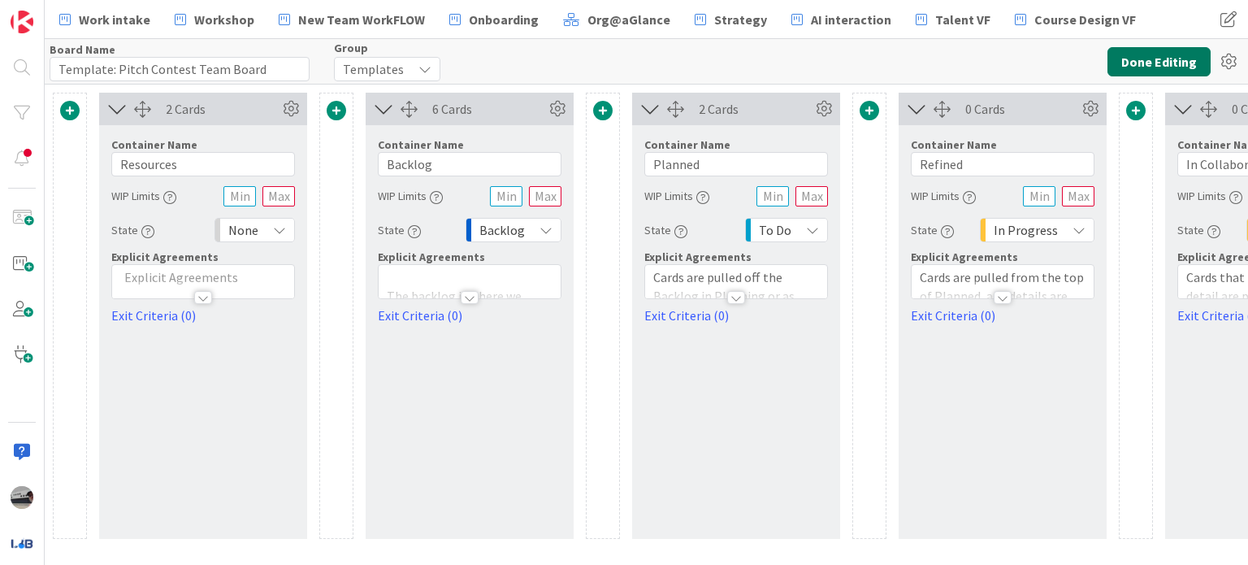
click at [1164, 68] on button "Done Editing" at bounding box center [1159, 61] width 103 height 29
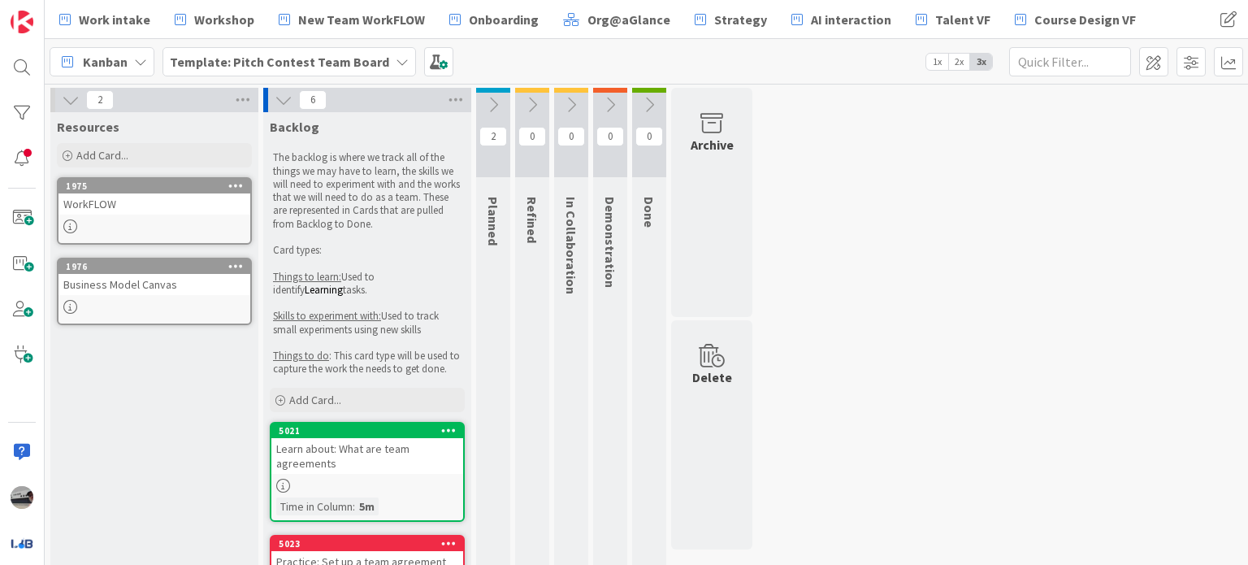
click at [497, 109] on icon at bounding box center [493, 105] width 18 height 18
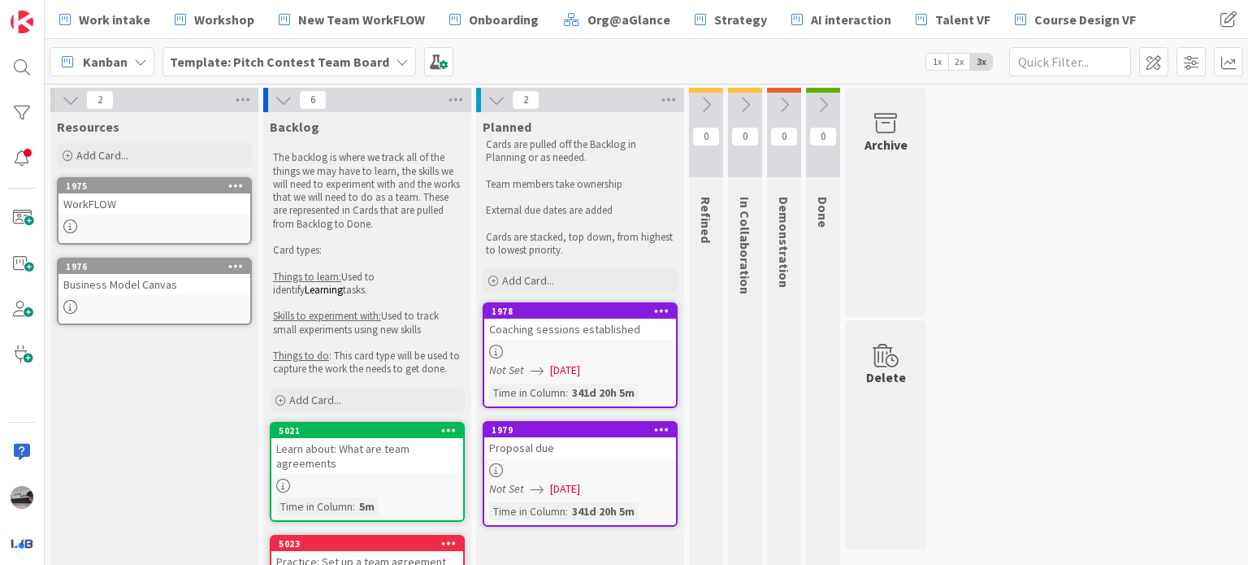
click at [704, 103] on icon at bounding box center [706, 105] width 18 height 18
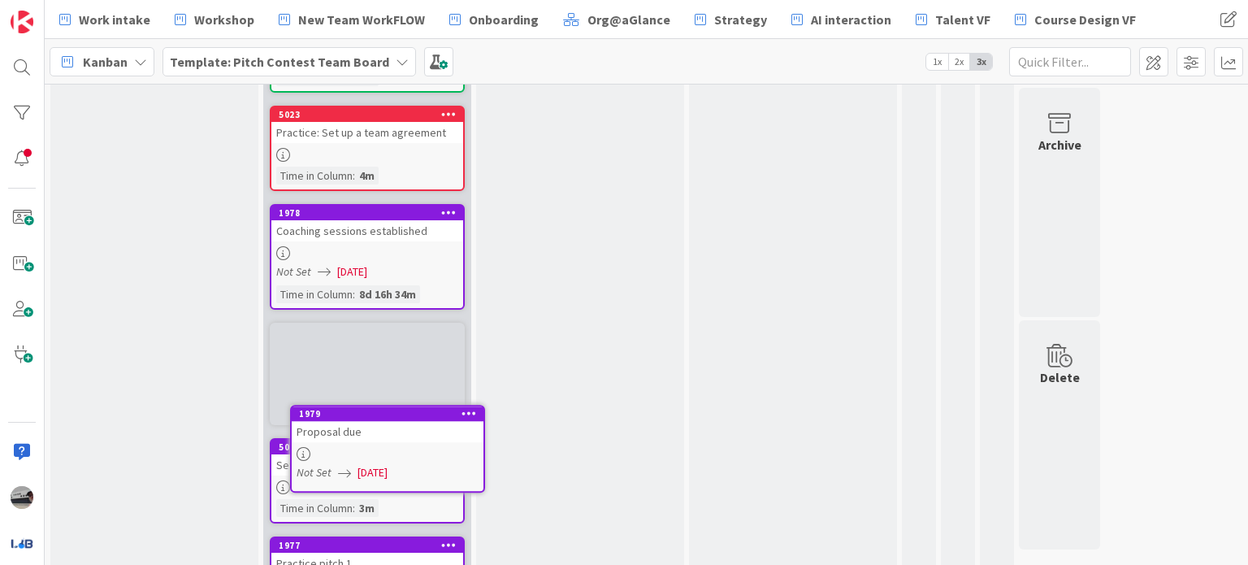
scroll to position [452, 0]
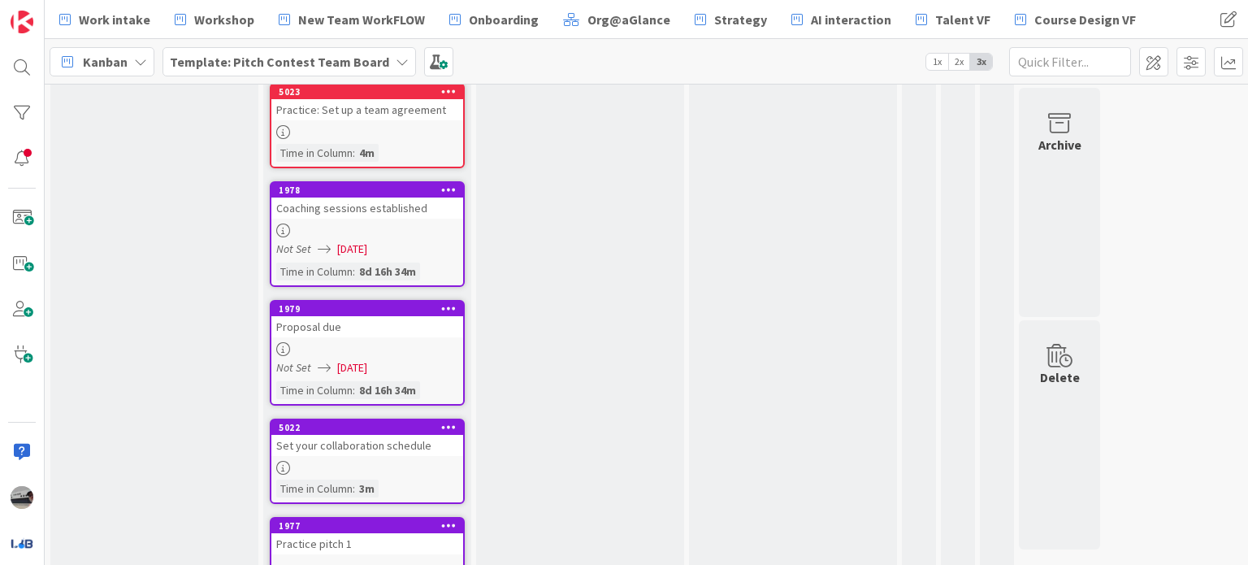
click at [374, 336] on div "1979 Proposal due Not Set [DATE] Time in Column : 8d 16h 34m" at bounding box center [367, 353] width 195 height 106
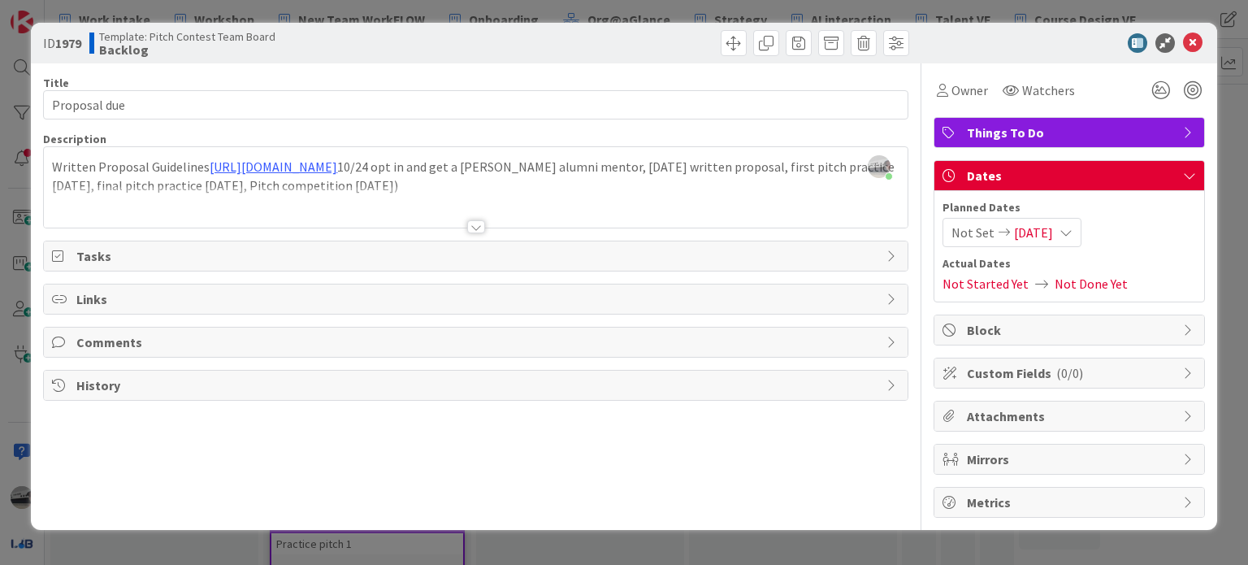
click at [1073, 228] on icon at bounding box center [1066, 232] width 13 height 13
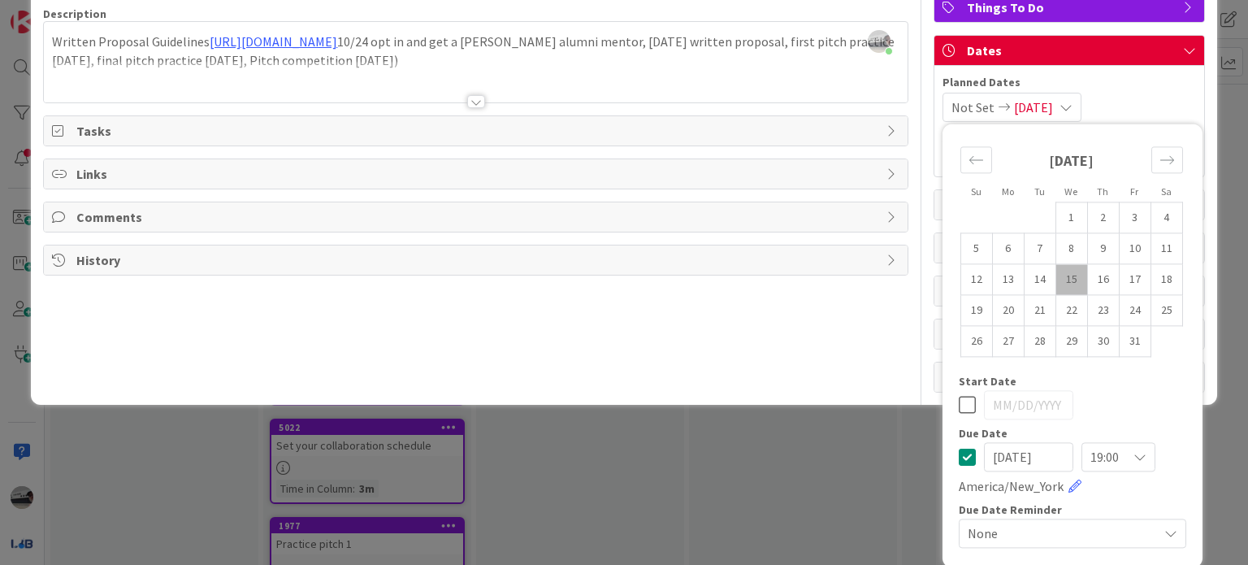
scroll to position [127, 0]
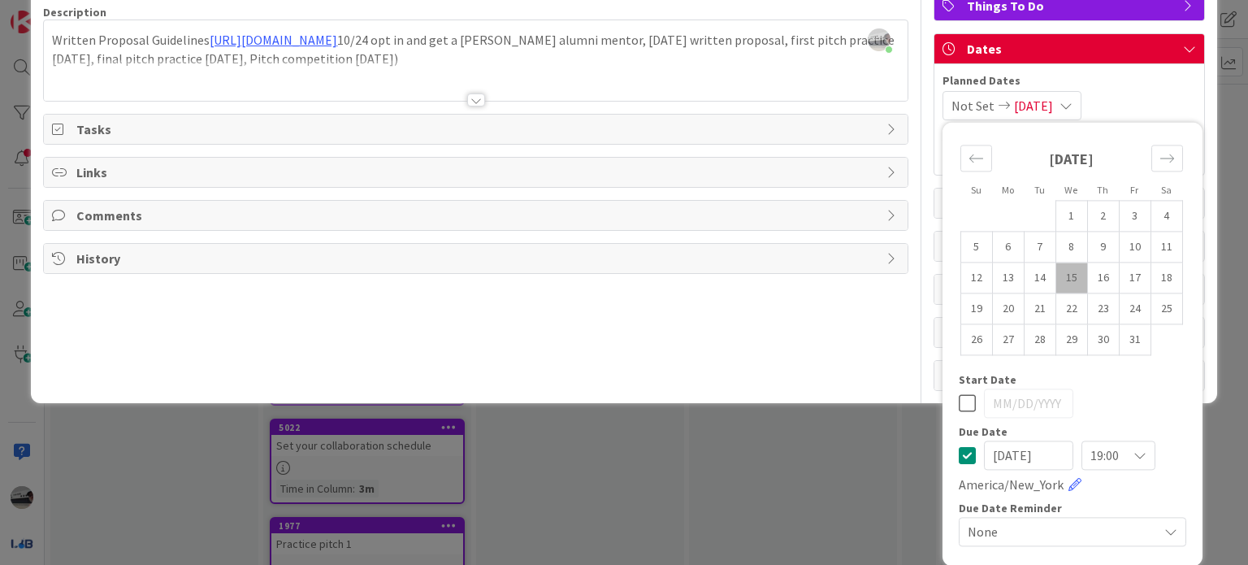
click at [1037, 457] on input "[DATE]" at bounding box center [1028, 454] width 89 height 29
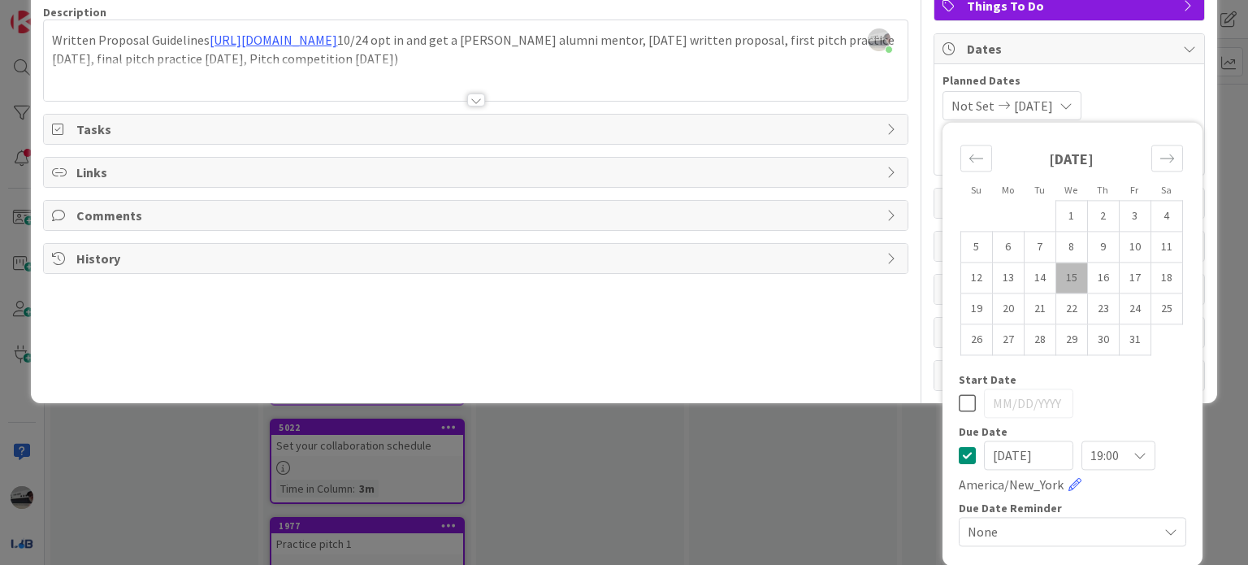
type input "[DATE]"
click at [880, 347] on div "Title 12 / 128 Proposal due Description [PERSON_NAME] just joined Written Propo…" at bounding box center [475, 164] width 865 height 454
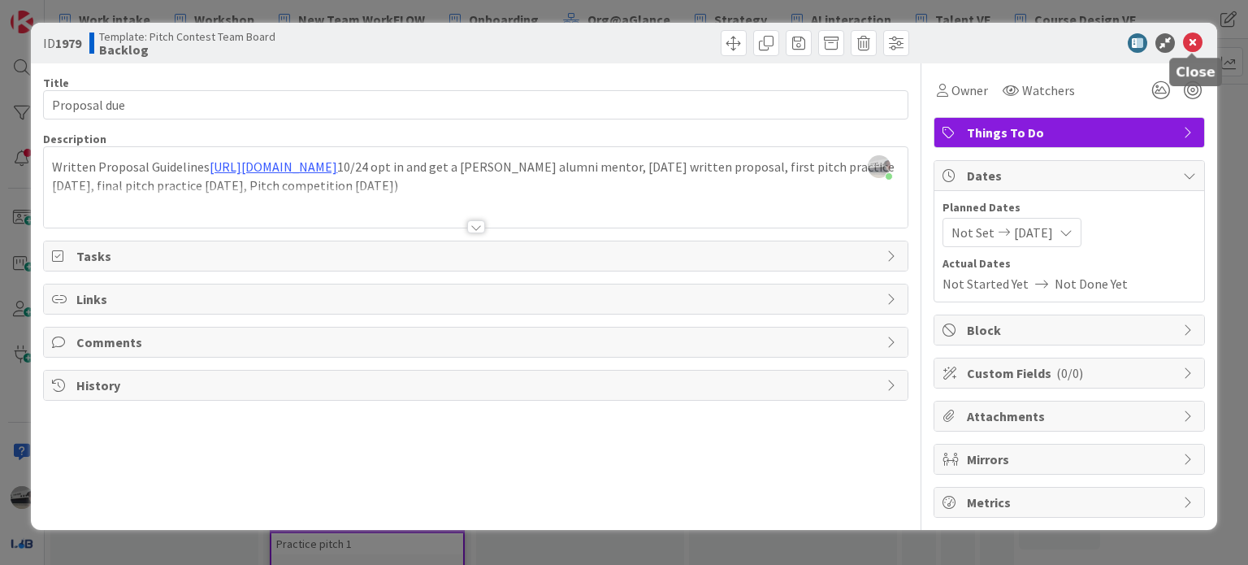
click at [1192, 42] on icon at bounding box center [1193, 43] width 20 height 20
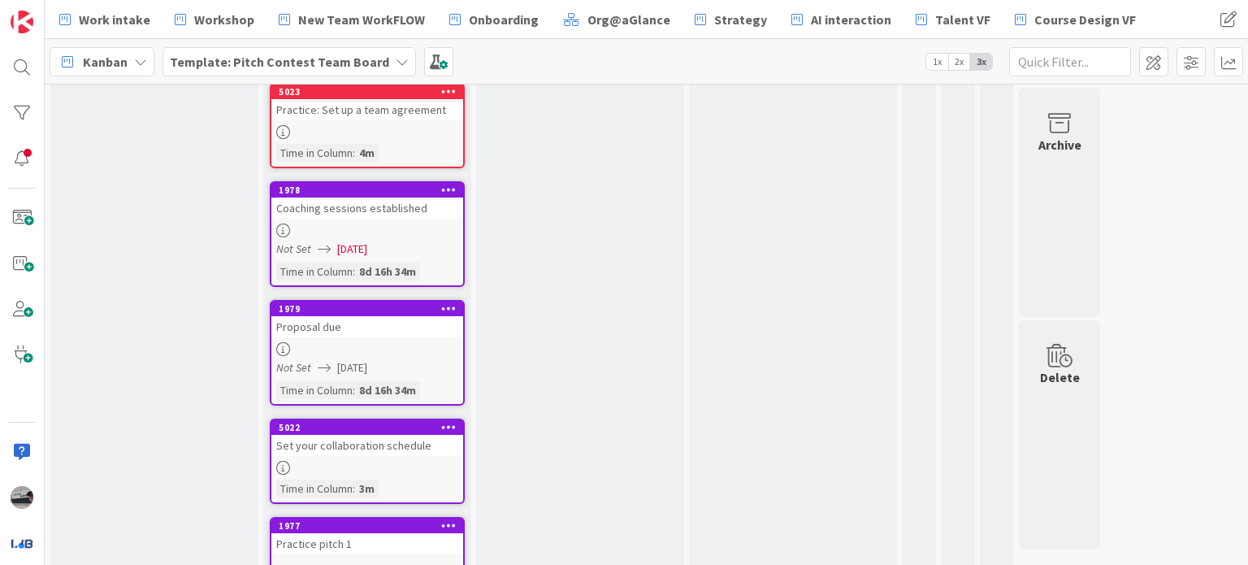
click at [369, 206] on div "Coaching sessions established" at bounding box center [367, 207] width 192 height 21
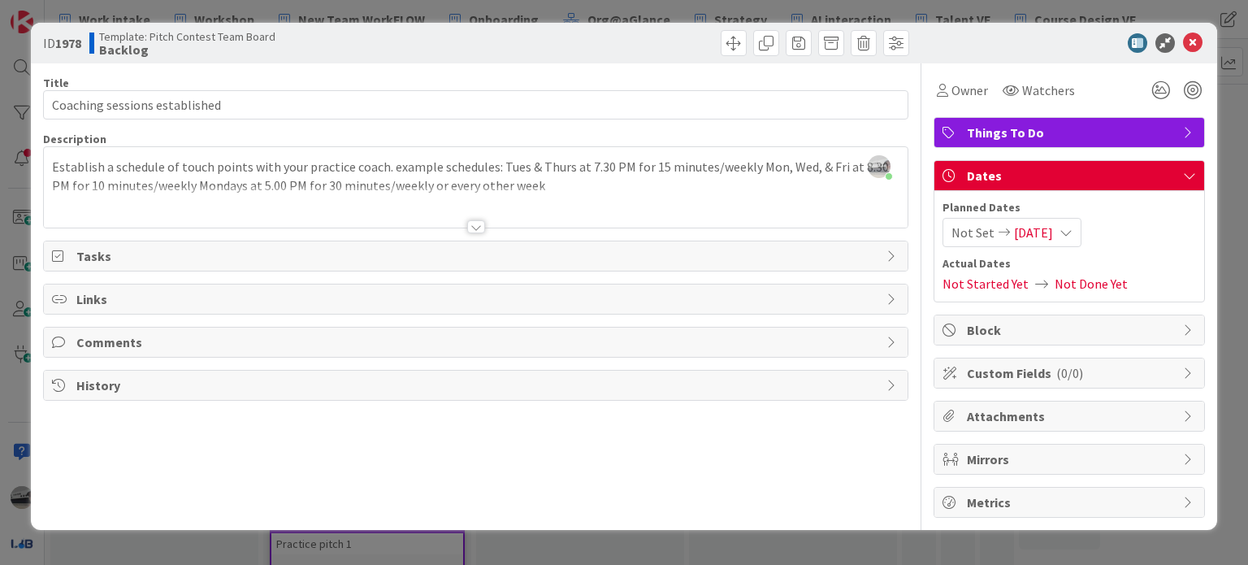
click at [1073, 228] on icon at bounding box center [1066, 232] width 13 height 13
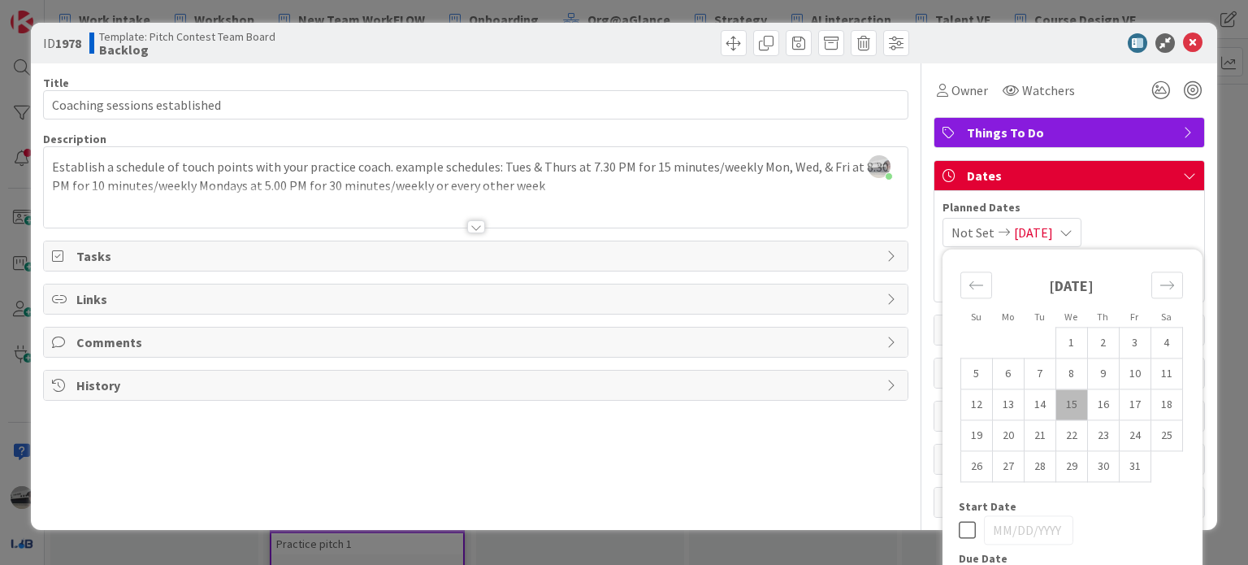
scroll to position [127, 0]
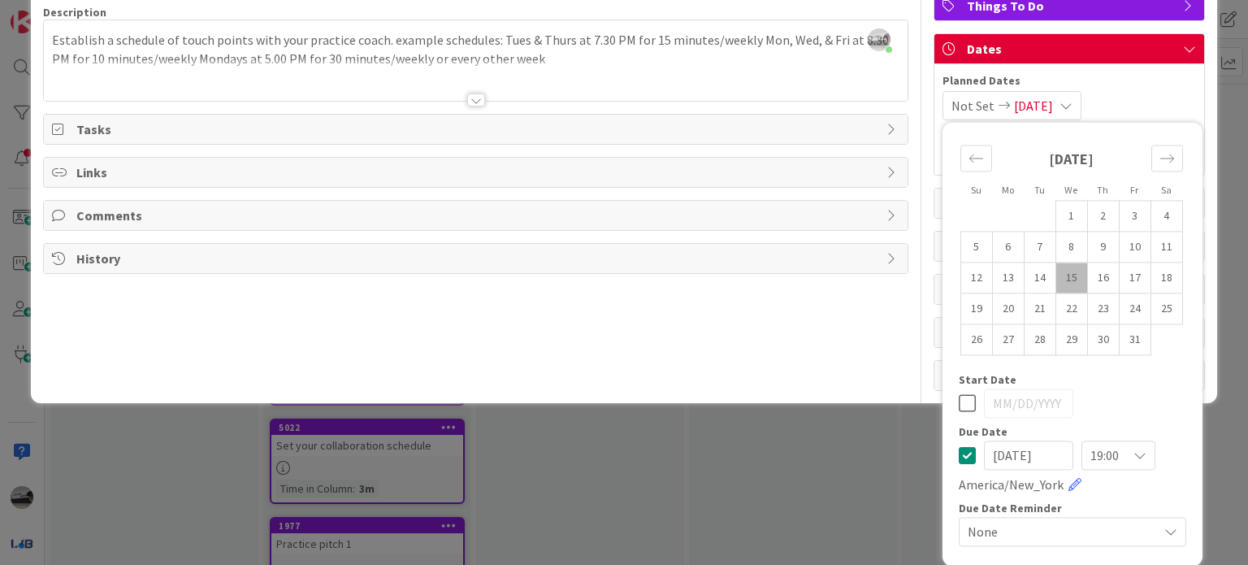
click at [1044, 452] on input "[DATE]" at bounding box center [1028, 454] width 89 height 29
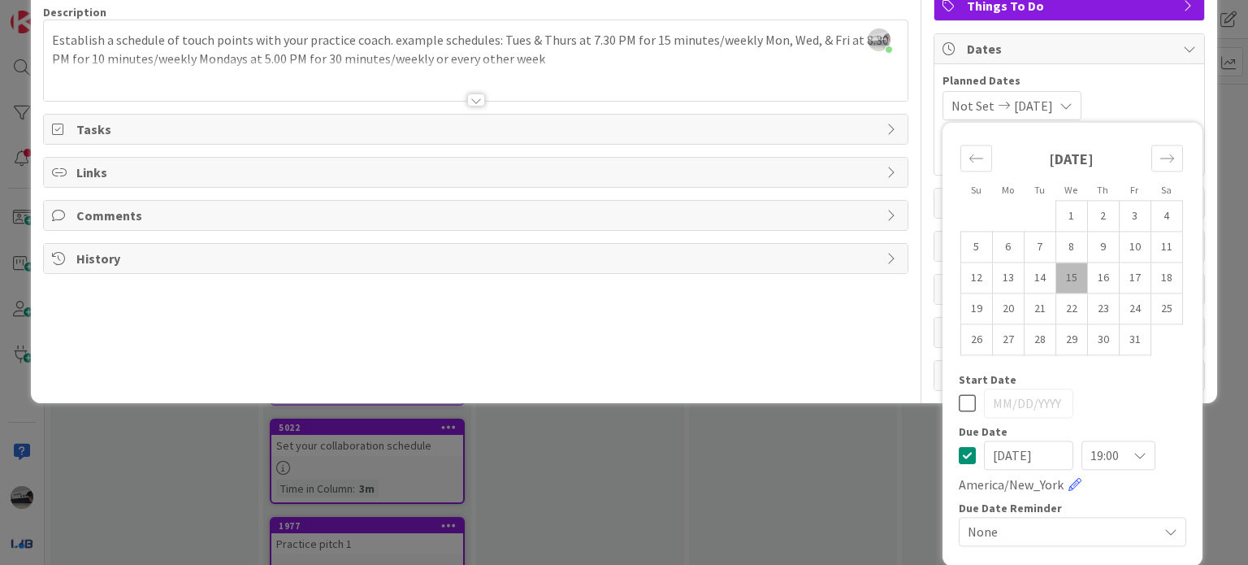
type input "[DATE]"
click at [870, 340] on div "Title 29 / 128 Coaching sessions established Description [PERSON_NAME] just joi…" at bounding box center [475, 164] width 865 height 454
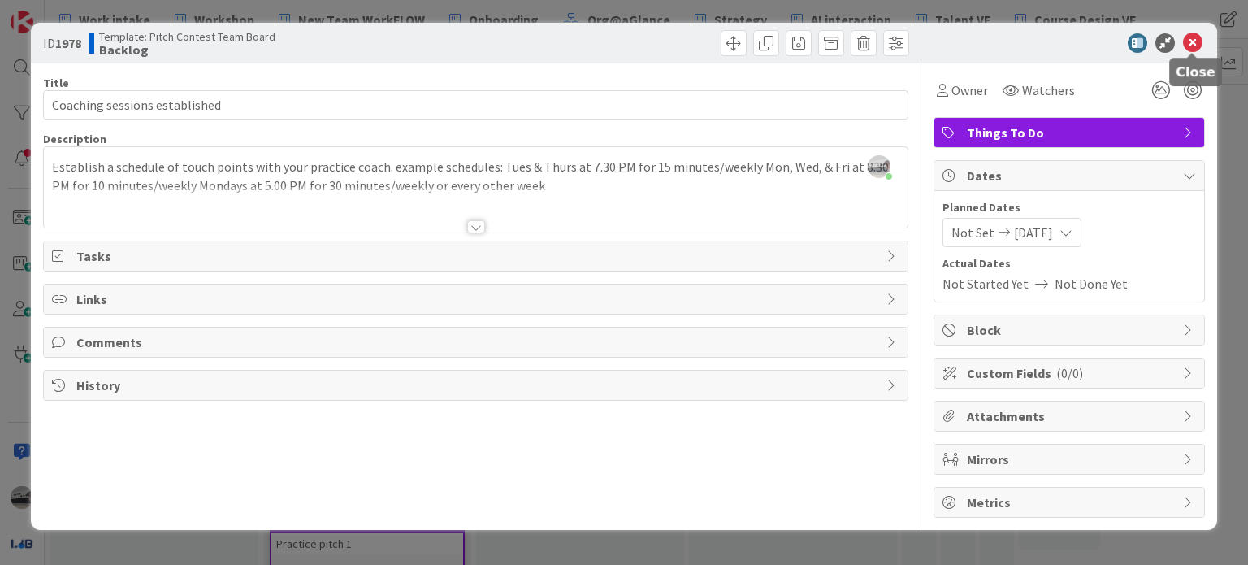
click at [1195, 42] on icon at bounding box center [1193, 43] width 20 height 20
